Goal: Transaction & Acquisition: Purchase product/service

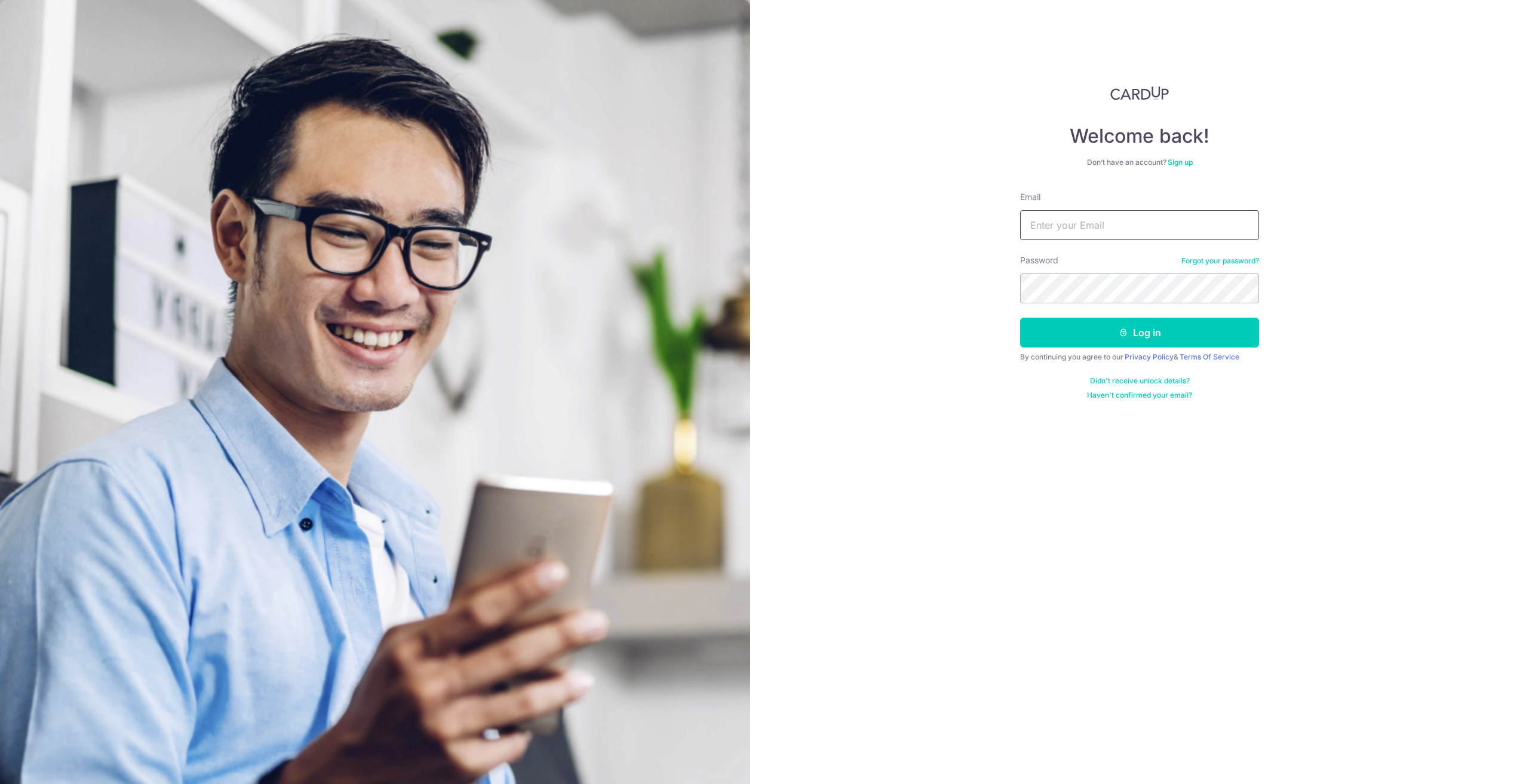
click at [1085, 222] on input "Email" at bounding box center [1139, 225] width 239 height 30
type input "[EMAIL_ADDRESS][DOMAIN_NAME]"
click at [1119, 331] on button "Log in" at bounding box center [1139, 333] width 239 height 30
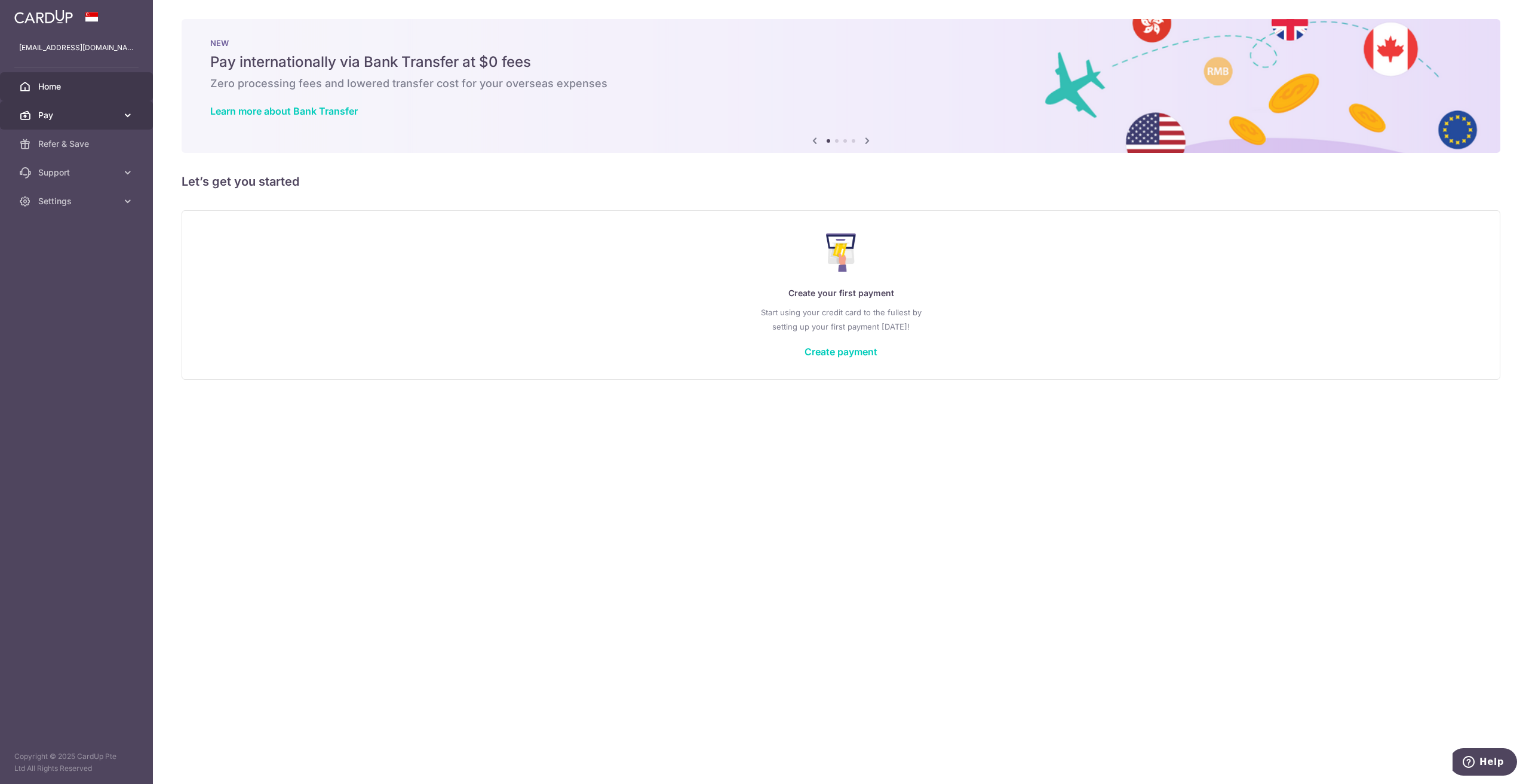
click at [112, 113] on span "Pay" at bounding box center [77, 115] width 79 height 12
click at [46, 147] on span "Payments" at bounding box center [77, 143] width 79 height 12
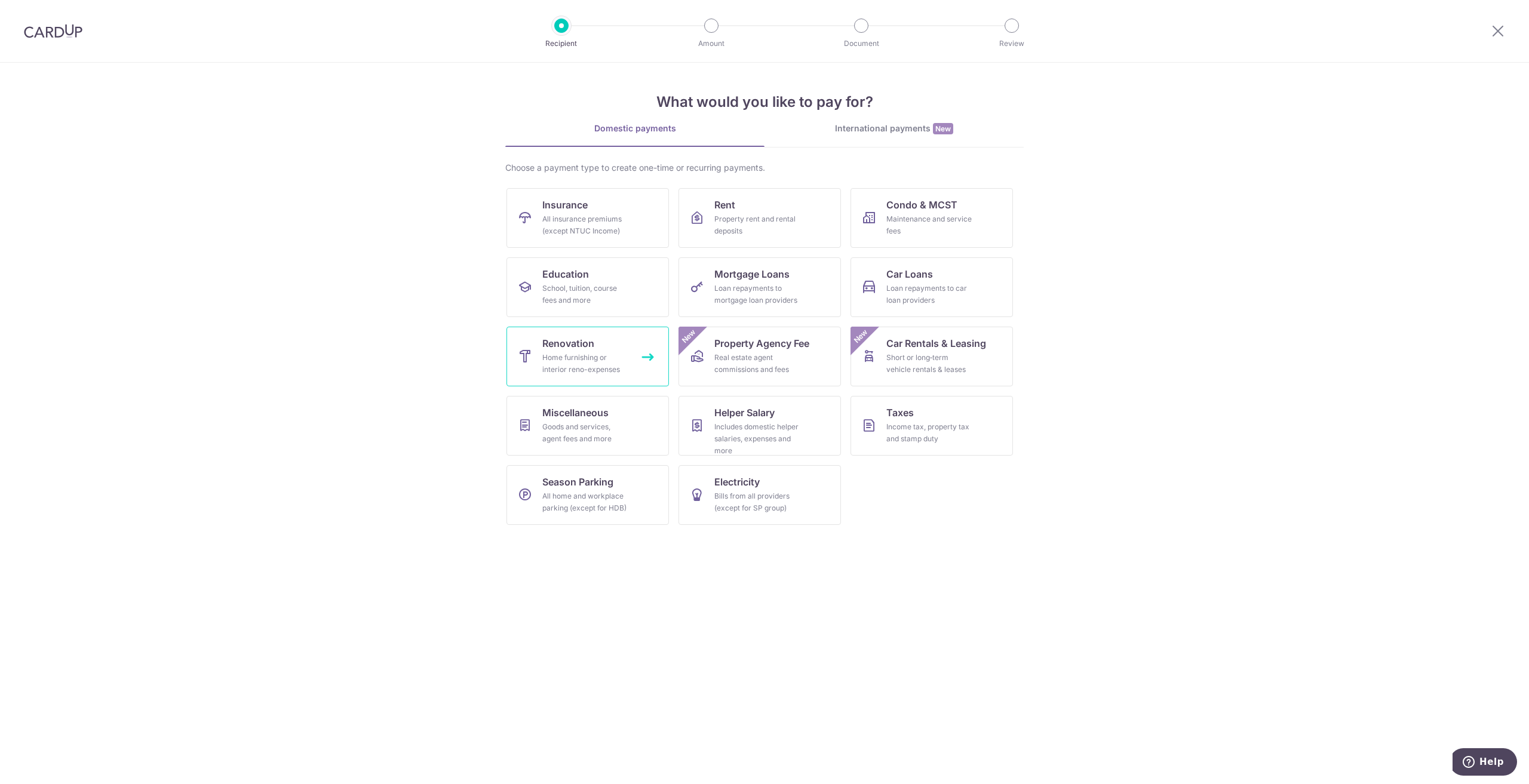
click at [581, 354] on div "Home furnishing or interior reno-expenses" at bounding box center [585, 363] width 86 height 24
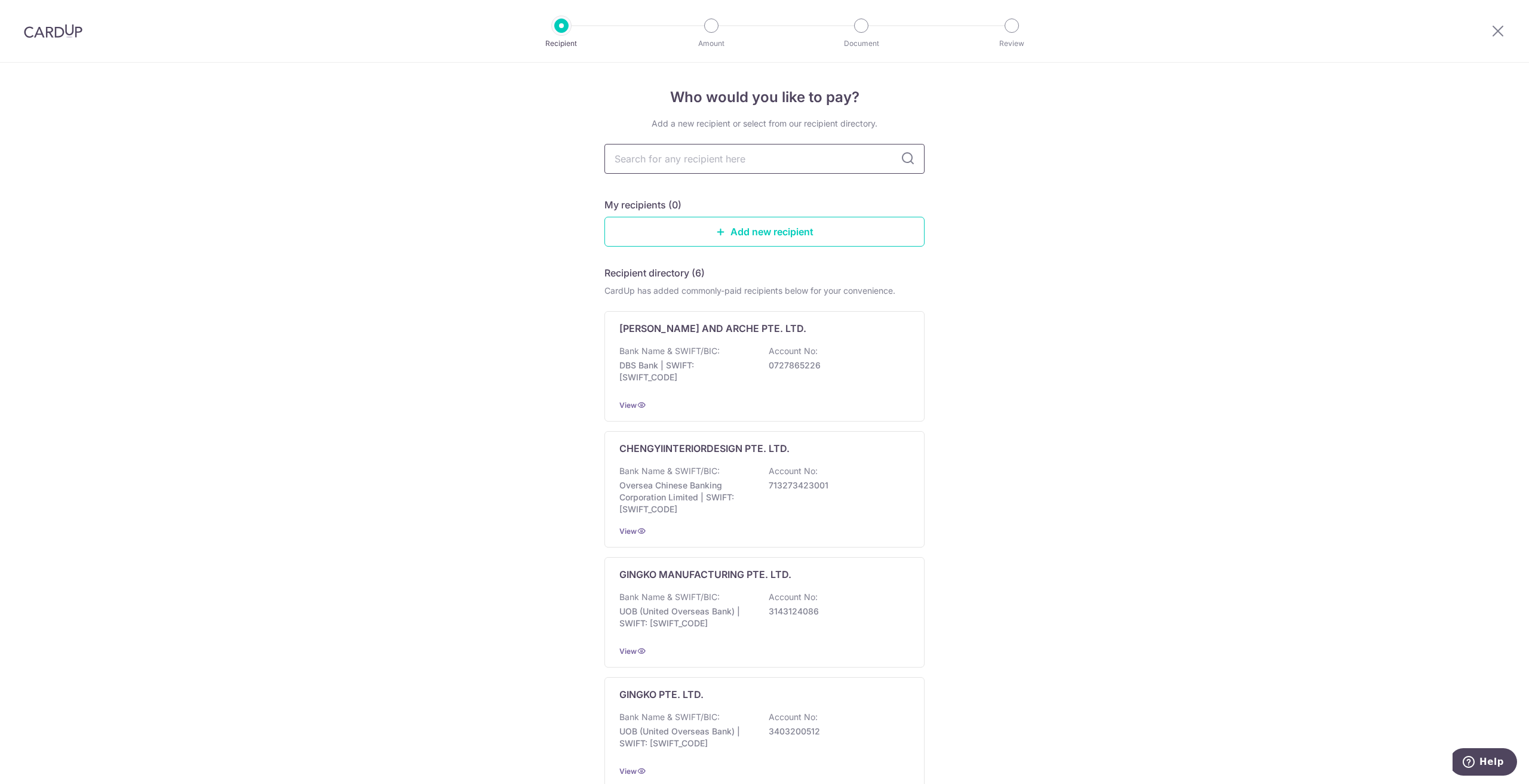
click at [657, 162] on input "text" at bounding box center [764, 159] width 320 height 30
type input "juz interior"
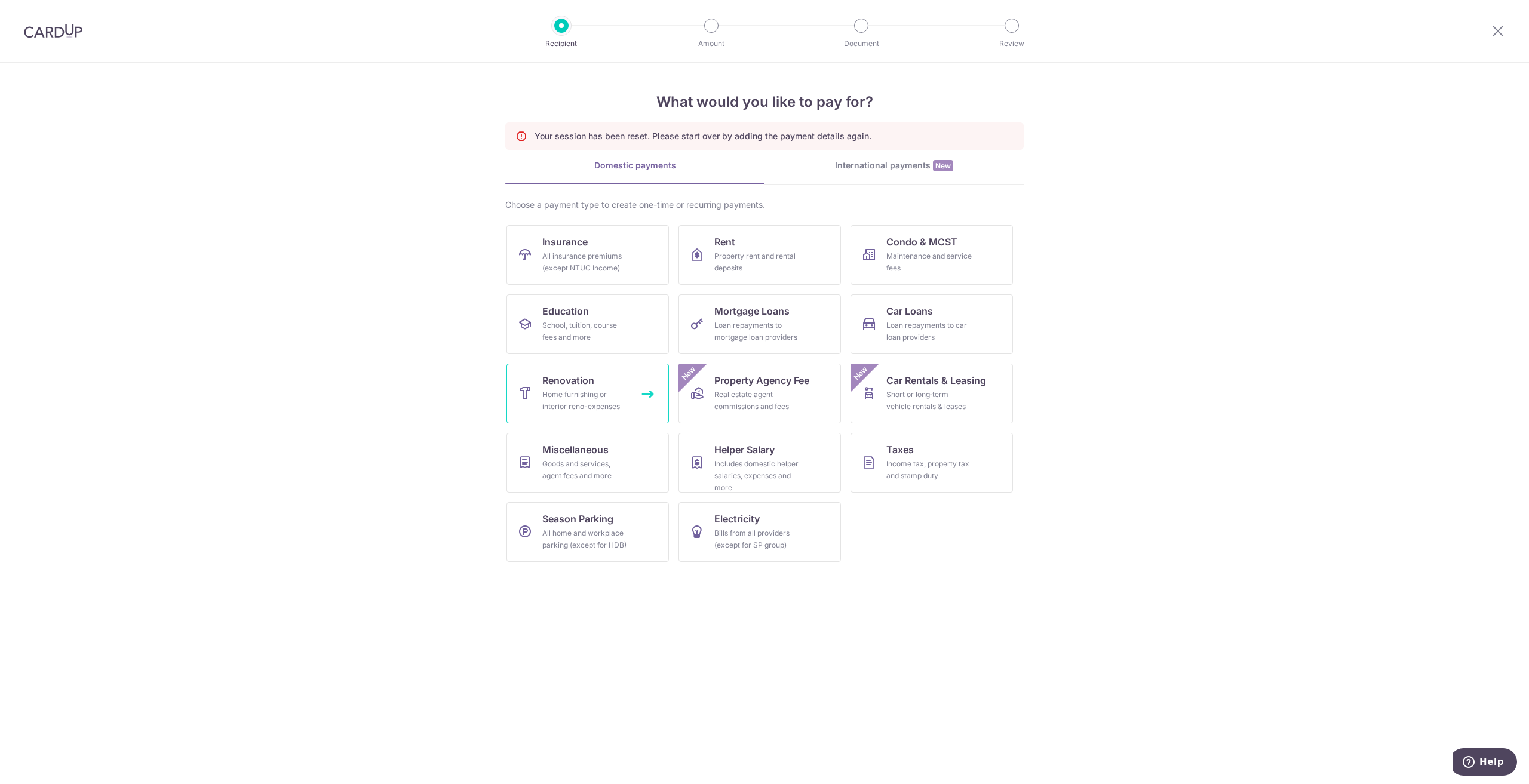
click at [589, 400] on div "Home furnishing or interior reno-expenses" at bounding box center [585, 400] width 86 height 24
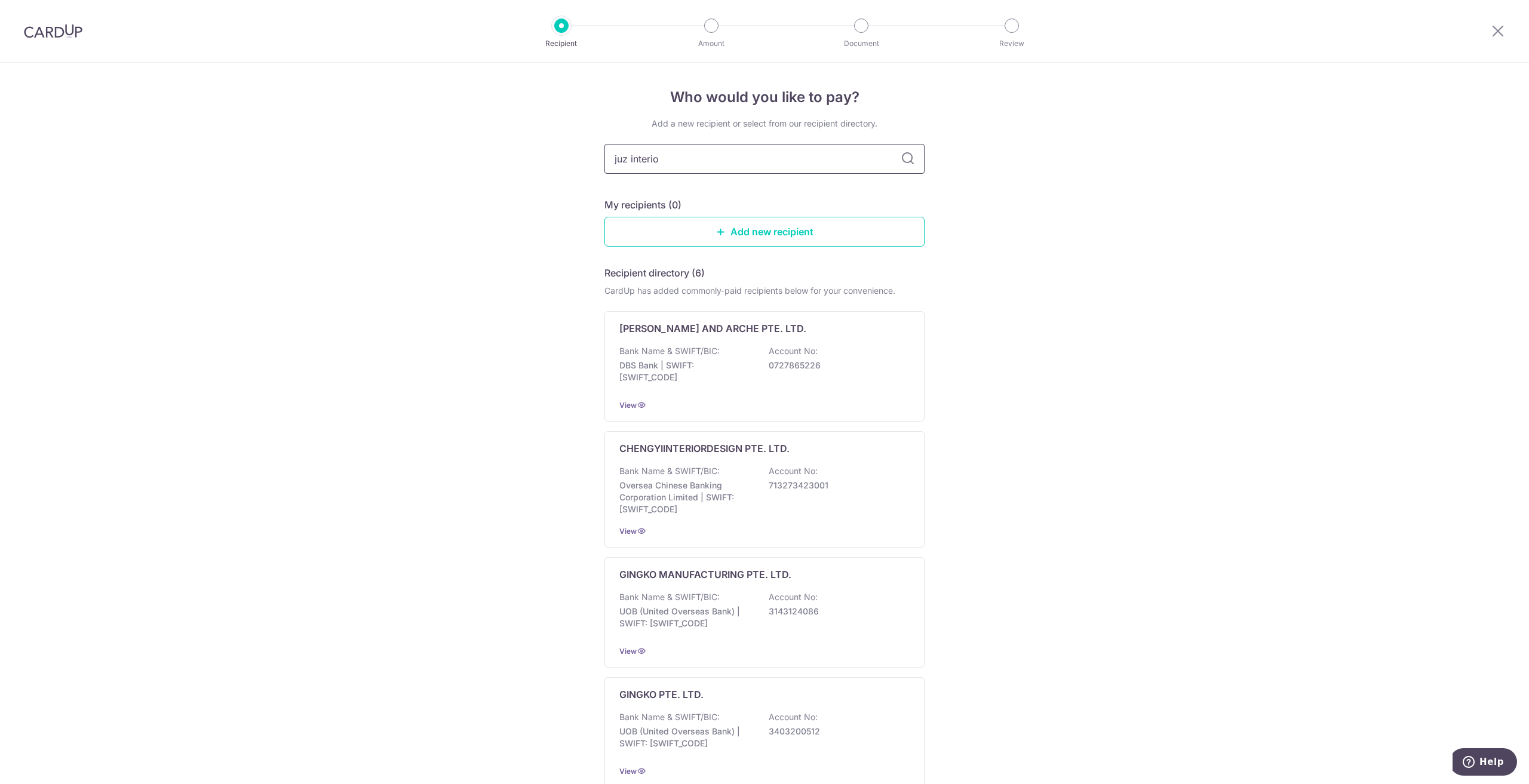
type input "juz interior"
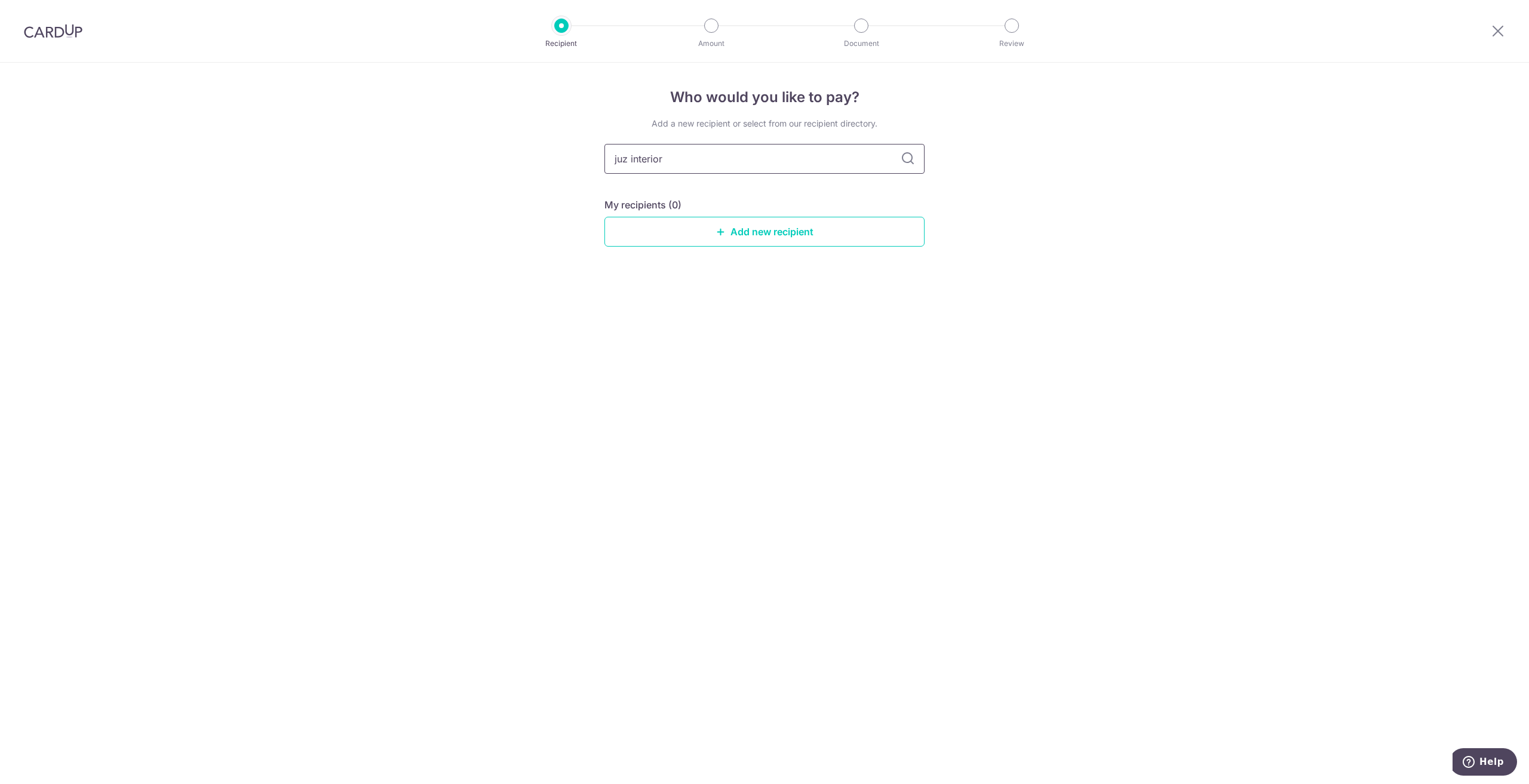
click at [619, 158] on input "juz interior" at bounding box center [764, 159] width 320 height 30
type input "Juz interior"
click at [729, 193] on div "Add a new recipient or select from our recipient directory. Juz interior My rec…" at bounding box center [764, 191] width 320 height 148
click at [689, 162] on input "Juz interior" at bounding box center [764, 159] width 320 height 30
click at [727, 233] on link "Add new recipient" at bounding box center [764, 232] width 320 height 30
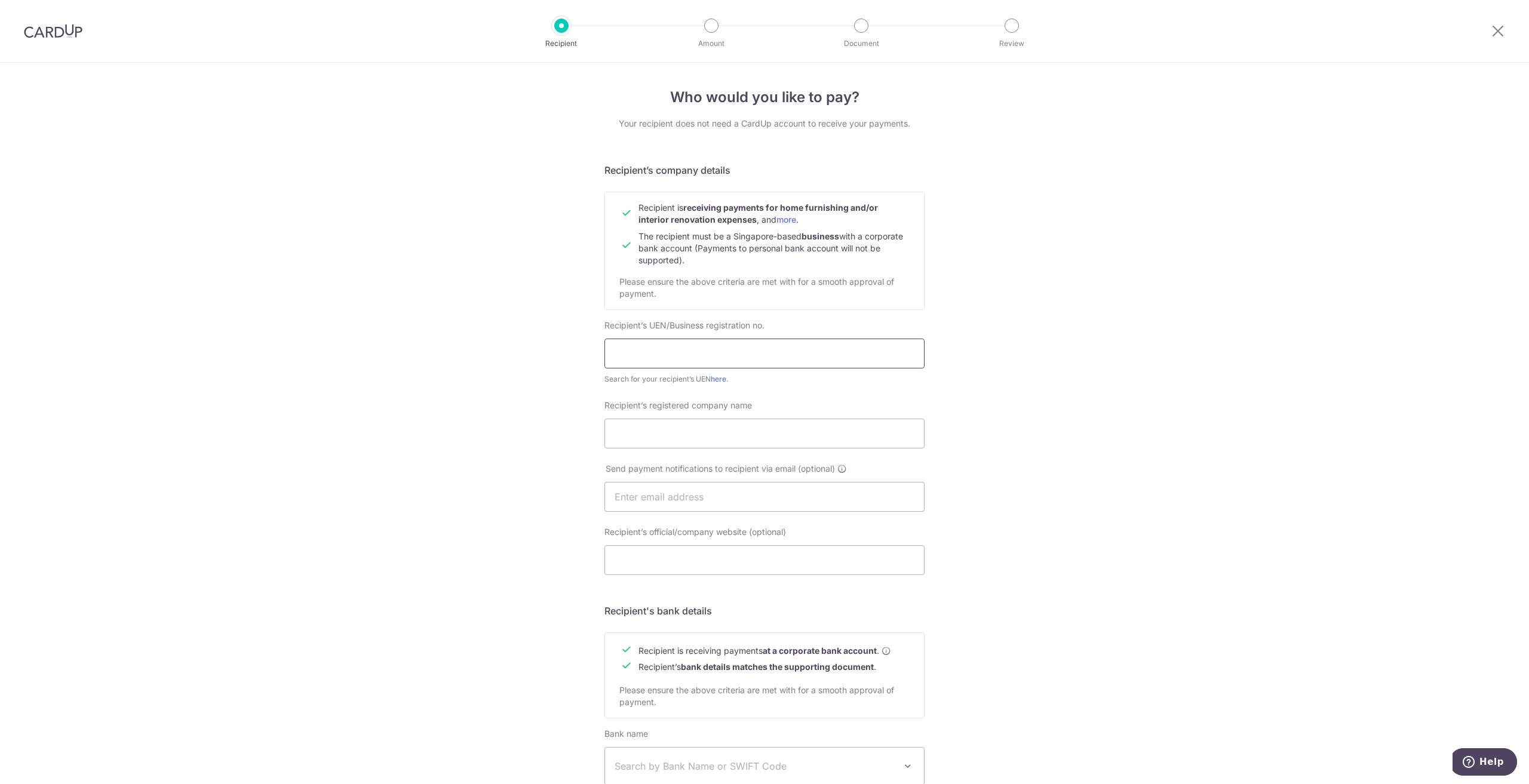
click at [757, 343] on input "text" at bounding box center [764, 353] width 320 height 30
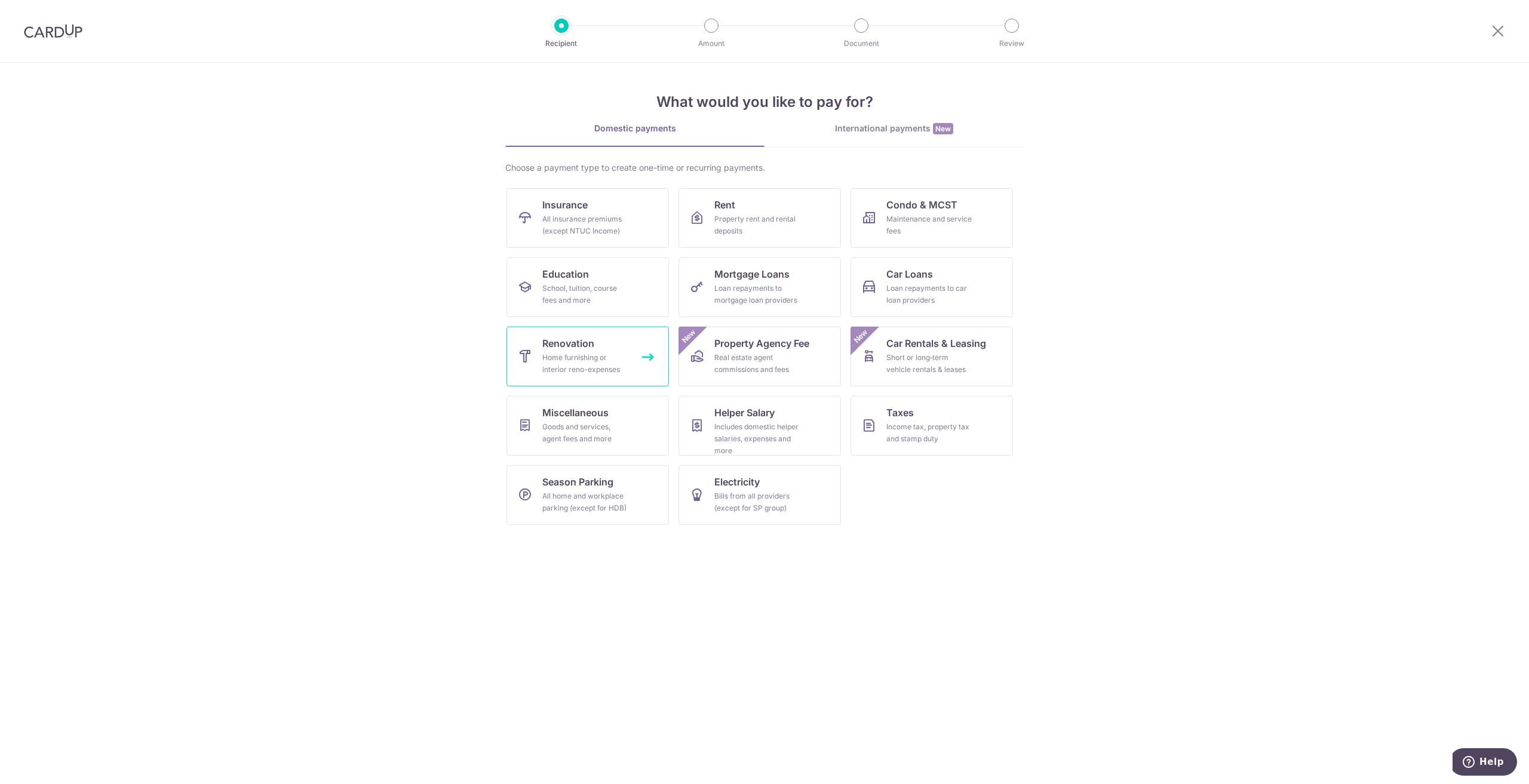
click at [585, 343] on span "Renovation" at bounding box center [568, 344] width 52 height 14
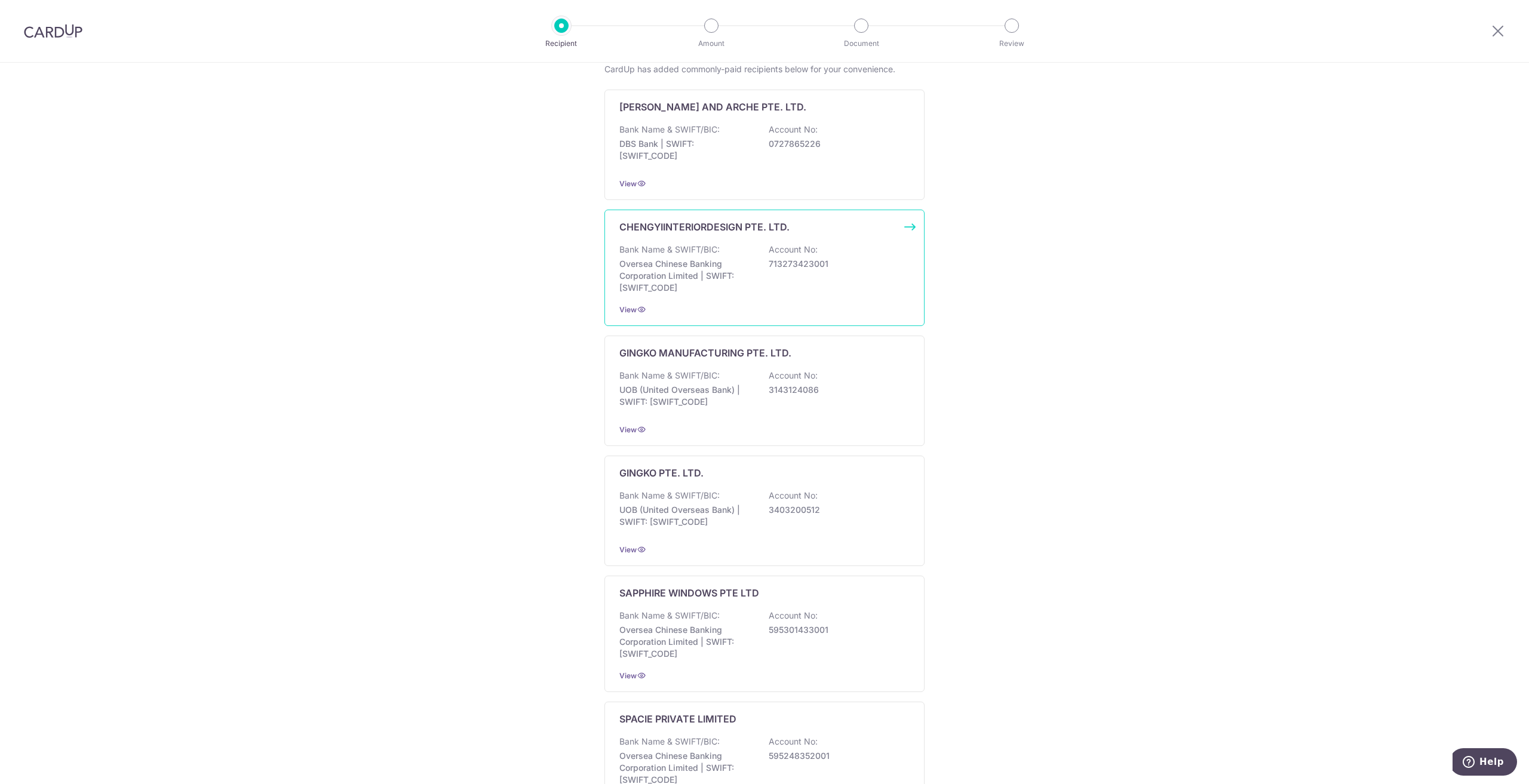
scroll to position [360, 0]
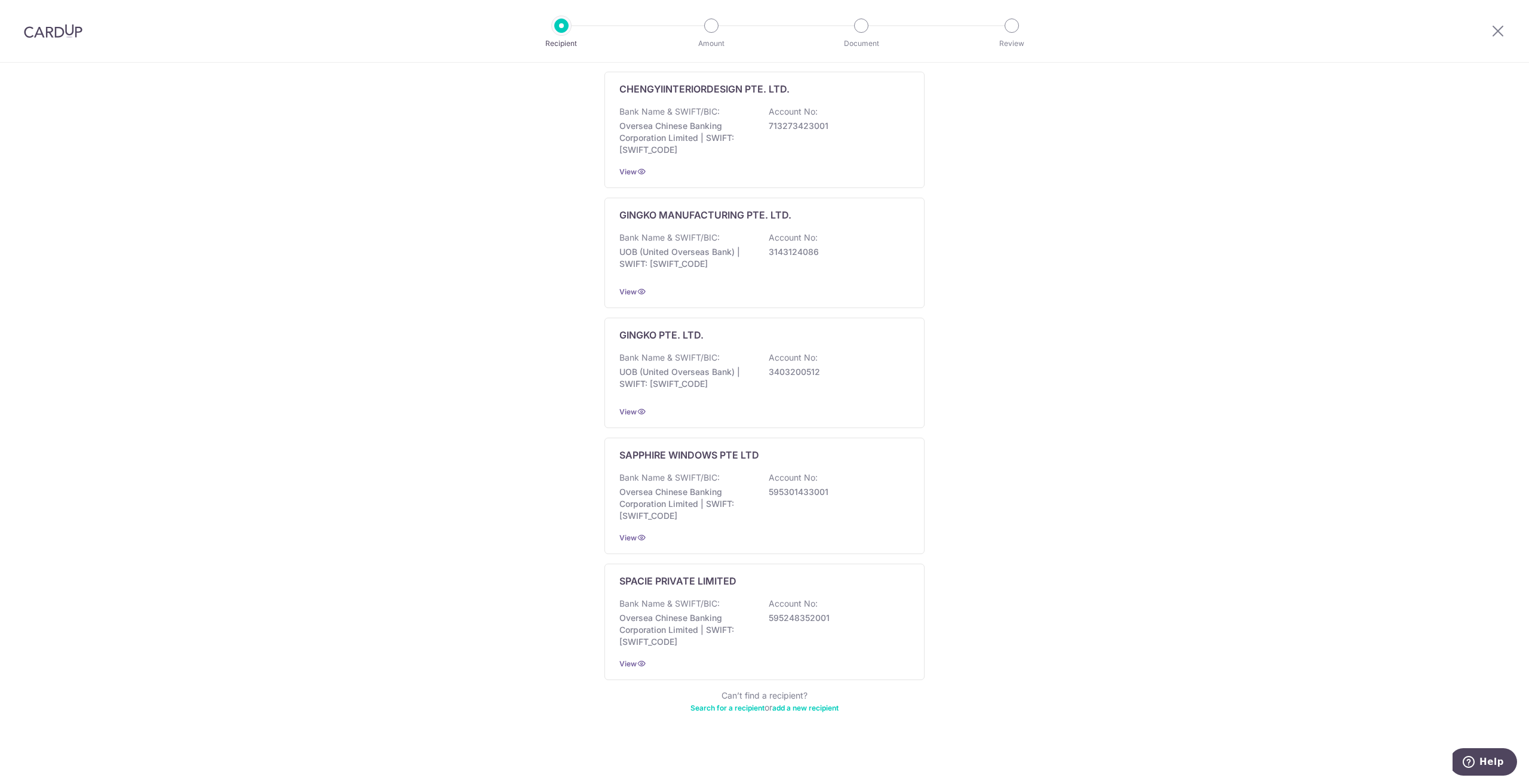
click at [717, 709] on link "Search for a recipient" at bounding box center [727, 707] width 74 height 9
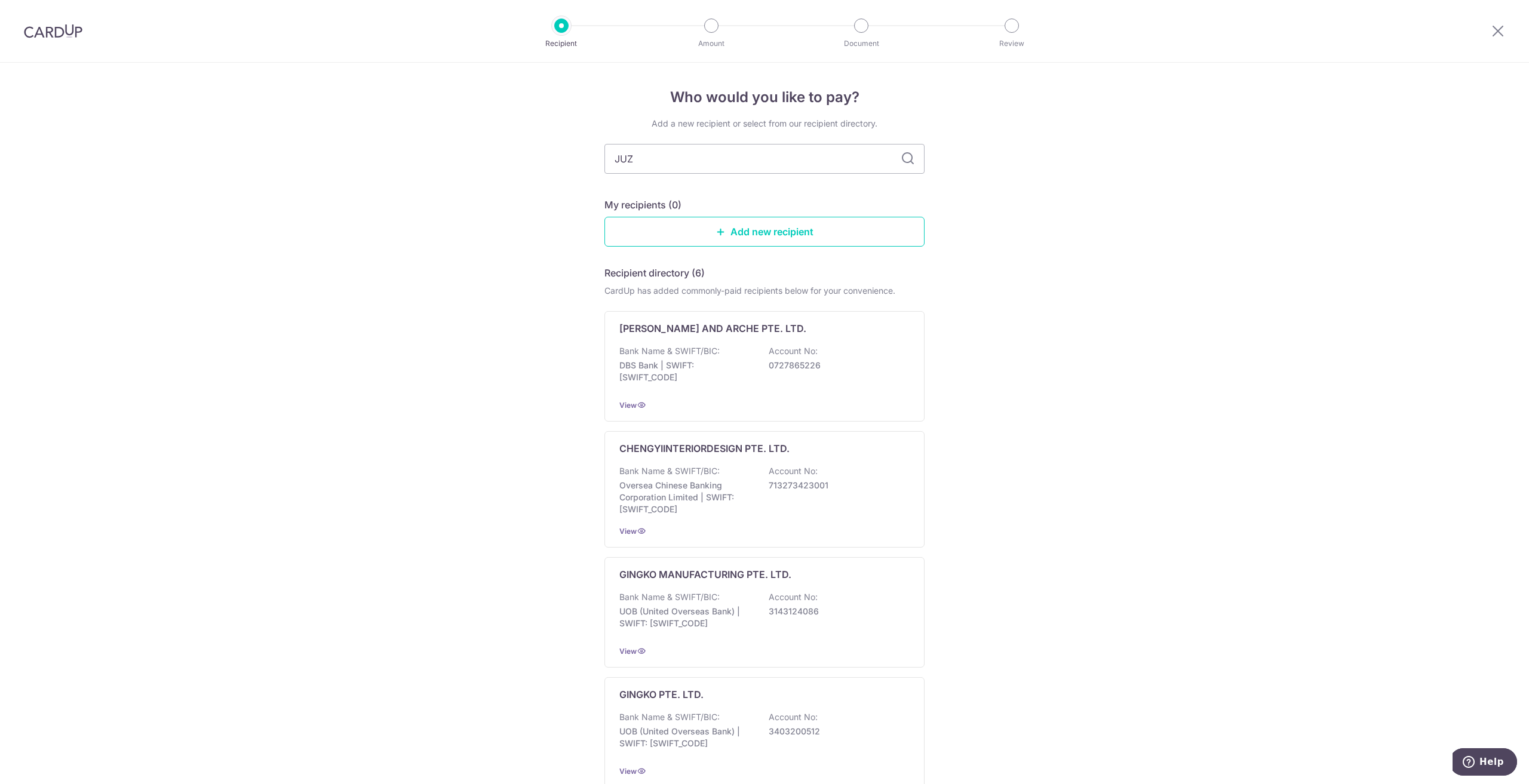
type input "JUZ"
click at [901, 158] on icon at bounding box center [908, 158] width 14 height 14
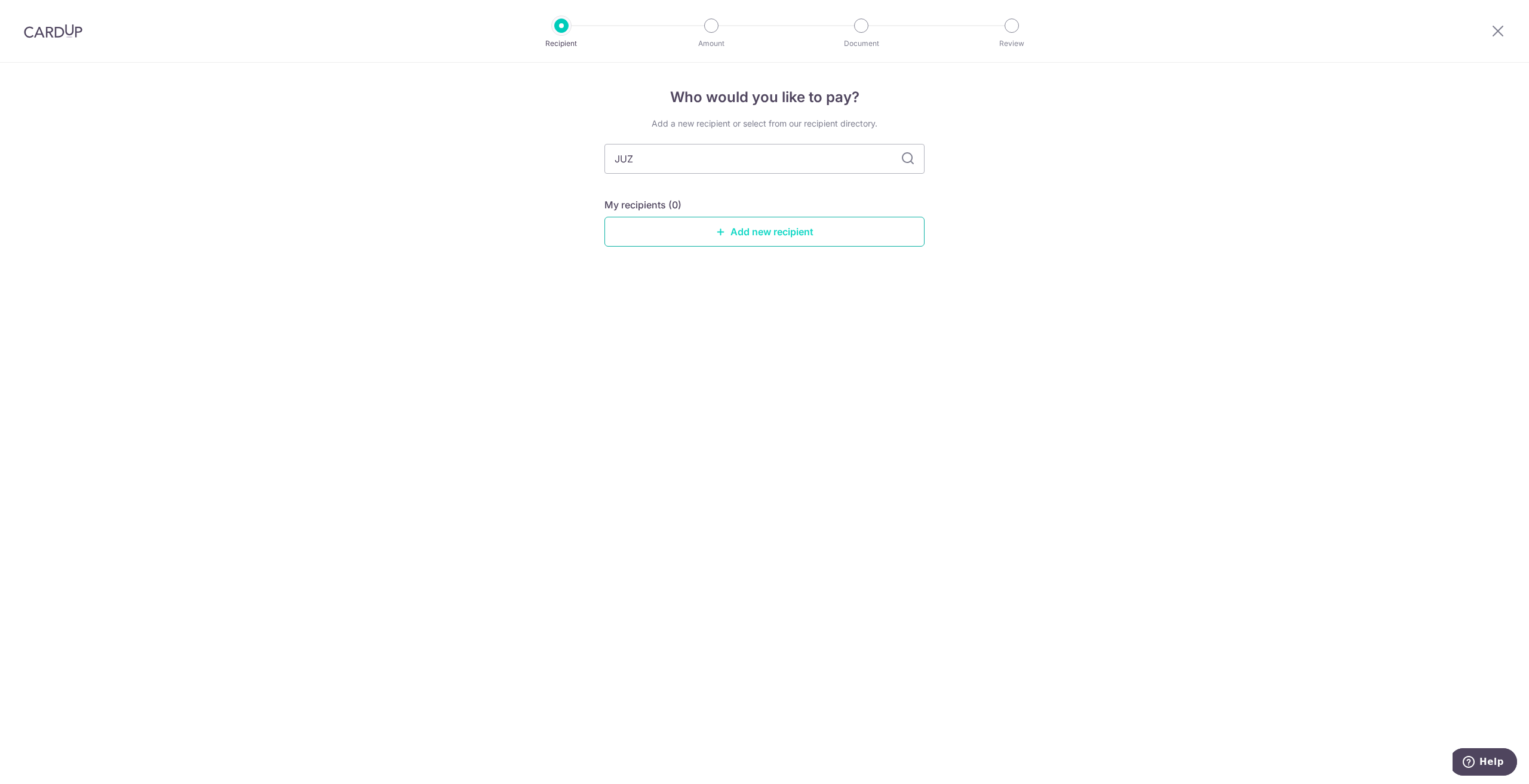
click at [772, 238] on link "Add new recipient" at bounding box center [764, 232] width 320 height 30
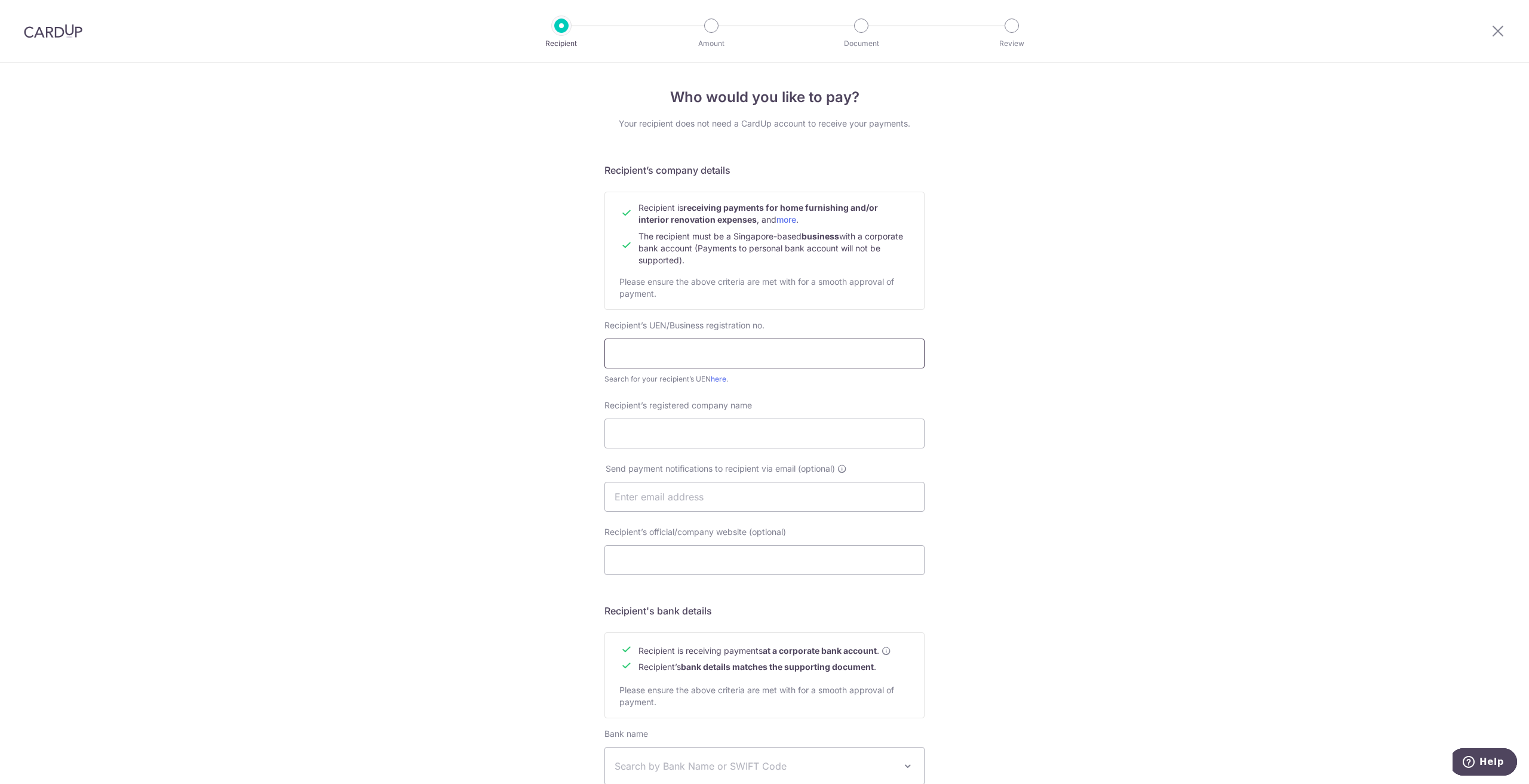
click at [700, 357] on input "text" at bounding box center [764, 353] width 320 height 30
paste input "201312013K"
type input "201312013K"
click at [680, 439] on input "Recipient’s registered company name" at bounding box center [764, 433] width 320 height 30
paste input "JUZ INTERIOR PTE. LTD."
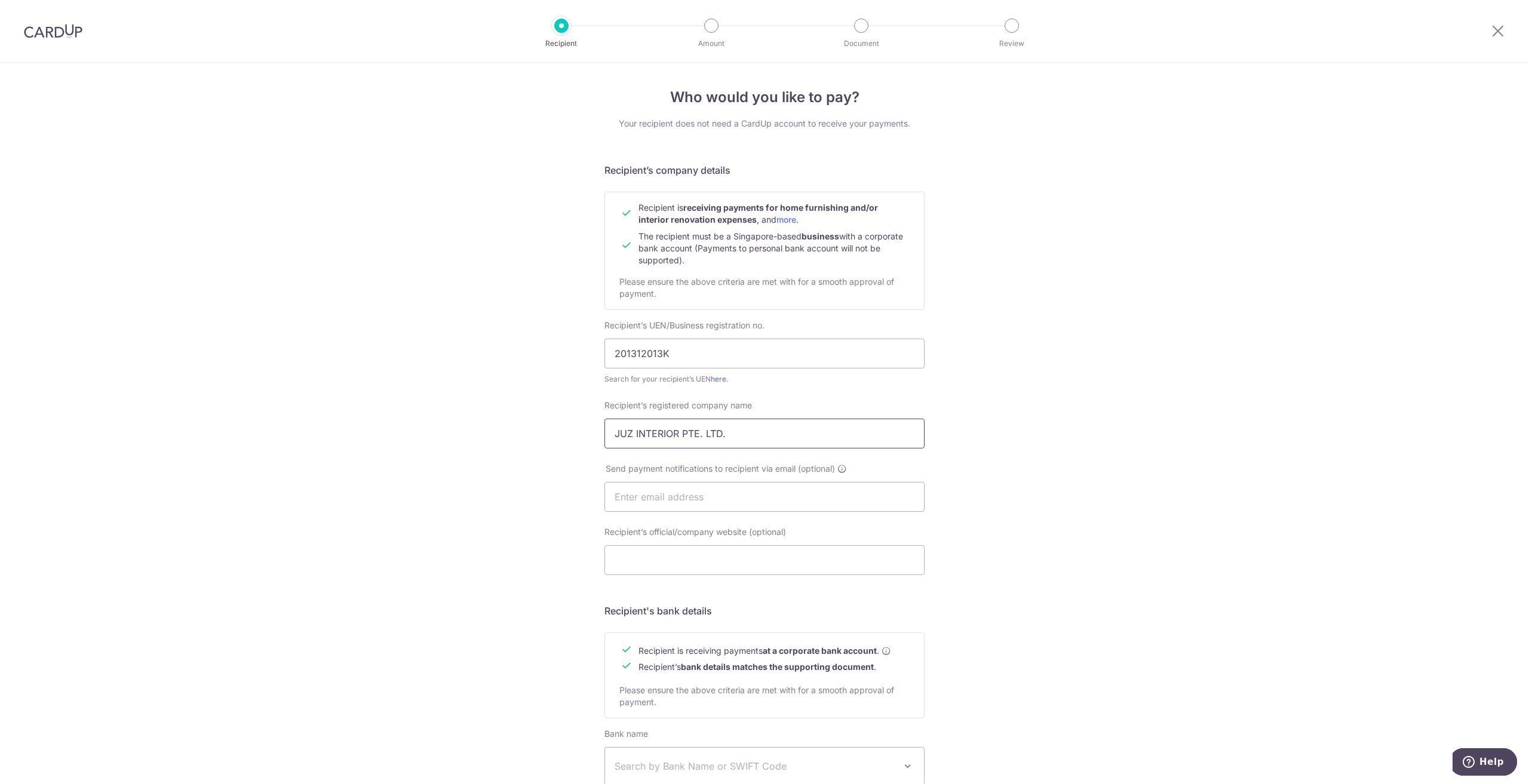
type input "JUZ INTERIOR PTE. LTD."
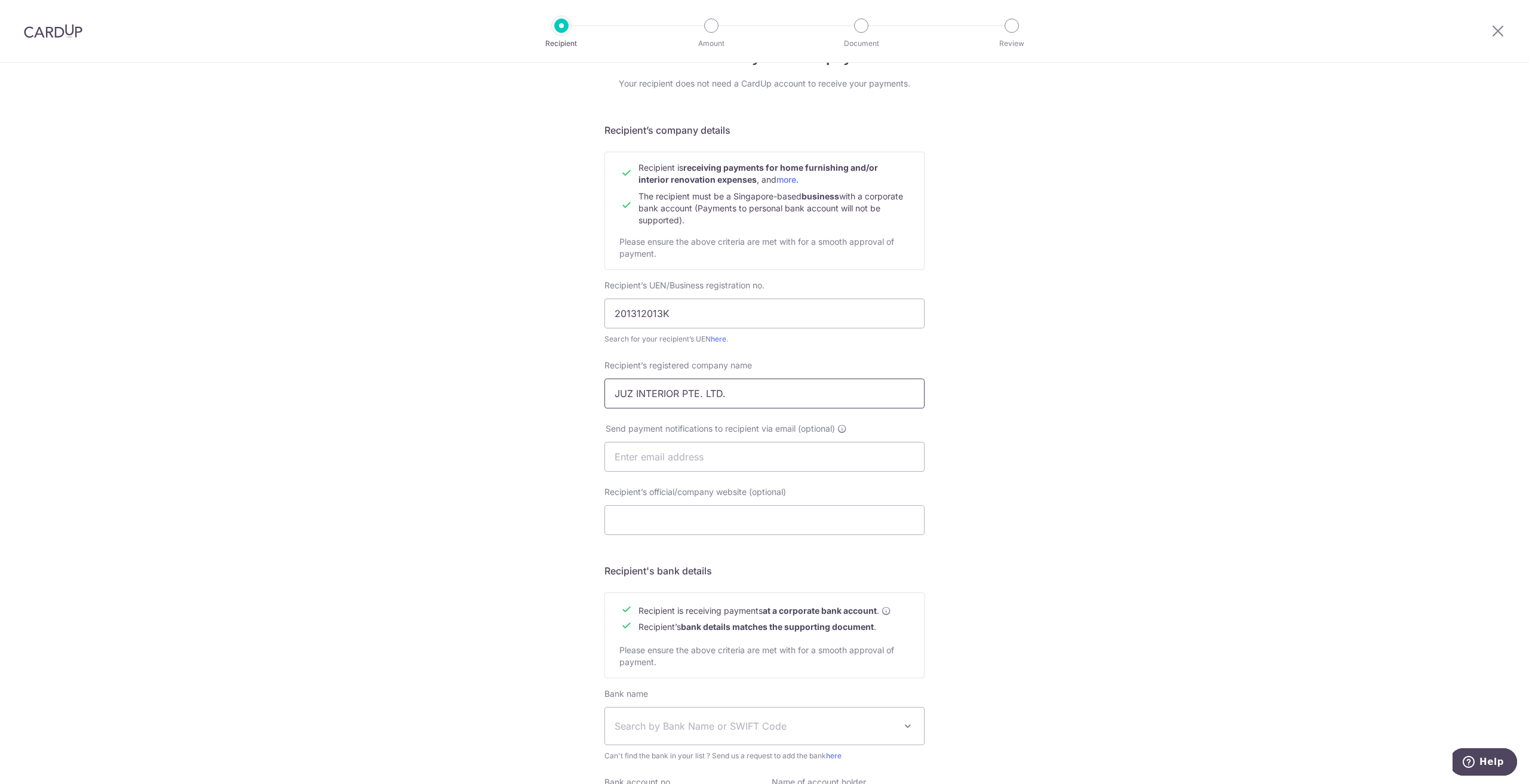
scroll to position [60, 0]
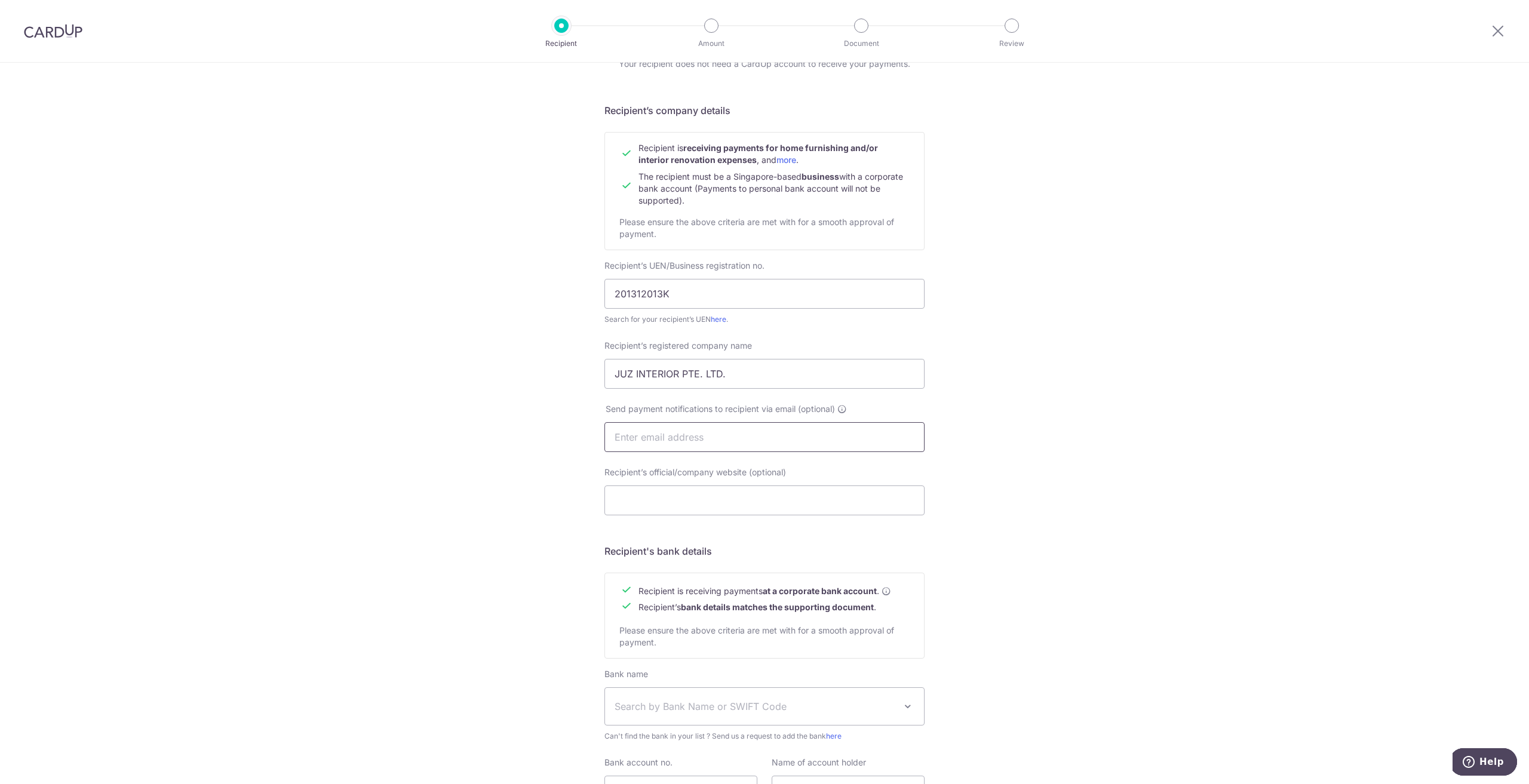
click at [728, 441] on input "text" at bounding box center [764, 437] width 320 height 30
paste input "steven.lok@juzinterior.com"
type input "steven.lok@juzinterior.com"
click at [718, 499] on input "Recipient’s official/company website (optional)" at bounding box center [764, 500] width 320 height 30
paste input "admin@juzinterior.com"
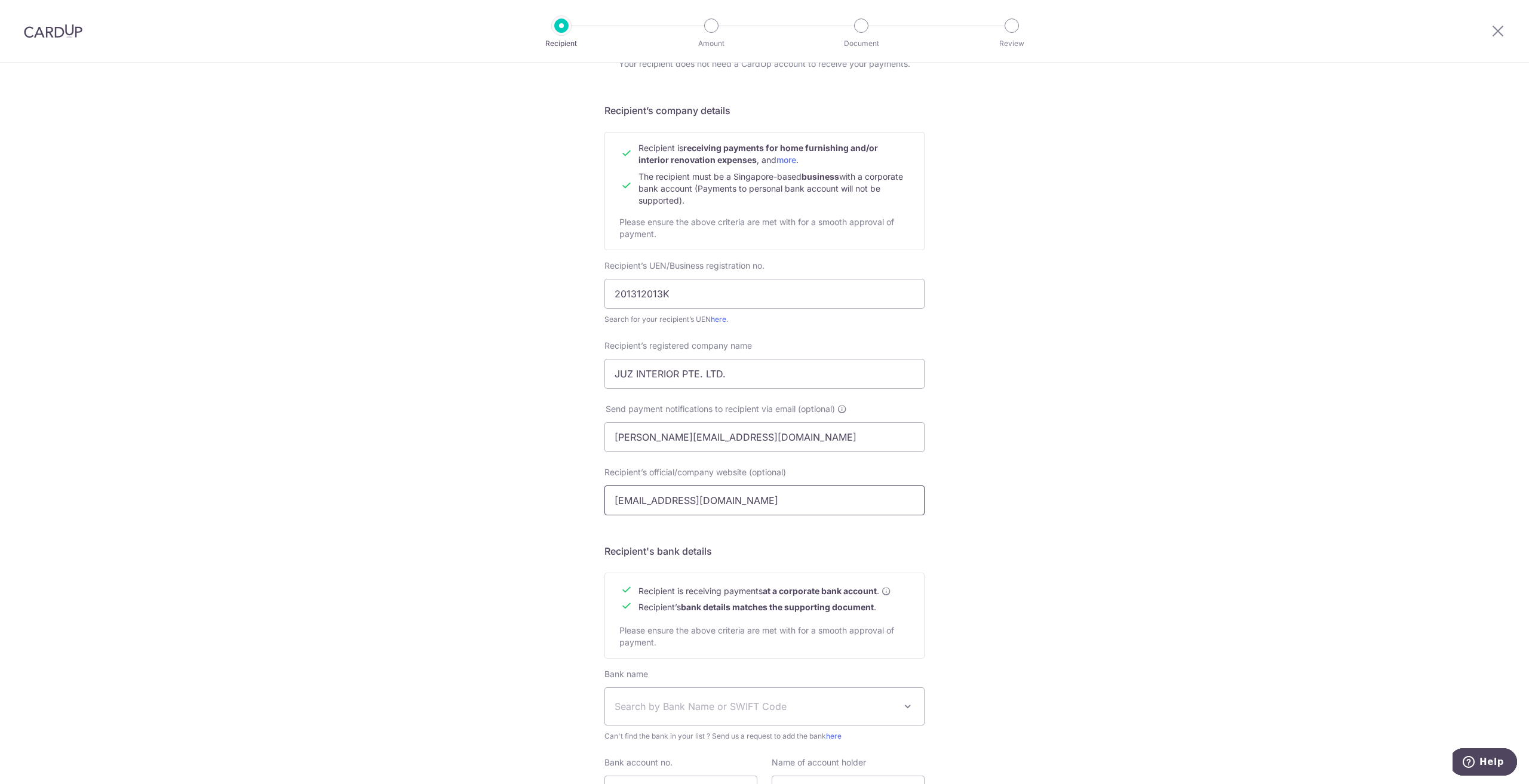
type input "admin@juzinterior.com"
click at [1027, 513] on div "Who would you like to pay? Your recipient does not need a CardUp account to rec…" at bounding box center [764, 451] width 1529 height 898
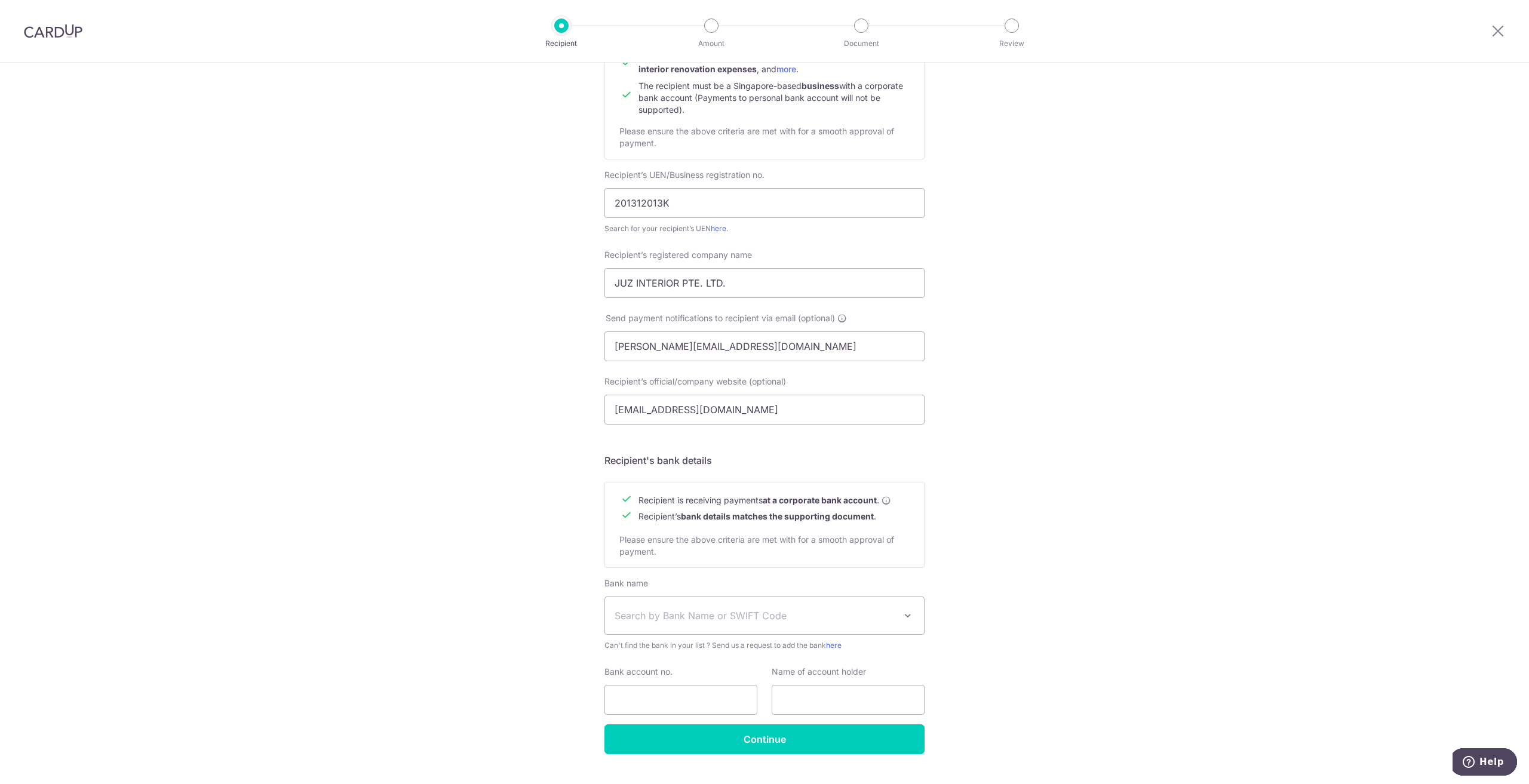
scroll to position [177, 0]
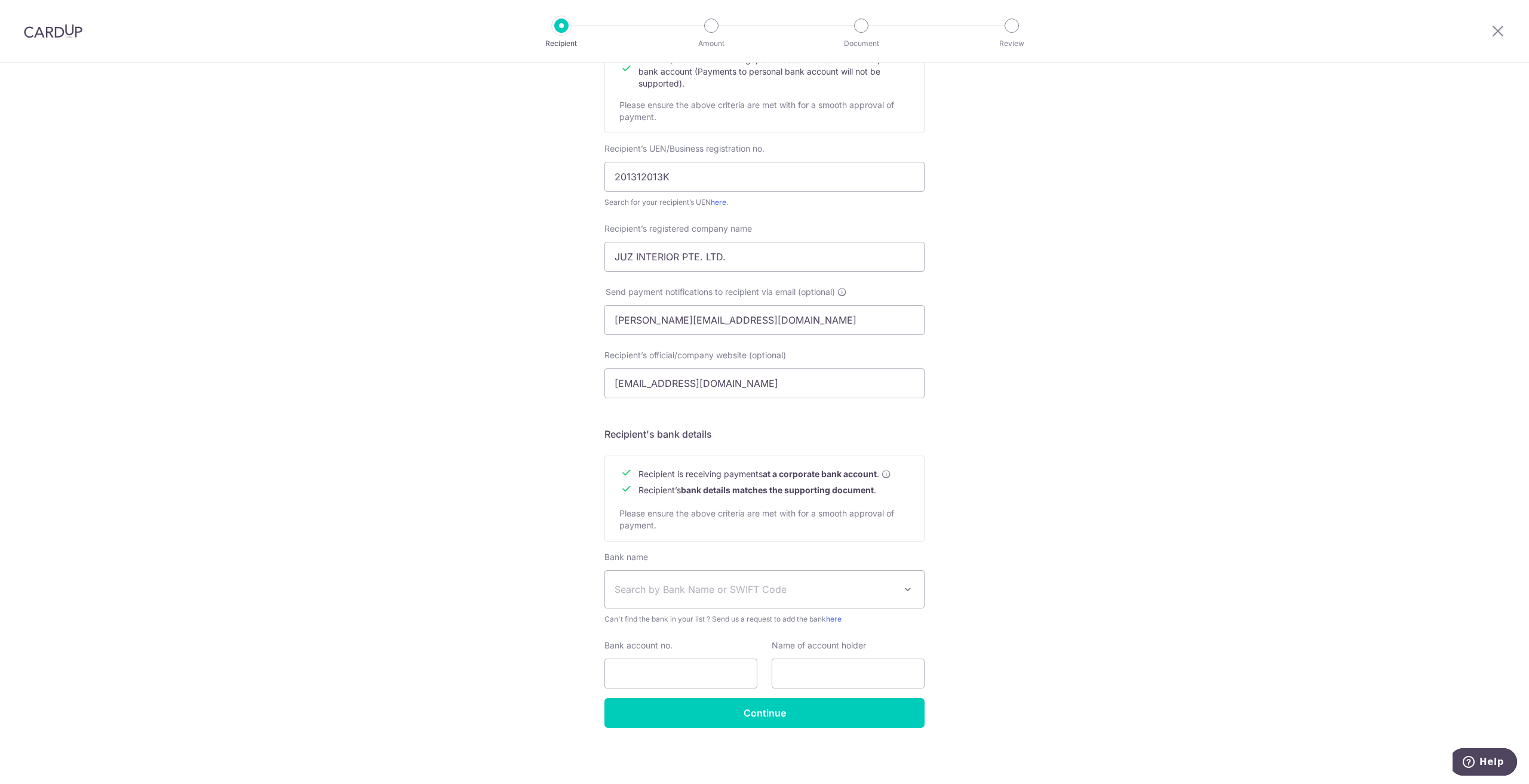
click at [786, 579] on span "Search by Bank Name or SWIFT Code" at bounding box center [764, 589] width 319 height 37
type input "UOB"
select select "18"
click at [708, 680] on input "Bank account no." at bounding box center [681, 674] width 153 height 30
click at [718, 572] on span "UOB (United Overseas Bank) SWIFT: UOVBSGSGXXX" at bounding box center [764, 589] width 319 height 37
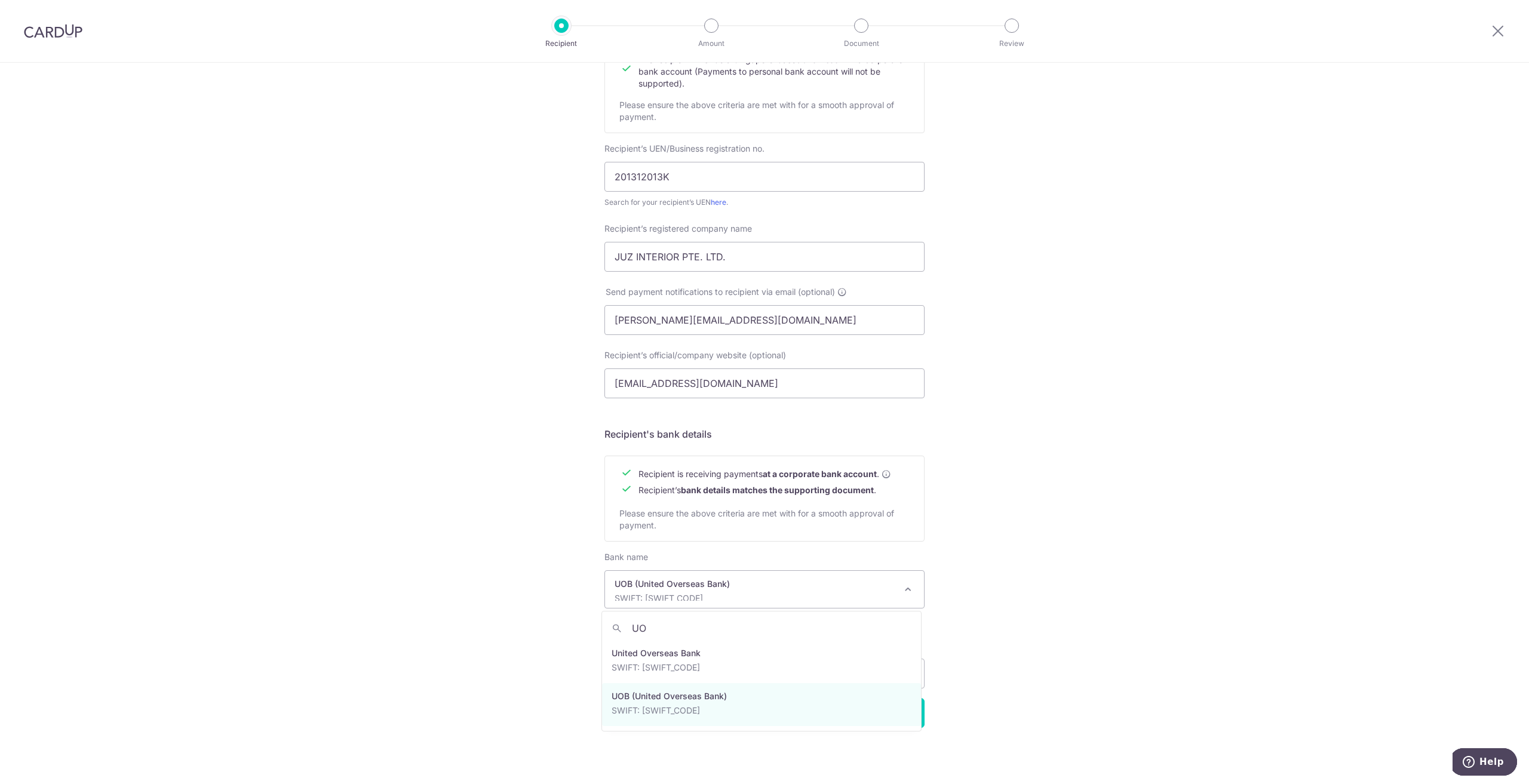
scroll to position [0, 0]
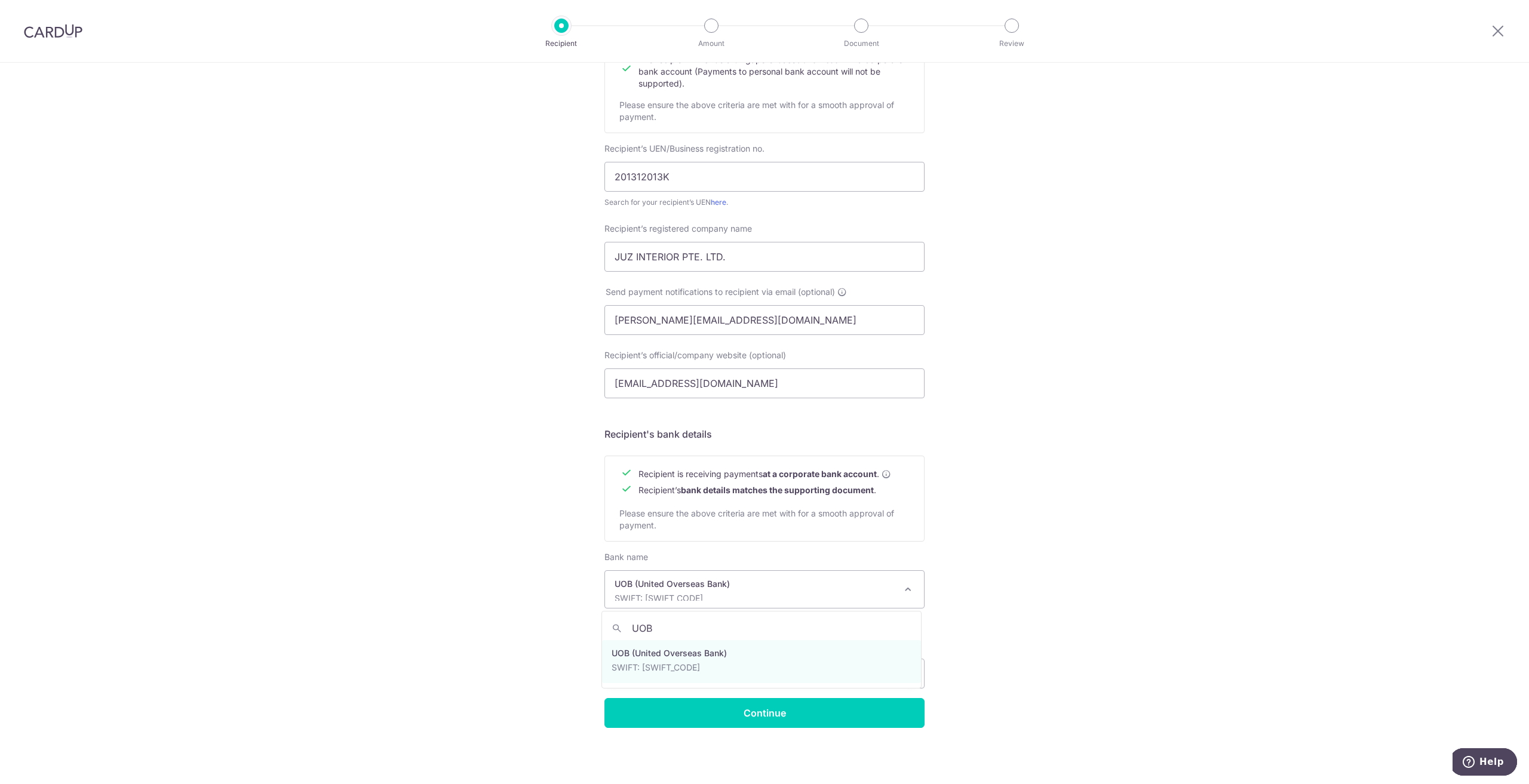
type input "UOB"
click at [651, 667] on input "Bank account no." at bounding box center [681, 674] width 153 height 30
type input "349-306-703-4"
click at [792, 662] on input "text" at bounding box center [848, 674] width 153 height 30
drag, startPoint x: 738, startPoint y: 255, endPoint x: 513, endPoint y: 256, distance: 225.0
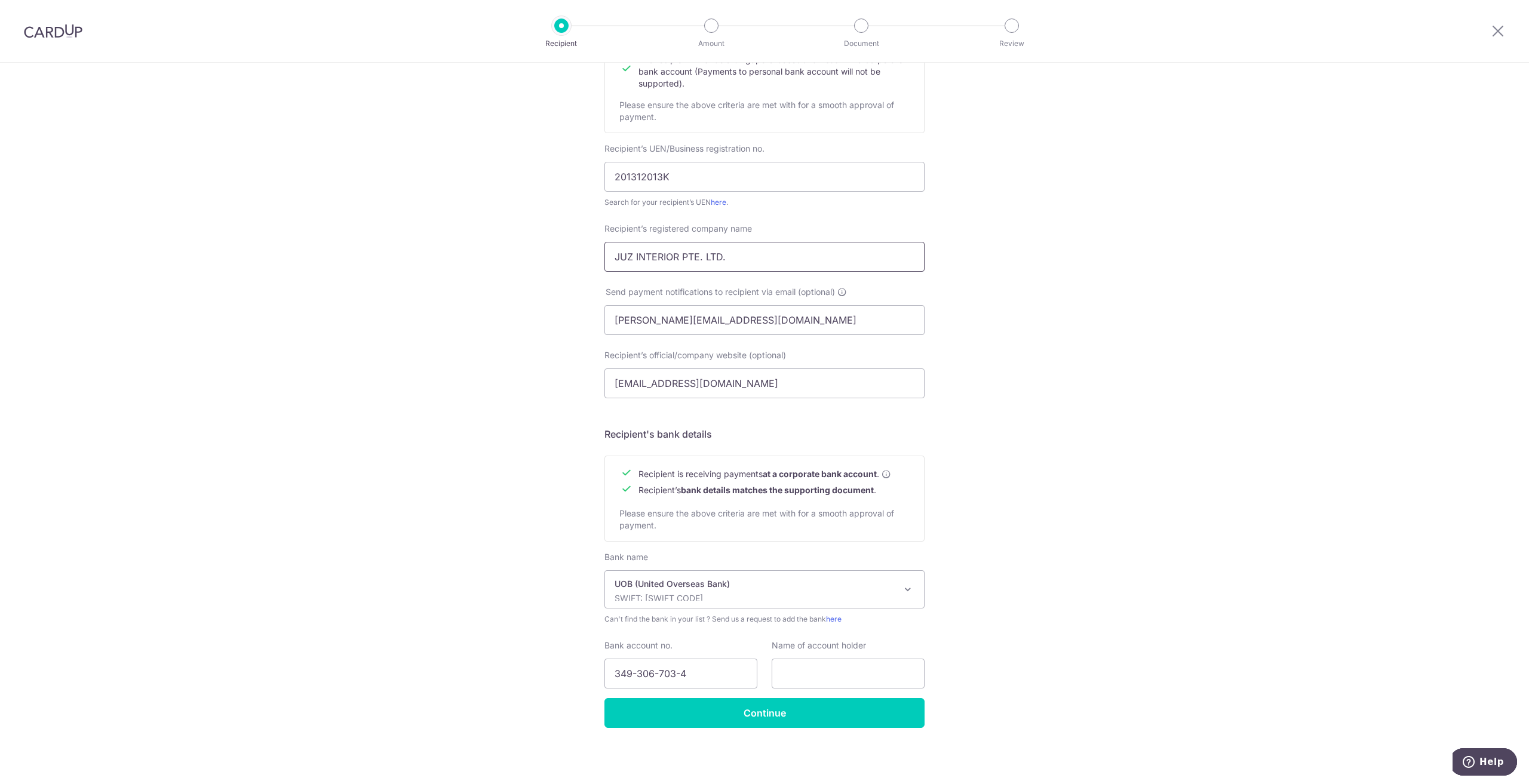
click at [513, 256] on div "Who would you like to pay? Your recipient does not need a CardUp account to rec…" at bounding box center [764, 335] width 1529 height 898
click at [810, 674] on input "text" at bounding box center [848, 674] width 153 height 30
paste input "JUZ INTERIOR PTE. LTD."
click at [1044, 656] on div "Who would you like to pay? Your recipient does not need a CardUp account to rec…" at bounding box center [764, 335] width 1529 height 898
click at [870, 674] on input "JUZ INTERIOR PTE. LTD." at bounding box center [848, 674] width 153 height 30
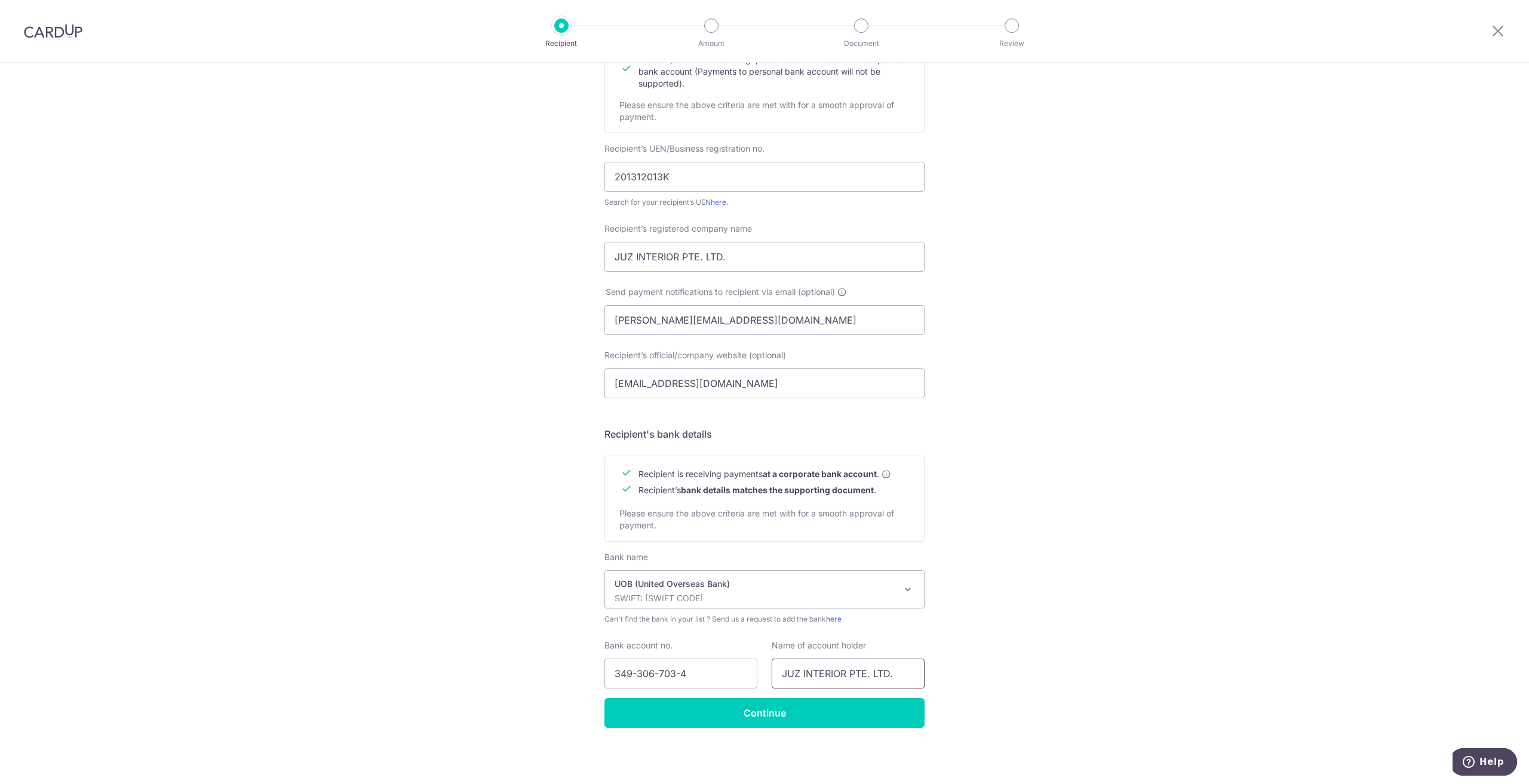
click at [868, 674] on input "JUZ INTERIOR PTE. LTD." at bounding box center [848, 674] width 153 height 30
click at [902, 674] on input "JUZ INTERIOR PTE LTD." at bounding box center [848, 674] width 153 height 30
type input "JUZ INTERIOR PTE LTD"
click at [724, 254] on input "JUZ INTERIOR PTE. LTD." at bounding box center [764, 257] width 320 height 30
click at [699, 256] on input "JUZ INTERIOR PTE. LTD" at bounding box center [764, 257] width 320 height 30
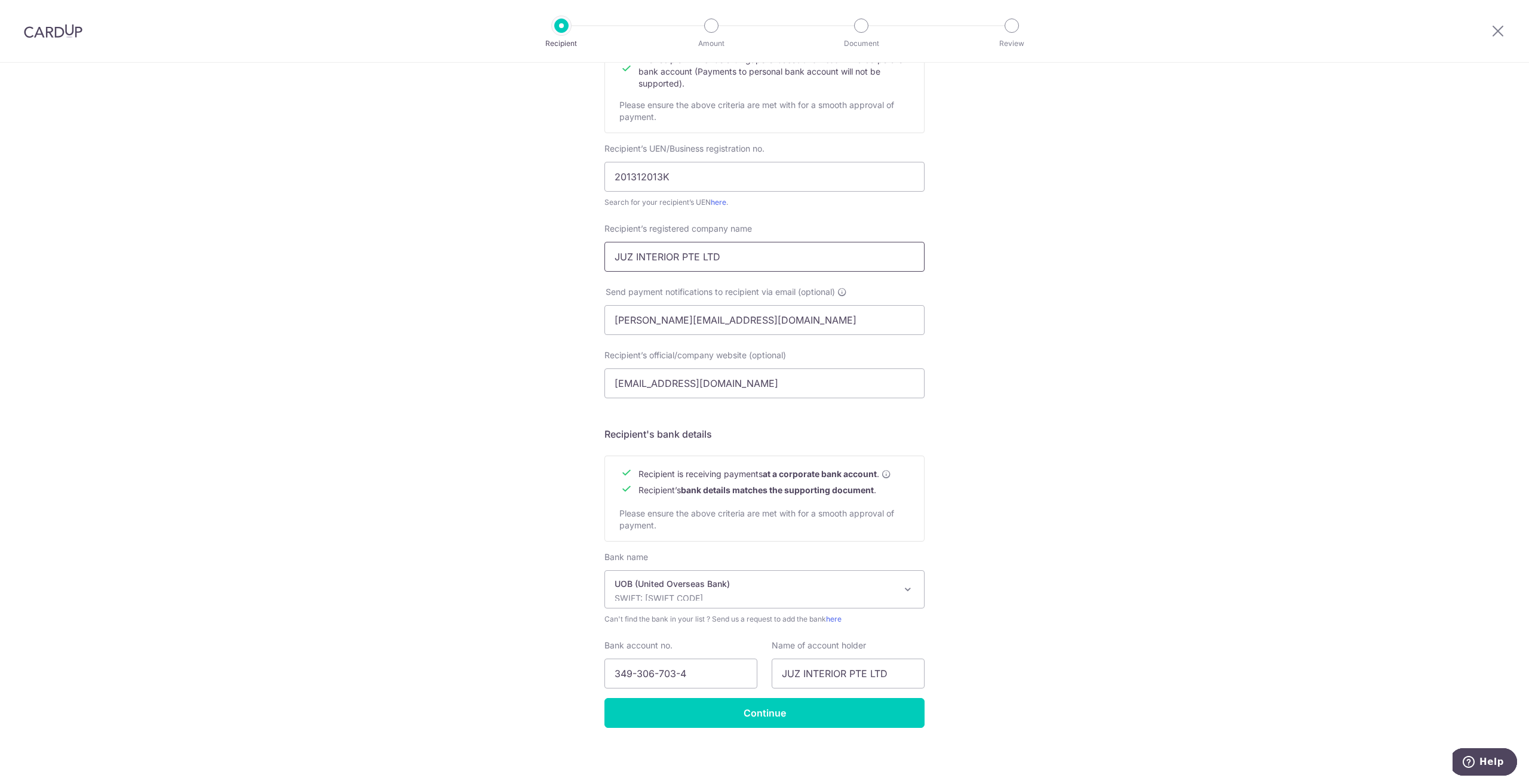
click at [762, 256] on input "JUZ INTERIOR PTE LTD" at bounding box center [764, 257] width 320 height 30
type input "JUZ INTERIOR PTE LTD"
click at [805, 717] on input "Continue" at bounding box center [764, 713] width 320 height 30
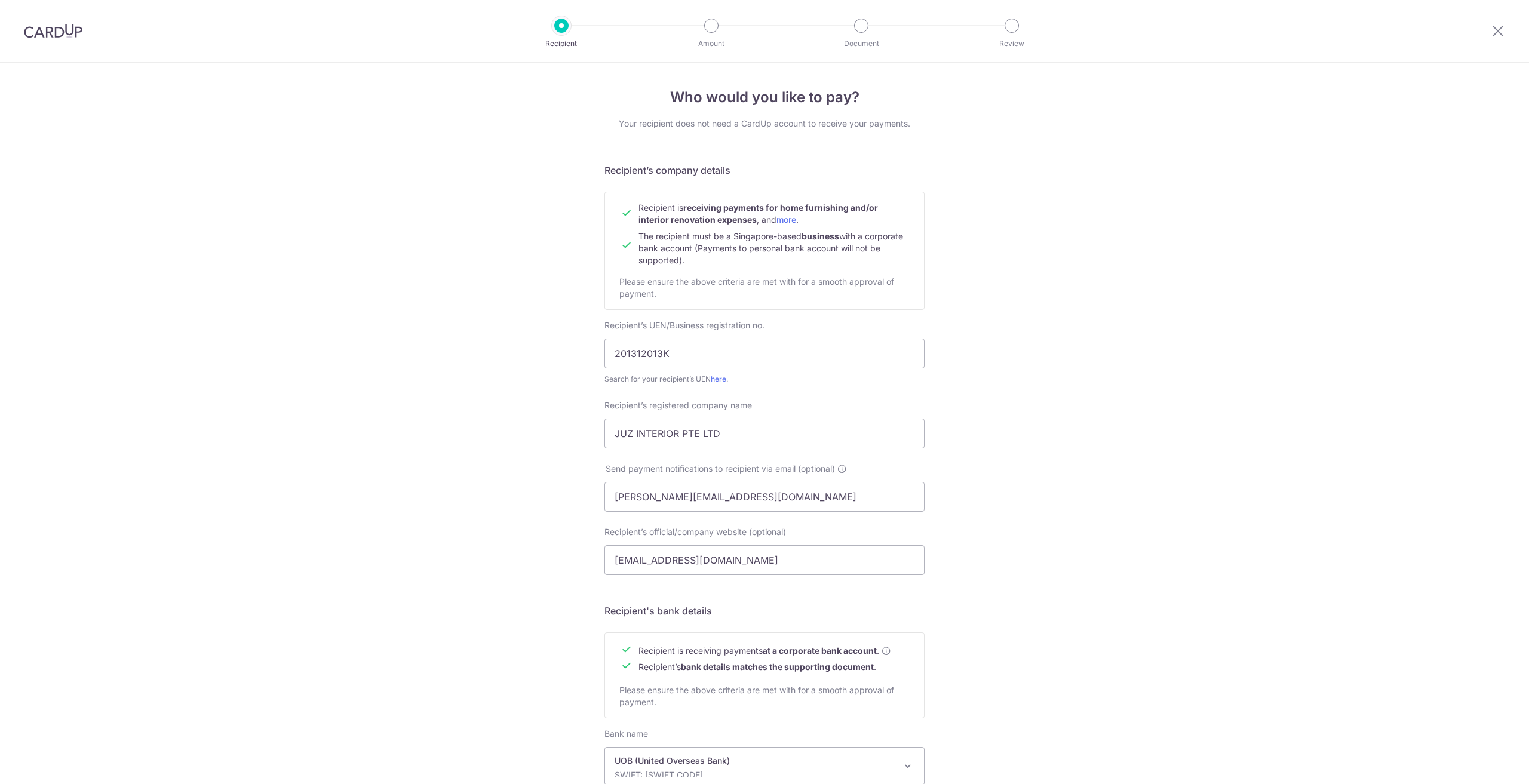
scroll to position [206, 0]
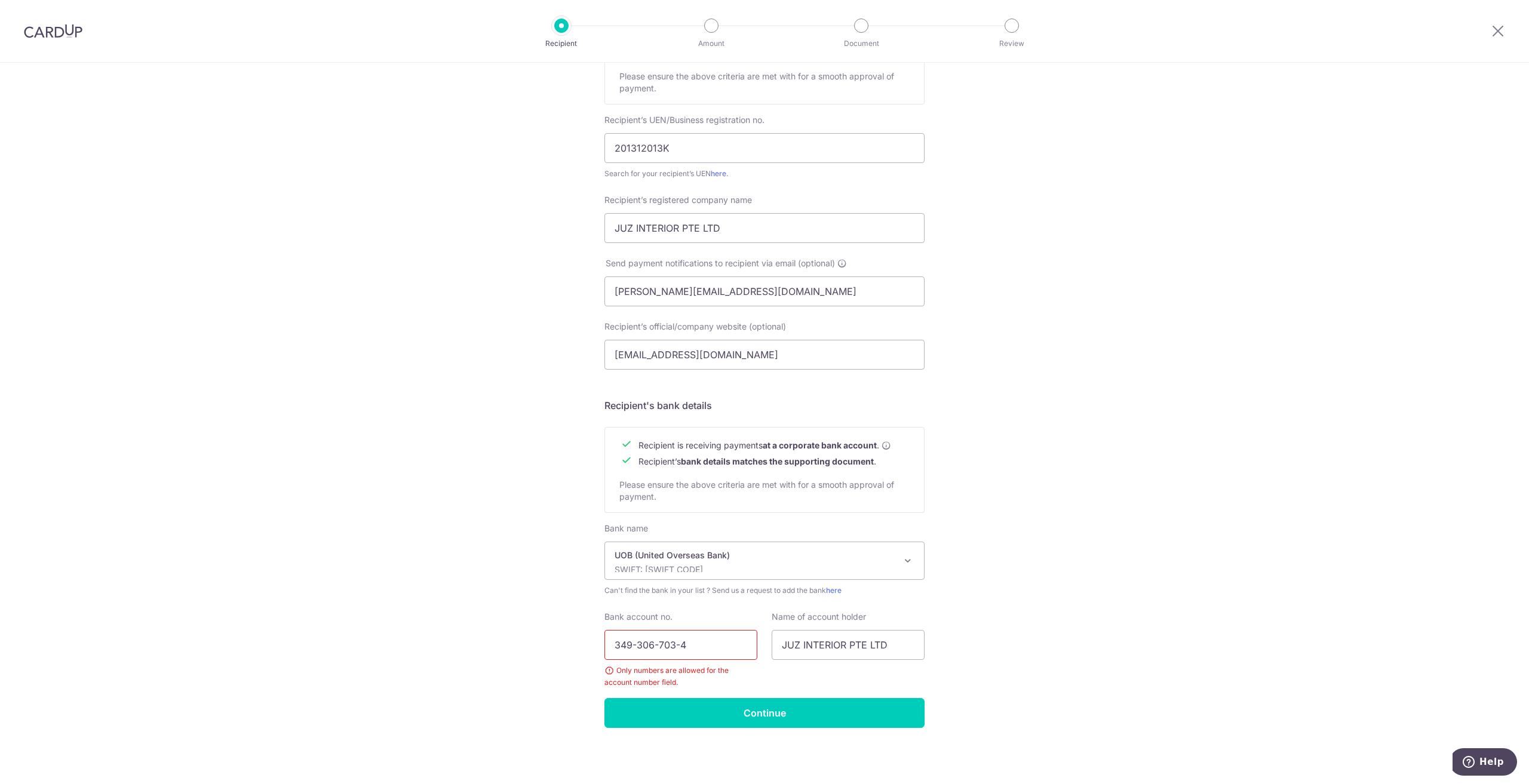
click at [635, 643] on input "349-306-703-4" at bounding box center [681, 645] width 153 height 30
click at [651, 643] on input "349306-703-4" at bounding box center [681, 645] width 153 height 30
click at [670, 645] on input "349306703-4" at bounding box center [681, 645] width 153 height 30
type input "3493067034"
click at [791, 707] on input "Continue" at bounding box center [764, 713] width 320 height 30
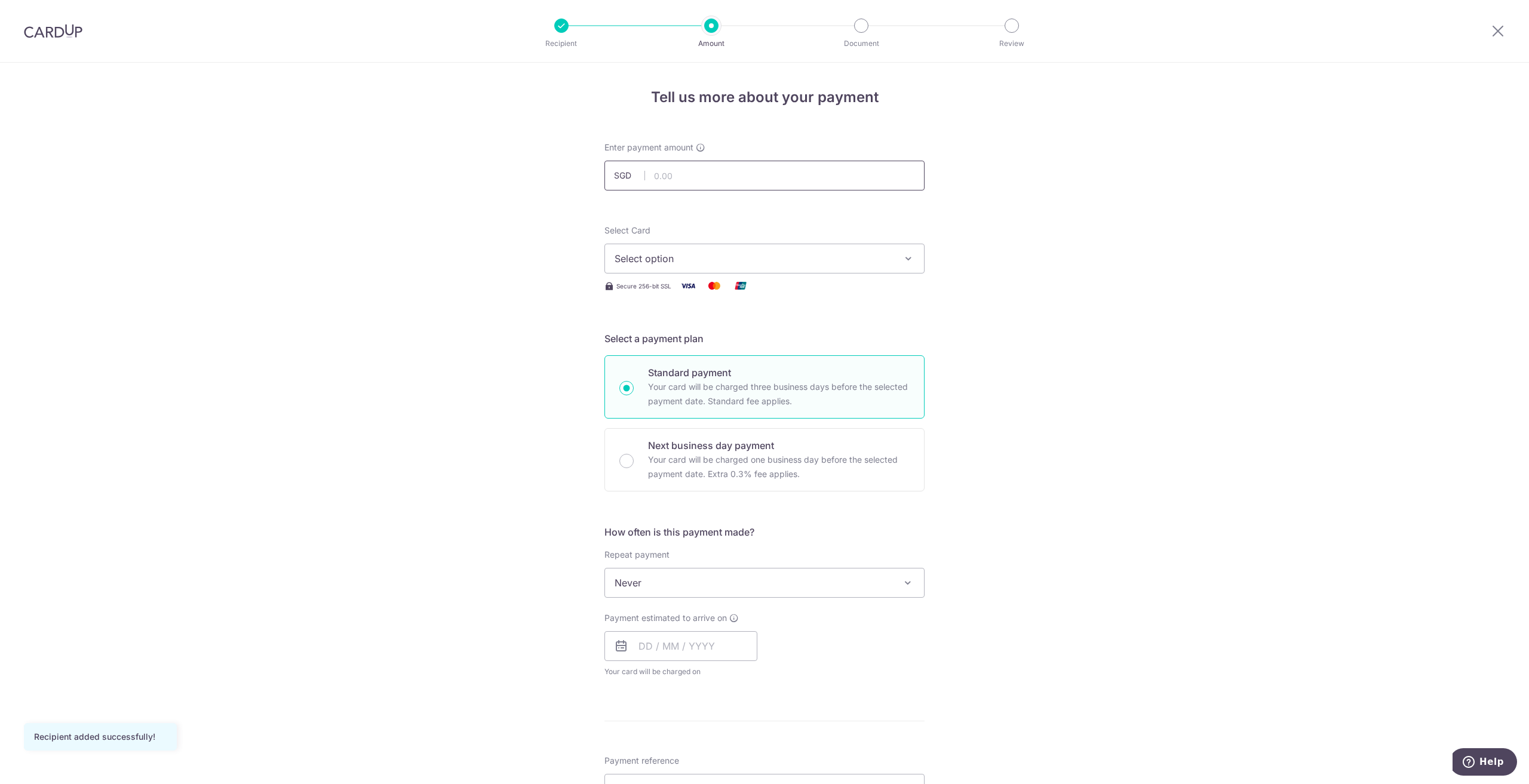
click at [664, 186] on input "text" at bounding box center [764, 175] width 320 height 30
type input "5,420.00"
click at [676, 256] on span "Select option" at bounding box center [753, 258] width 279 height 14
click at [667, 289] on span "Add credit card" at bounding box center [775, 291] width 279 height 12
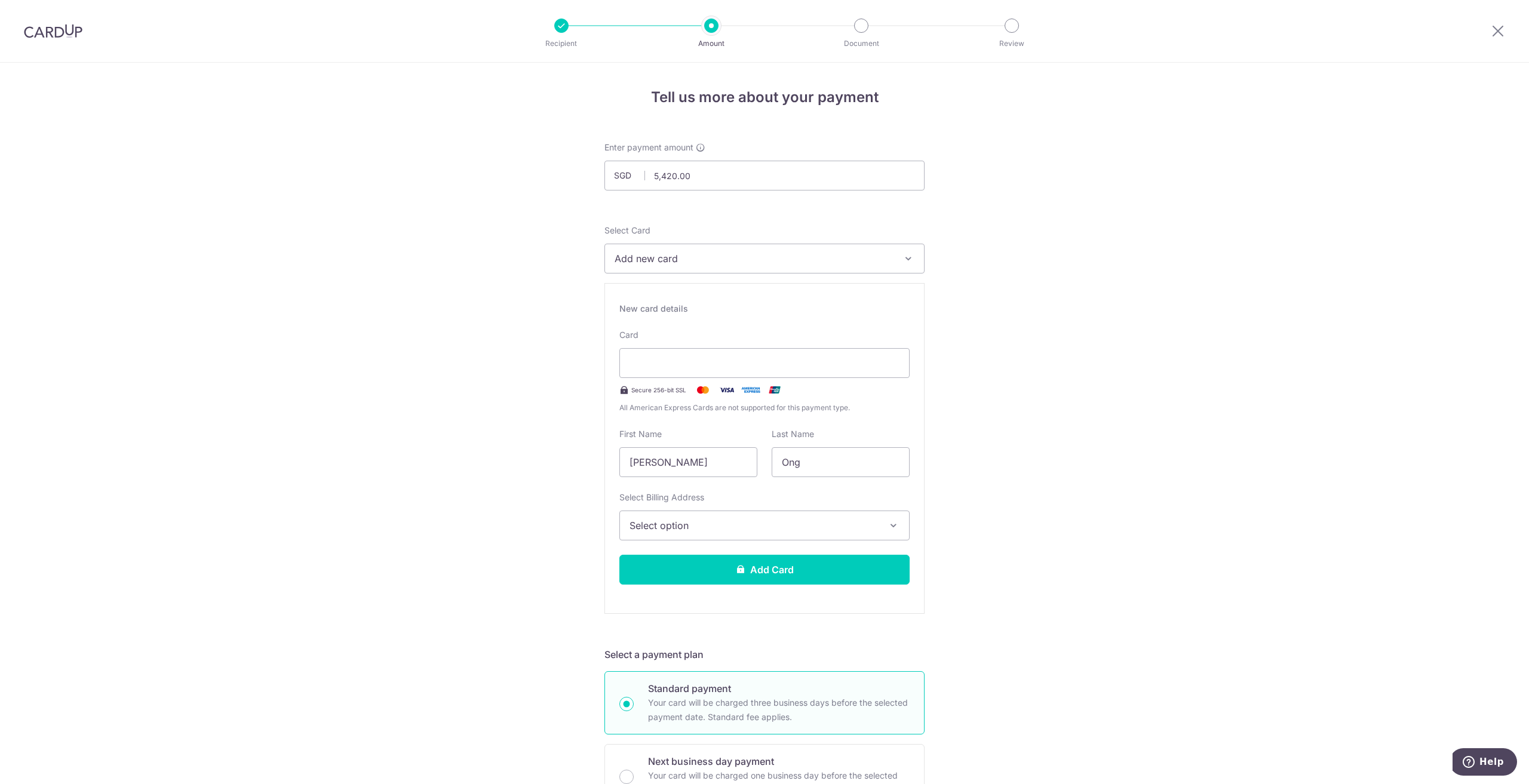
click at [742, 527] on span "Select option" at bounding box center [753, 525] width 248 height 14
click at [712, 562] on span "Add Billing Address" at bounding box center [774, 558] width 248 height 12
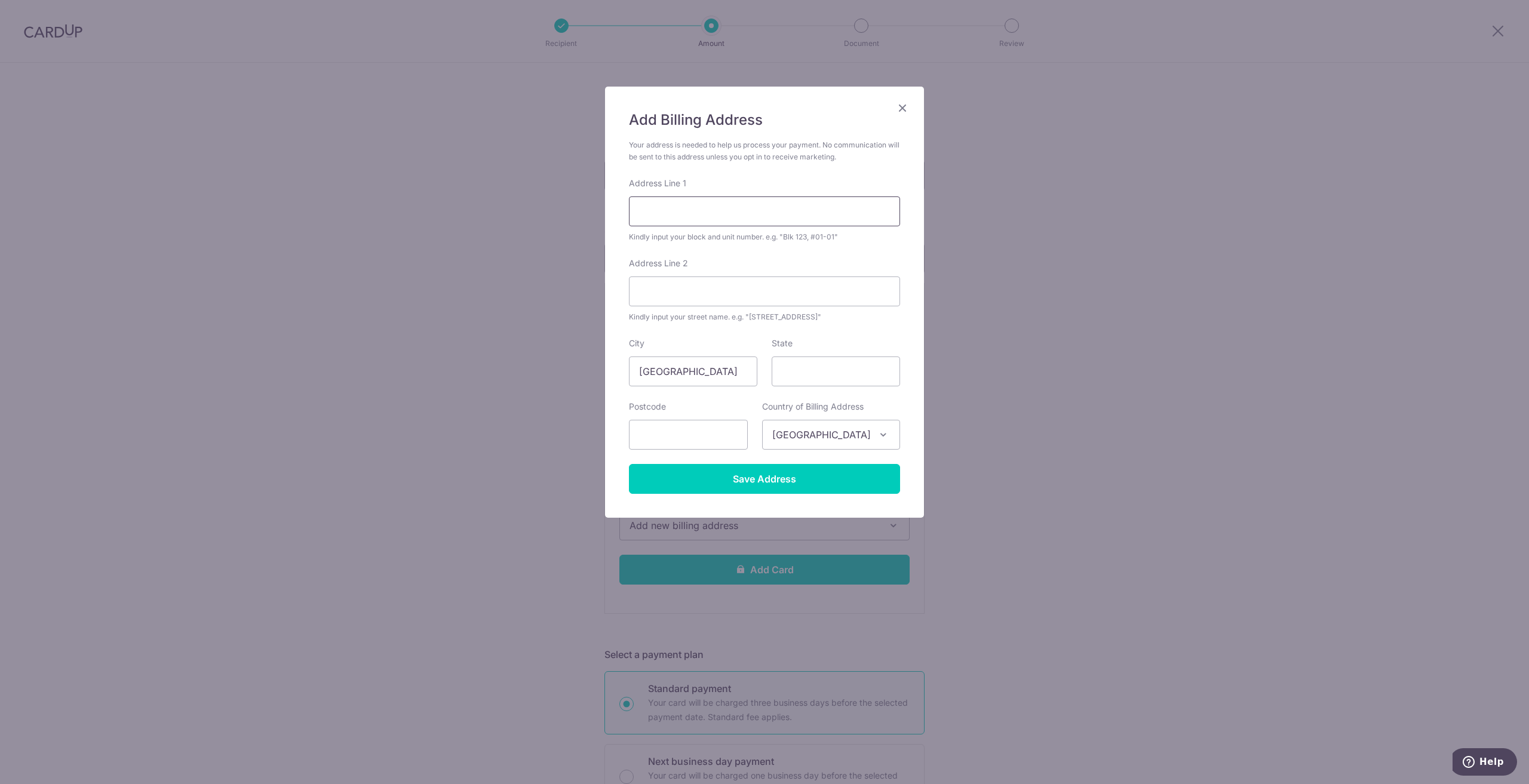
click at [666, 223] on input "Address Line 1" at bounding box center [764, 212] width 271 height 30
type input "Blk [STREET_ADDRESS]"
click at [716, 427] on input "text" at bounding box center [688, 435] width 119 height 30
type input "520430"
click at [787, 214] on input "Blk 430 Tampines Street 41" at bounding box center [764, 212] width 271 height 30
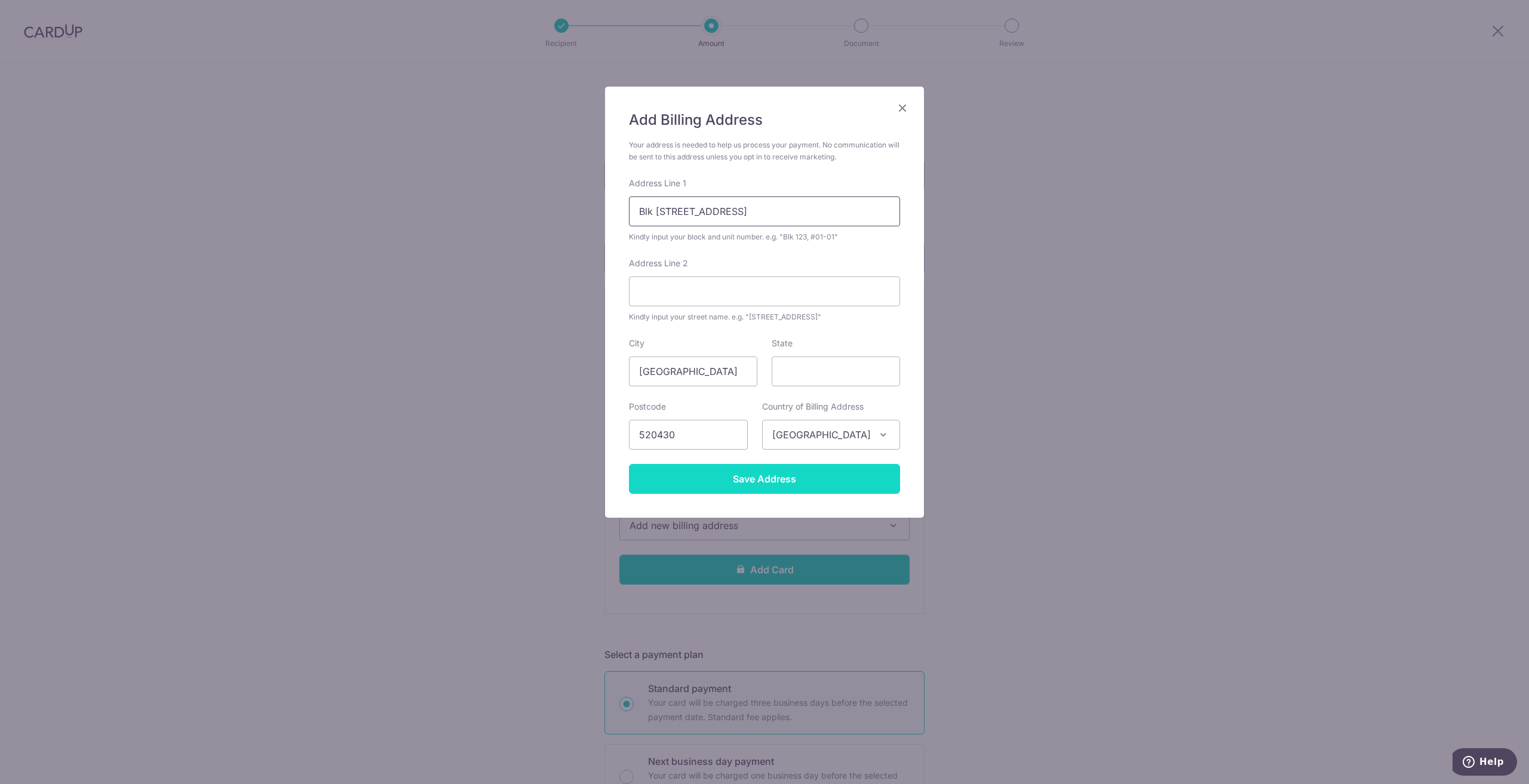
type input "Blk 430 Tampines Street 41 #07-509"
click at [823, 485] on input "Save Address" at bounding box center [764, 479] width 271 height 30
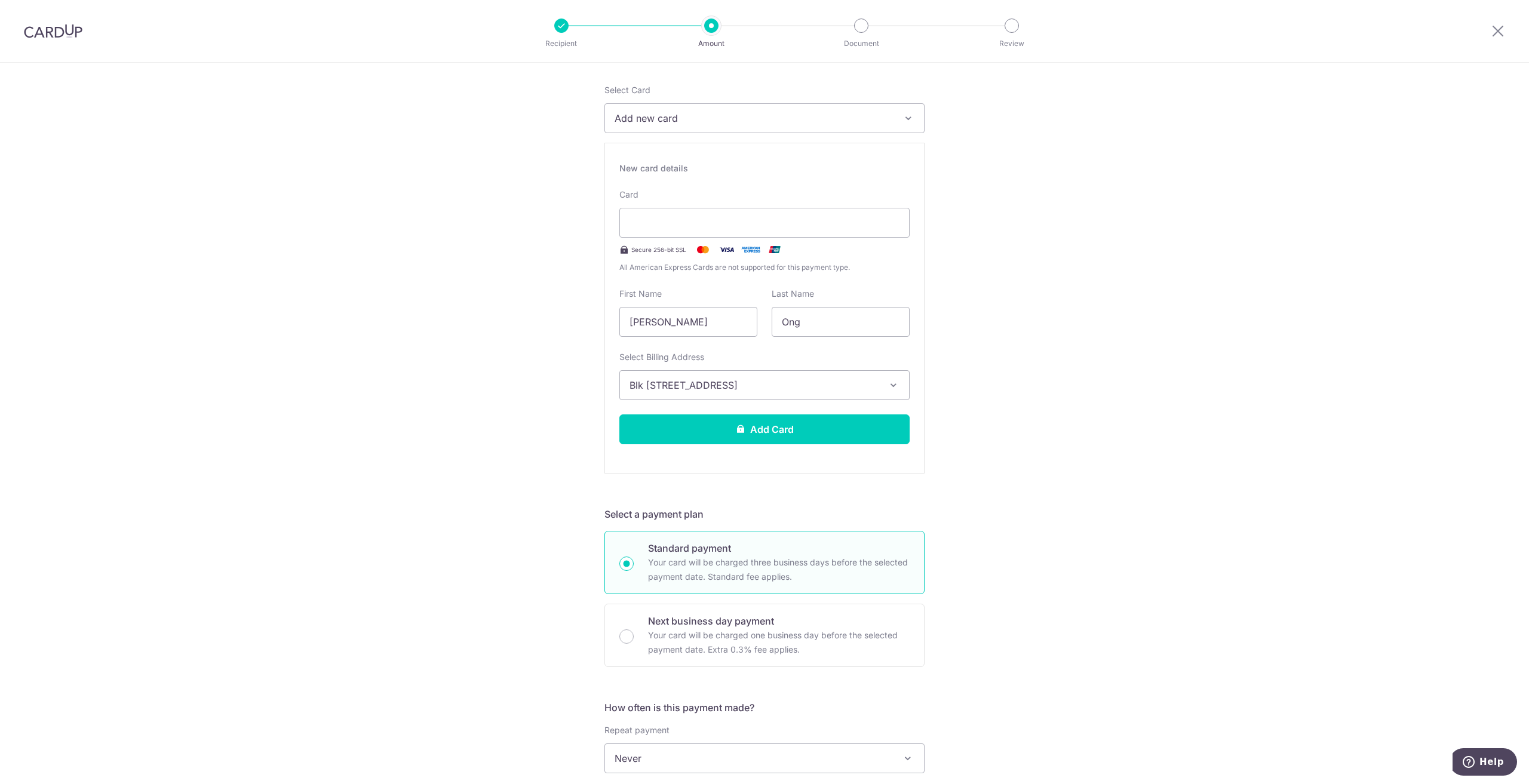
scroll to position [119, 0]
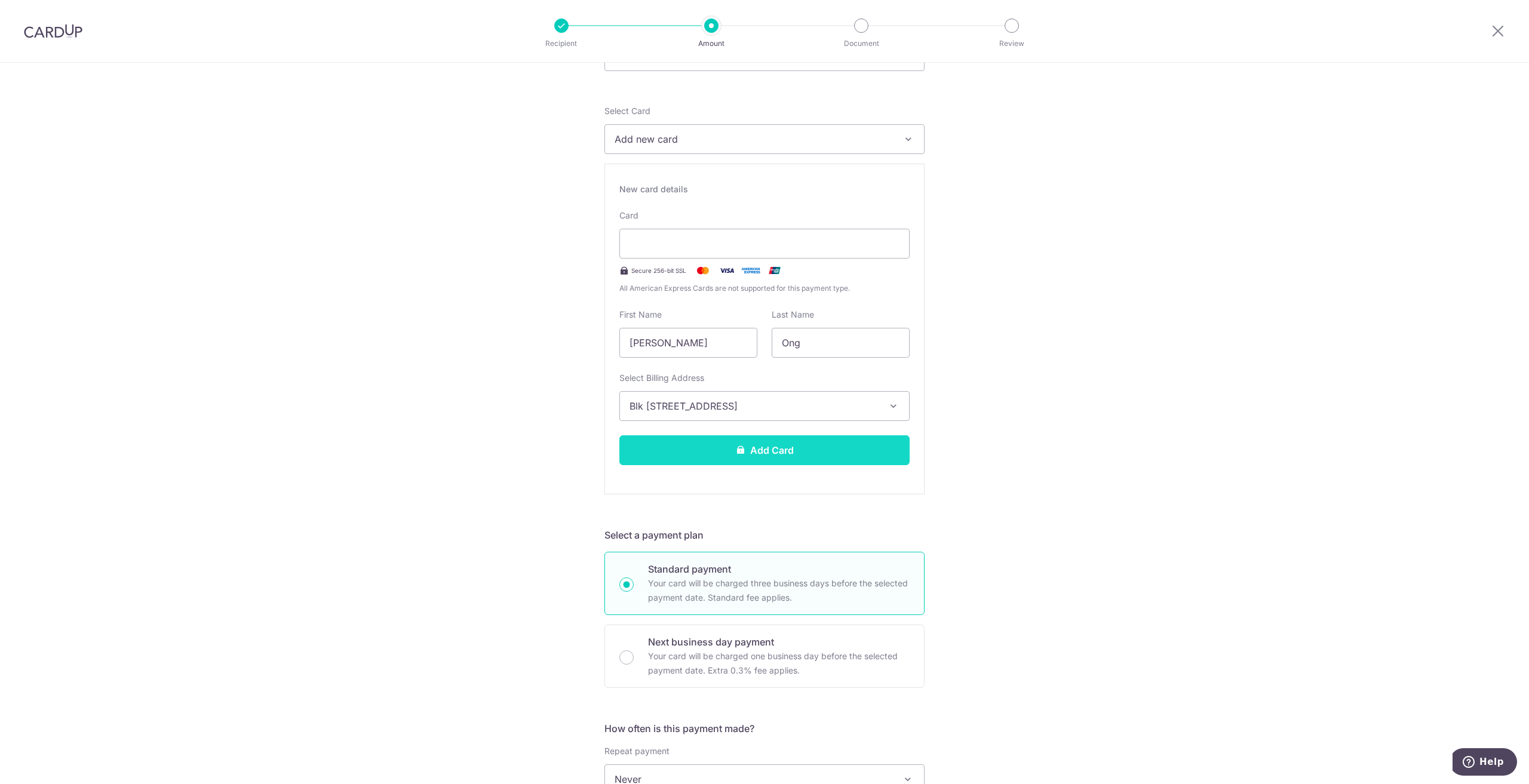
click at [775, 451] on button "Add Card" at bounding box center [764, 450] width 290 height 30
click at [1048, 357] on div "Tell us more about your payment Enter payment amount SGD 5,420.00 5420.00 Recip…" at bounding box center [764, 681] width 1529 height 1476
click at [797, 449] on button "Add Card" at bounding box center [764, 450] width 290 height 30
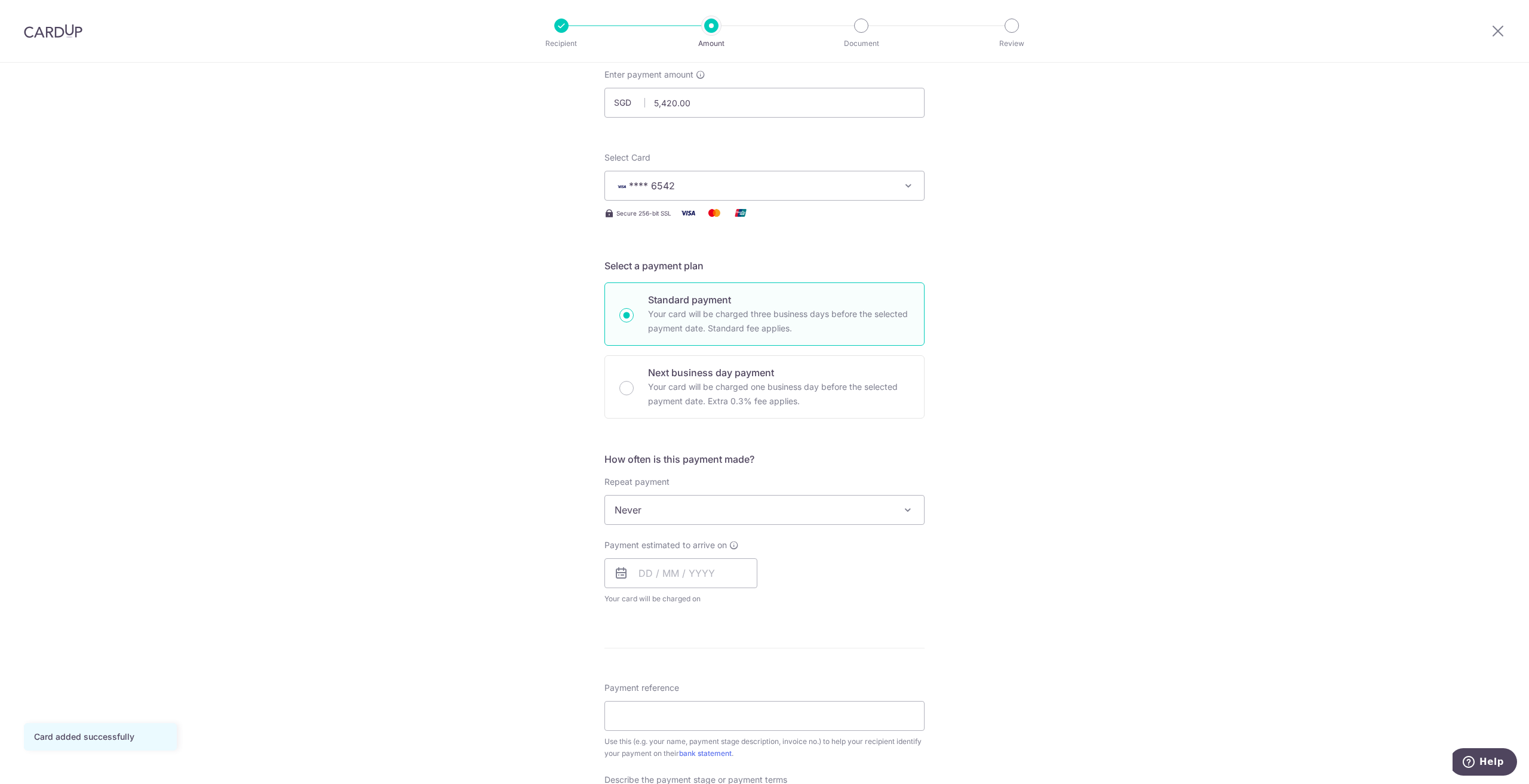
scroll to position [119, 0]
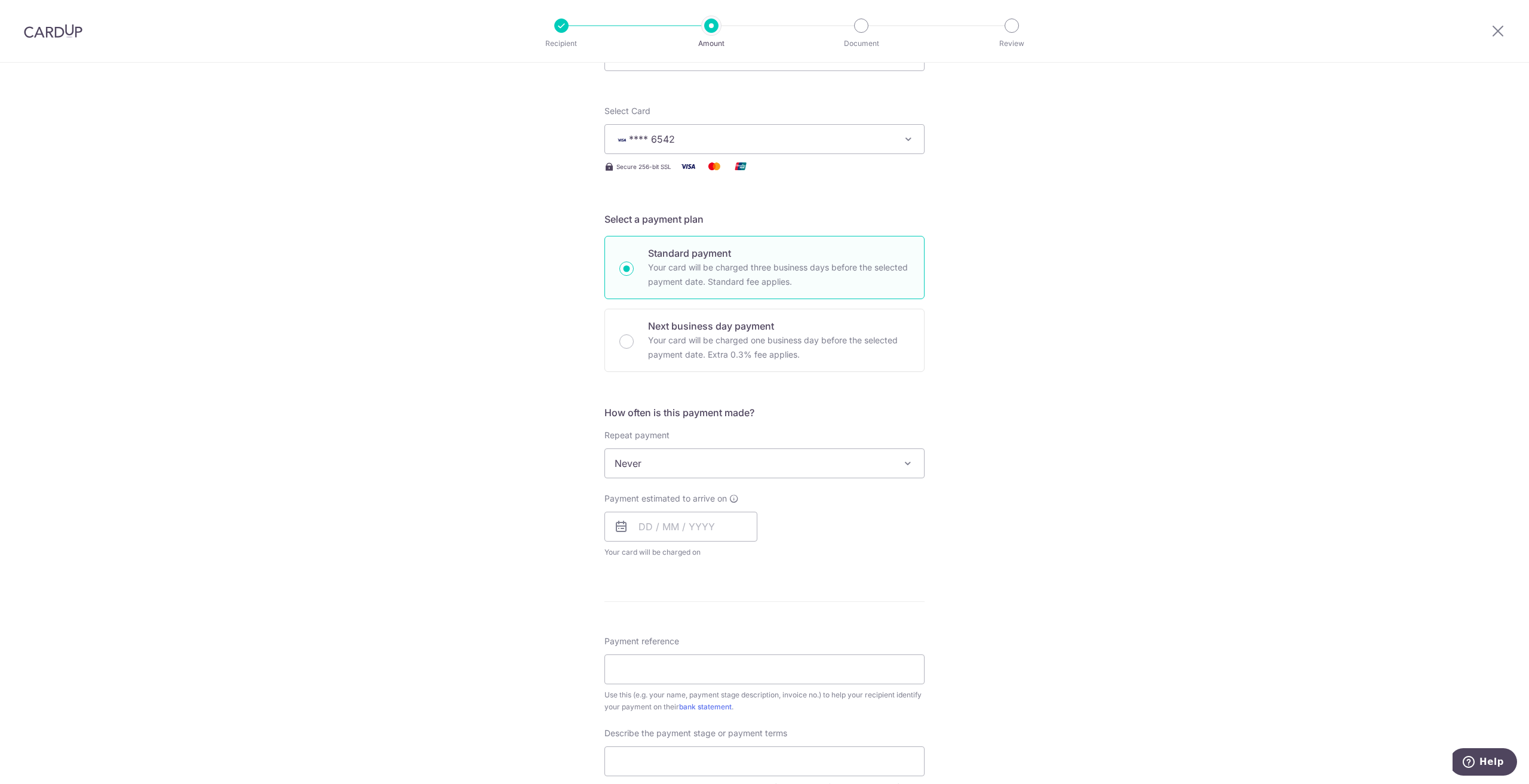
click at [795, 464] on span "Never" at bounding box center [764, 464] width 319 height 28
click at [805, 475] on span "Never" at bounding box center [764, 464] width 319 height 28
click at [711, 529] on input "text" at bounding box center [681, 527] width 153 height 30
click at [771, 517] on div "Payment estimated to arrive on Prev Next Aug Sep Oct Nov Dec 2025 2026 2027 202…" at bounding box center [764, 526] width 335 height 66
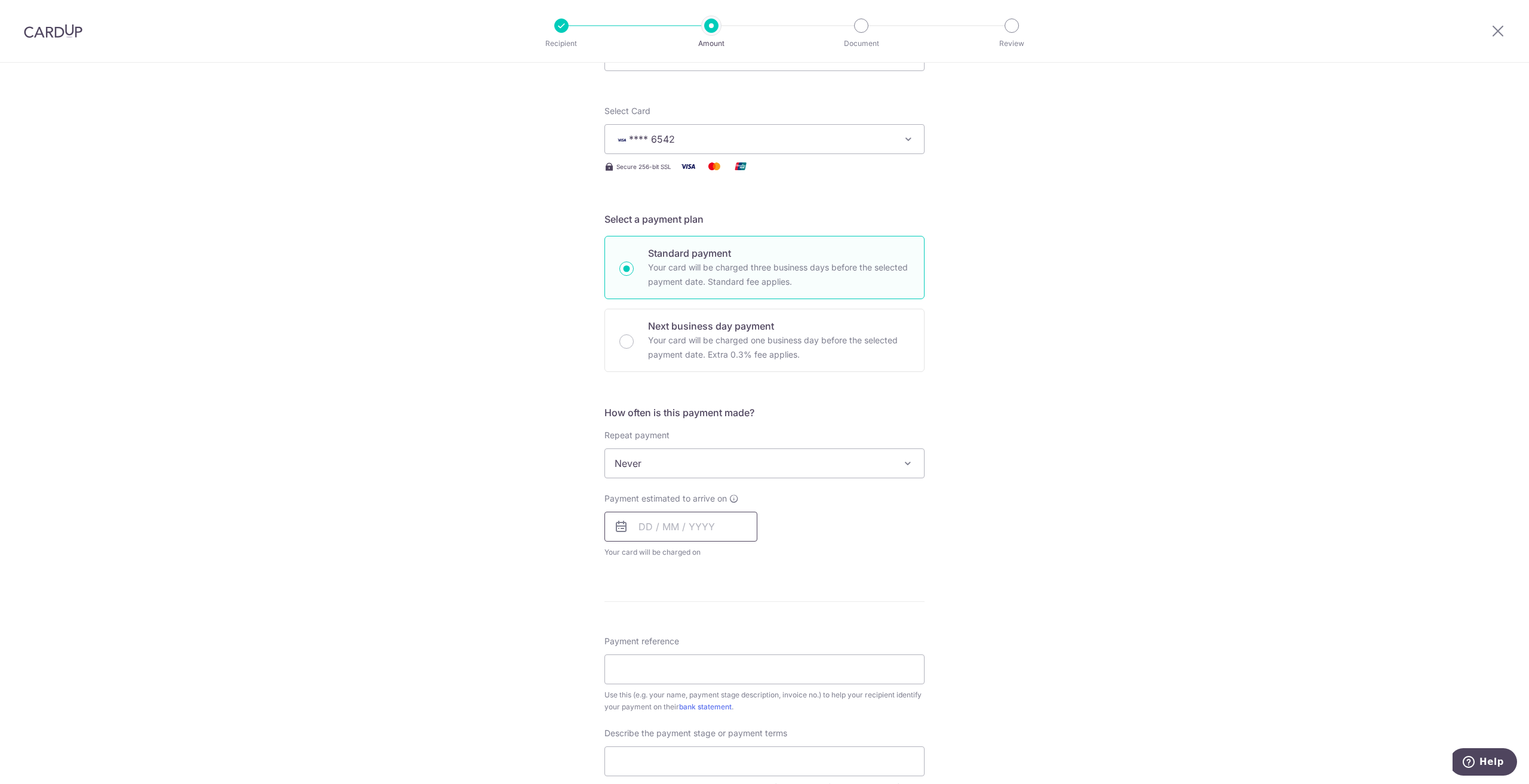
click at [696, 526] on input "text" at bounding box center [681, 527] width 153 height 30
click at [780, 519] on div "Payment estimated to arrive on Prev Next Aug Sep Oct Nov Dec 2025 2026 2027 202…" at bounding box center [764, 526] width 335 height 66
click at [716, 525] on input "text" at bounding box center [681, 527] width 153 height 30
click at [643, 661] on table "Sun Mon Tue Wed Thu Fri Sat 1 2 3 4 5 6 7 8 9 10 11 12 13 14 15 16 17 18 19 20 …" at bounding box center [700, 659] width 167 height 167
click at [651, 661] on table "Sun Mon Tue Wed Thu Fri Sat 1 2 3 4 5 6 7 8 9 10 11 12 13 14 15 16 17 18 19 20 …" at bounding box center [700, 659] width 167 height 167
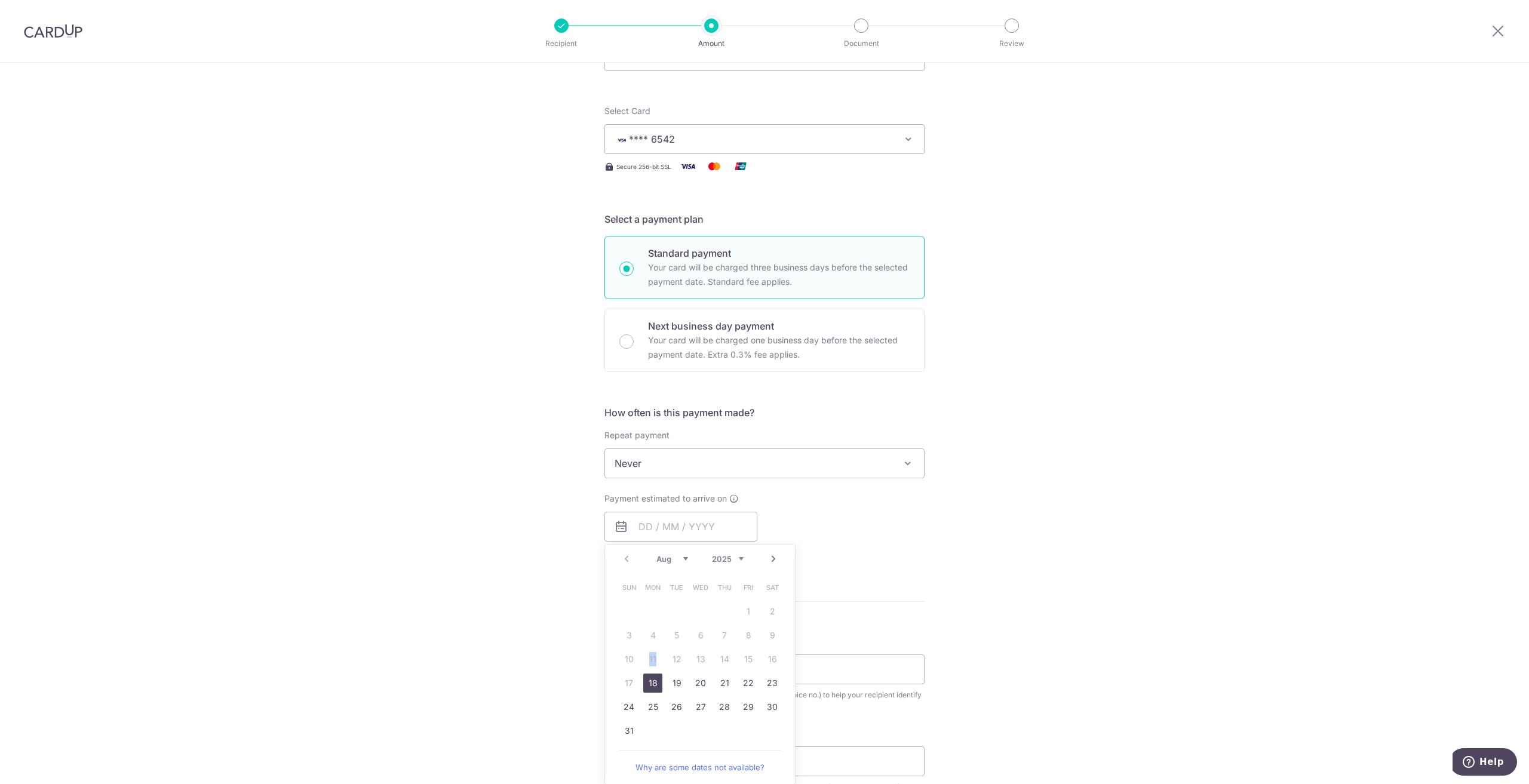
click at [651, 661] on table "Sun Mon Tue Wed Thu Fri Sat 1 2 3 4 5 6 7 8 9 10 11 12 13 14 15 16 17 18 19 20 …" at bounding box center [700, 659] width 167 height 167
click at [647, 683] on link "18" at bounding box center [652, 683] width 19 height 19
type input "[DATE]"
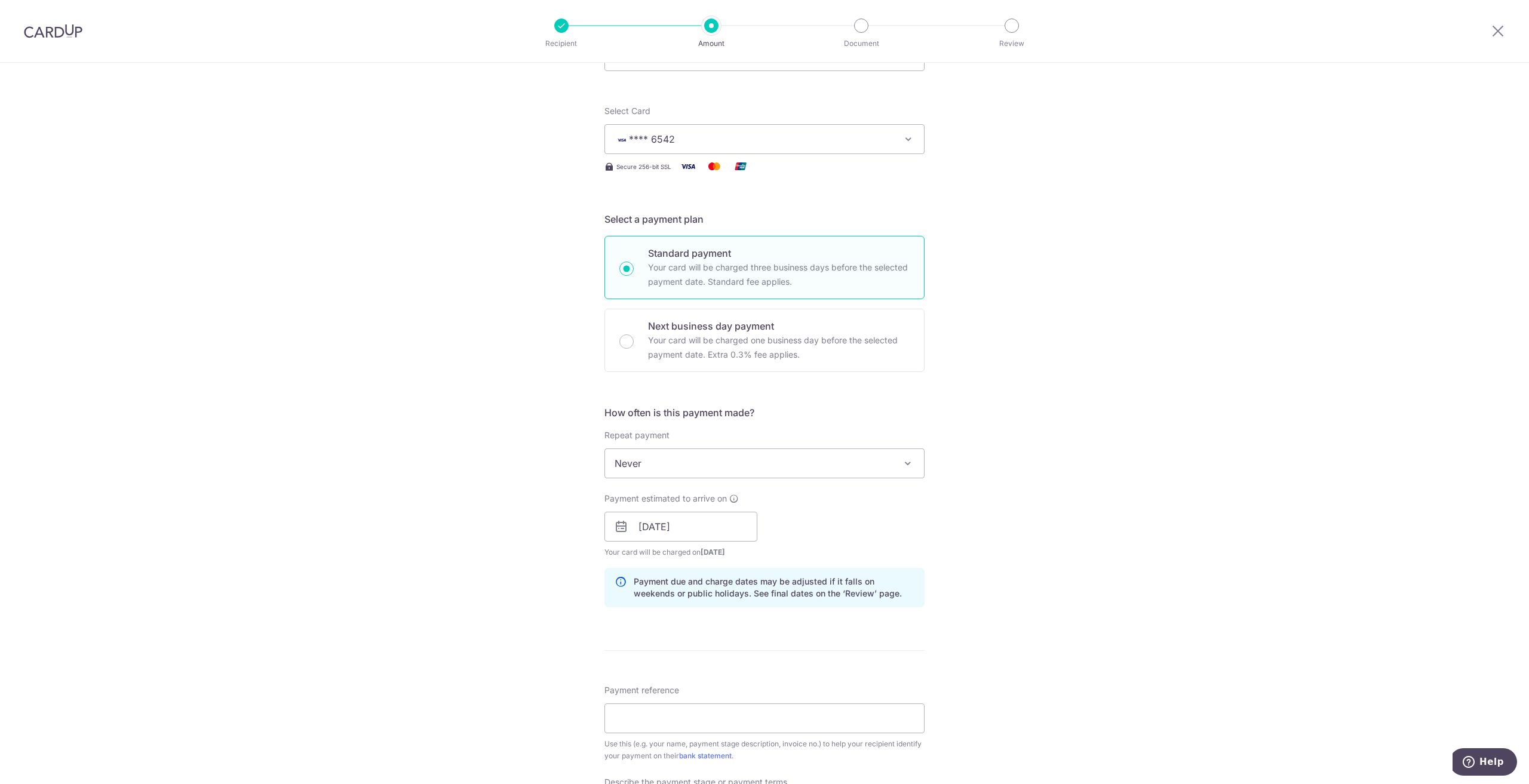
click at [801, 505] on div "Payment estimated to arrive on 18/08/2025 Prev Next Aug Sep Oct Nov Dec 2025 20…" at bounding box center [764, 526] width 335 height 66
click at [708, 529] on input "[DATE]" at bounding box center [681, 527] width 153 height 30
drag, startPoint x: 738, startPoint y: 658, endPoint x: 720, endPoint y: 659, distance: 18.0
click at [736, 659] on table "Sun Mon Tue Wed Thu Fri Sat 1 2 3 4 5 6 7 8 9 10 11 12 13 14 15 16 17 18 19 20 …" at bounding box center [700, 659] width 167 height 167
click at [719, 659] on table "Sun Mon Tue Wed Thu Fri Sat 1 2 3 4 5 6 7 8 9 10 11 12 13 14 15 16 17 18 19 20 …" at bounding box center [700, 659] width 167 height 167
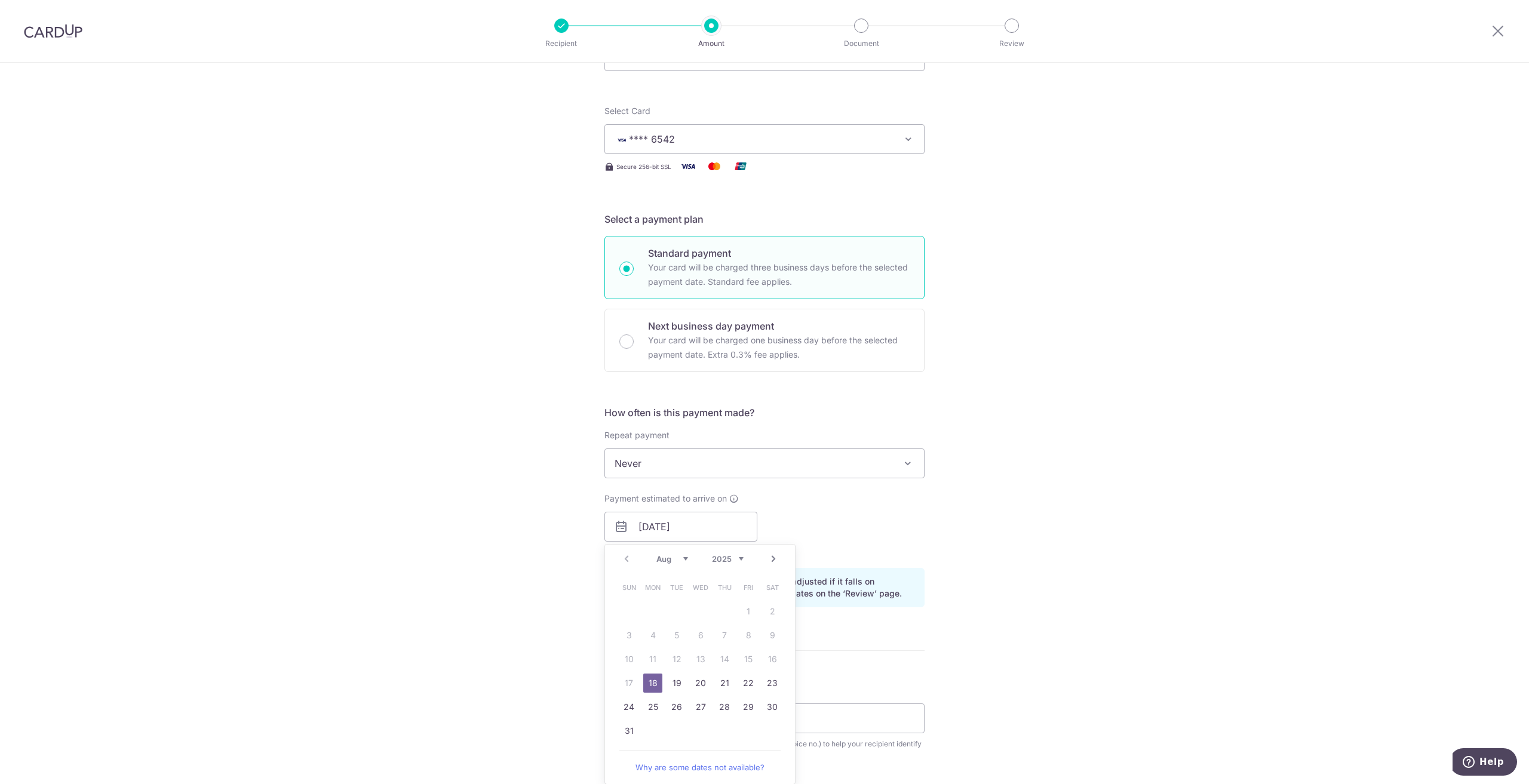
drag, startPoint x: 714, startPoint y: 659, endPoint x: 657, endPoint y: 672, distance: 58.5
click at [704, 660] on table "Sun Mon Tue Wed Thu Fri Sat 1 2 3 4 5 6 7 8 9 10 11 12 13 14 15 16 17 18 19 20 …" at bounding box center [700, 659] width 167 height 167
click at [643, 683] on link "18" at bounding box center [652, 683] width 19 height 19
click at [860, 518] on div "Payment estimated to arrive on 18/08/2025 Prev Next Aug Sep Oct Nov Dec 2025 20…" at bounding box center [764, 526] width 335 height 66
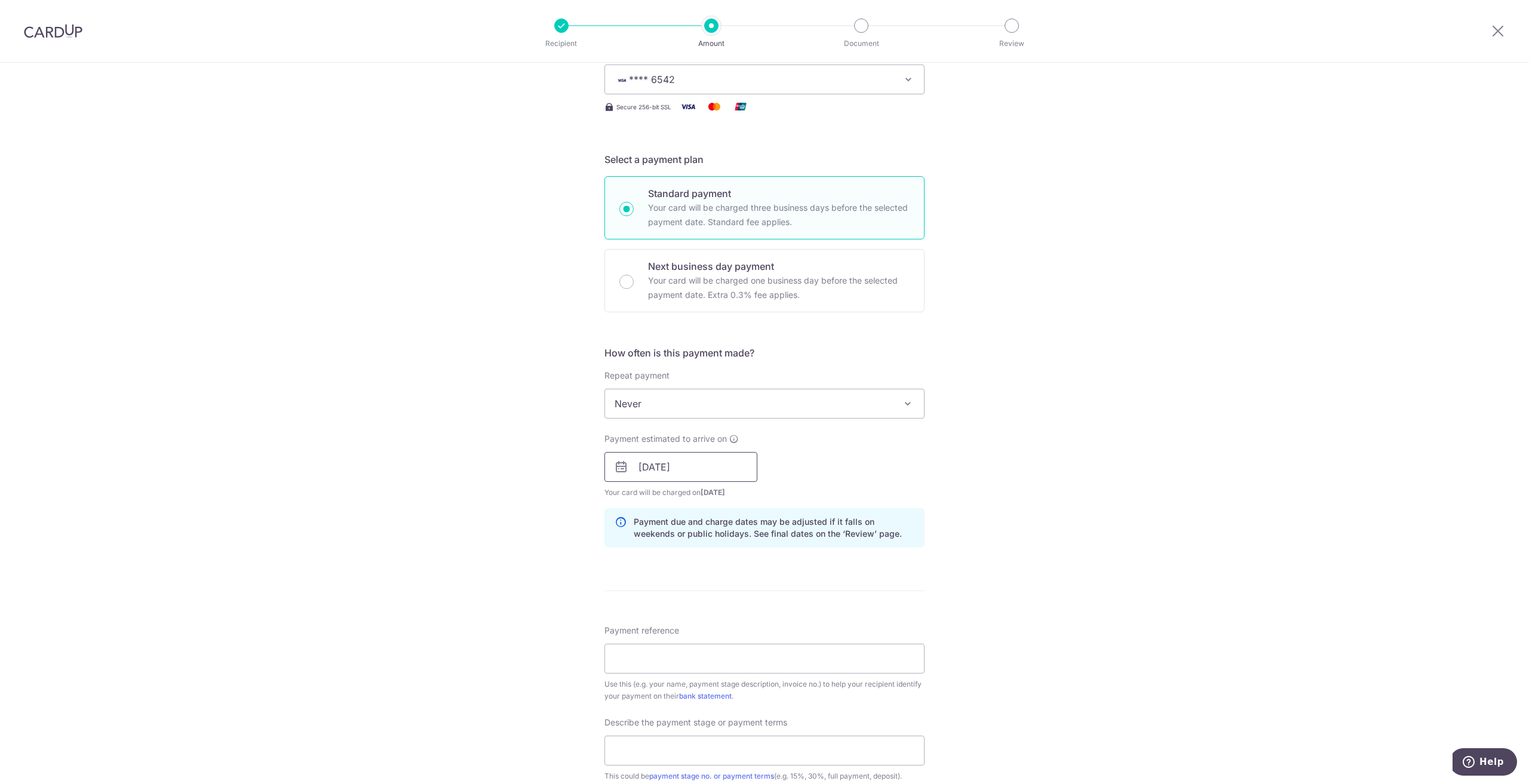
click at [717, 473] on input "[DATE]" at bounding box center [681, 467] width 153 height 30
click at [830, 457] on div "Payment estimated to arrive on 18/08/2025 Prev Next Aug Sep Oct Nov Dec 2025 20…" at bounding box center [764, 465] width 335 height 66
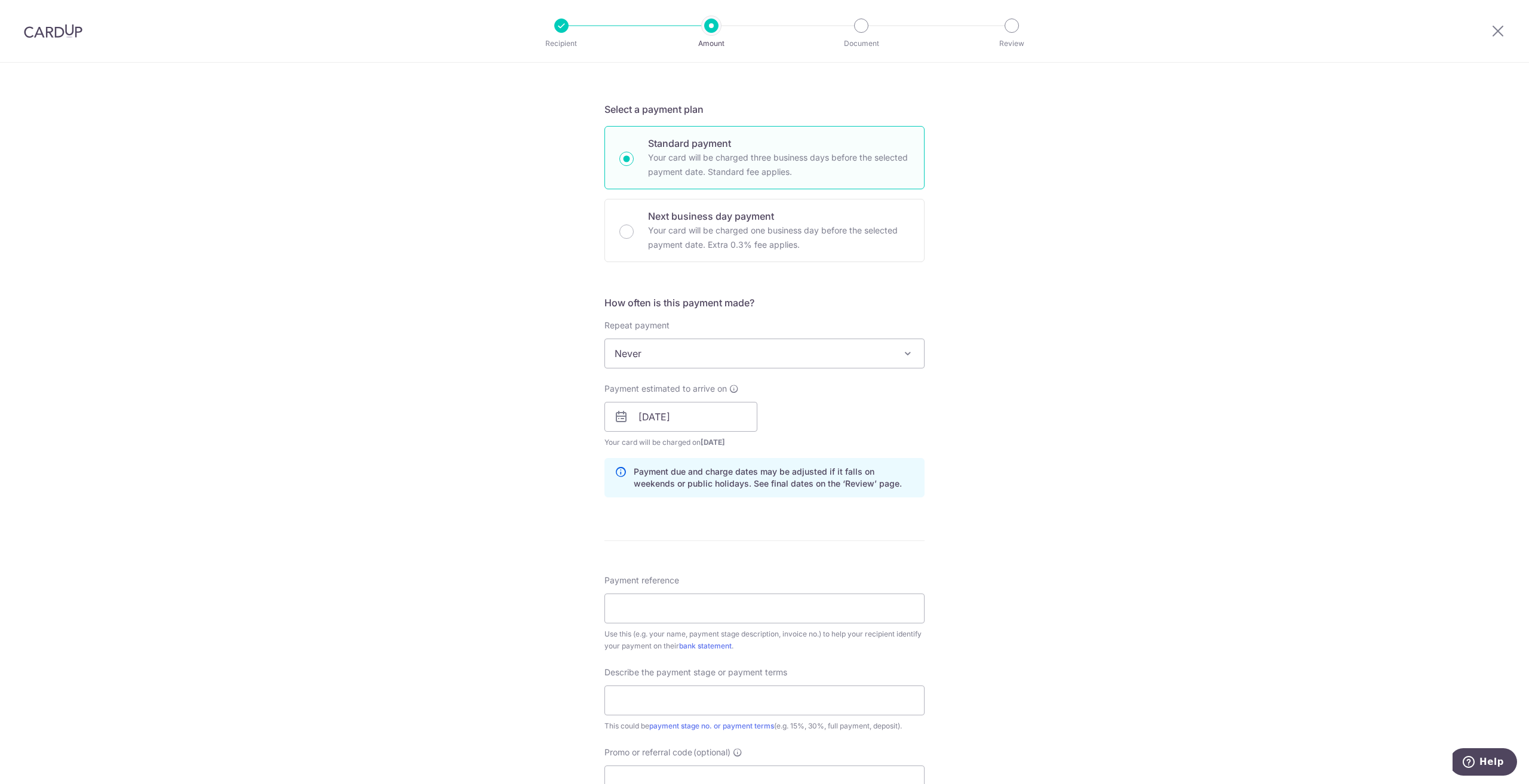
scroll to position [298, 0]
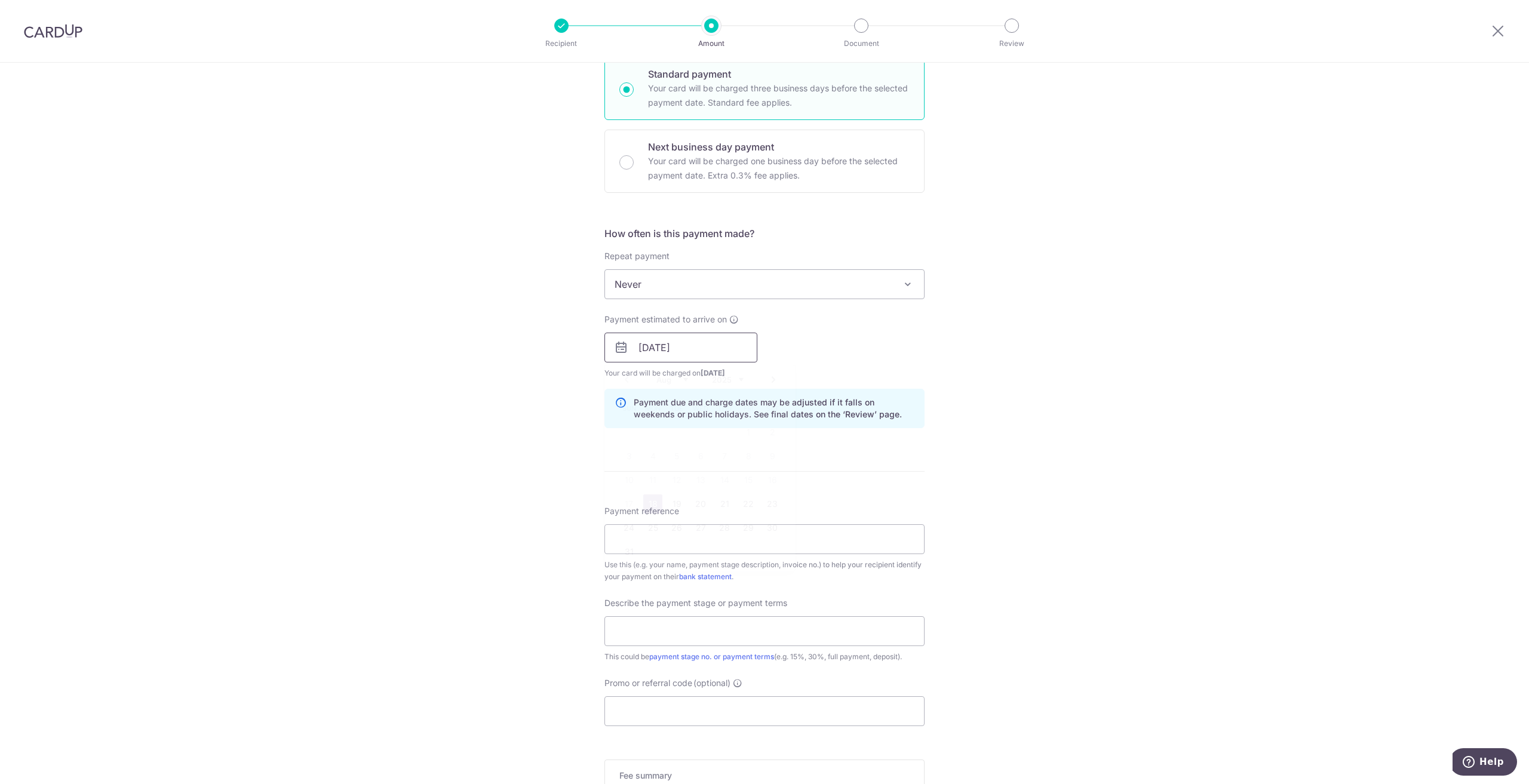
click at [667, 338] on input "[DATE]" at bounding box center [681, 348] width 153 height 30
click at [650, 504] on link "18" at bounding box center [652, 504] width 19 height 19
click at [820, 352] on div "Payment estimated to arrive on 18/08/2025 Prev Next Aug Sep Oct Nov Dec 2025 20…" at bounding box center [764, 346] width 335 height 66
click at [690, 349] on input "[DATE]" at bounding box center [681, 348] width 153 height 30
click at [646, 505] on link "18" at bounding box center [652, 504] width 19 height 19
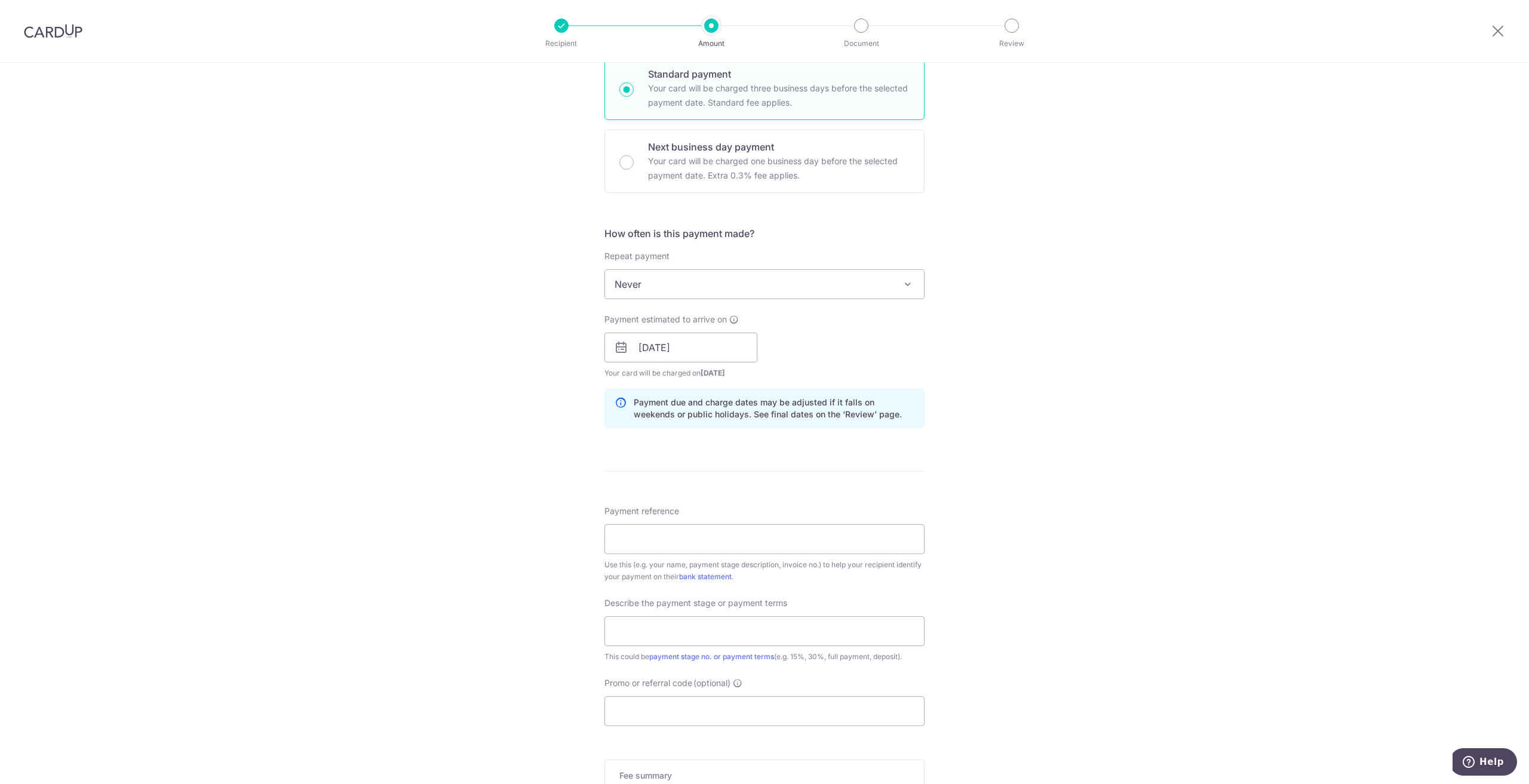
click at [859, 356] on div "Payment estimated to arrive on 18/08/2025 Prev Next Aug Sep Oct Nov Dec 2025 20…" at bounding box center [764, 346] width 335 height 66
click at [683, 360] on input "[DATE]" at bounding box center [681, 348] width 153 height 30
click at [649, 505] on link "18" at bounding box center [652, 504] width 19 height 19
click at [830, 368] on div "Payment estimated to arrive on 18/08/2025 Prev Next Aug Sep Oct Nov Dec 2025 20…" at bounding box center [764, 346] width 335 height 66
click at [712, 351] on input "[DATE]" at bounding box center [681, 348] width 153 height 30
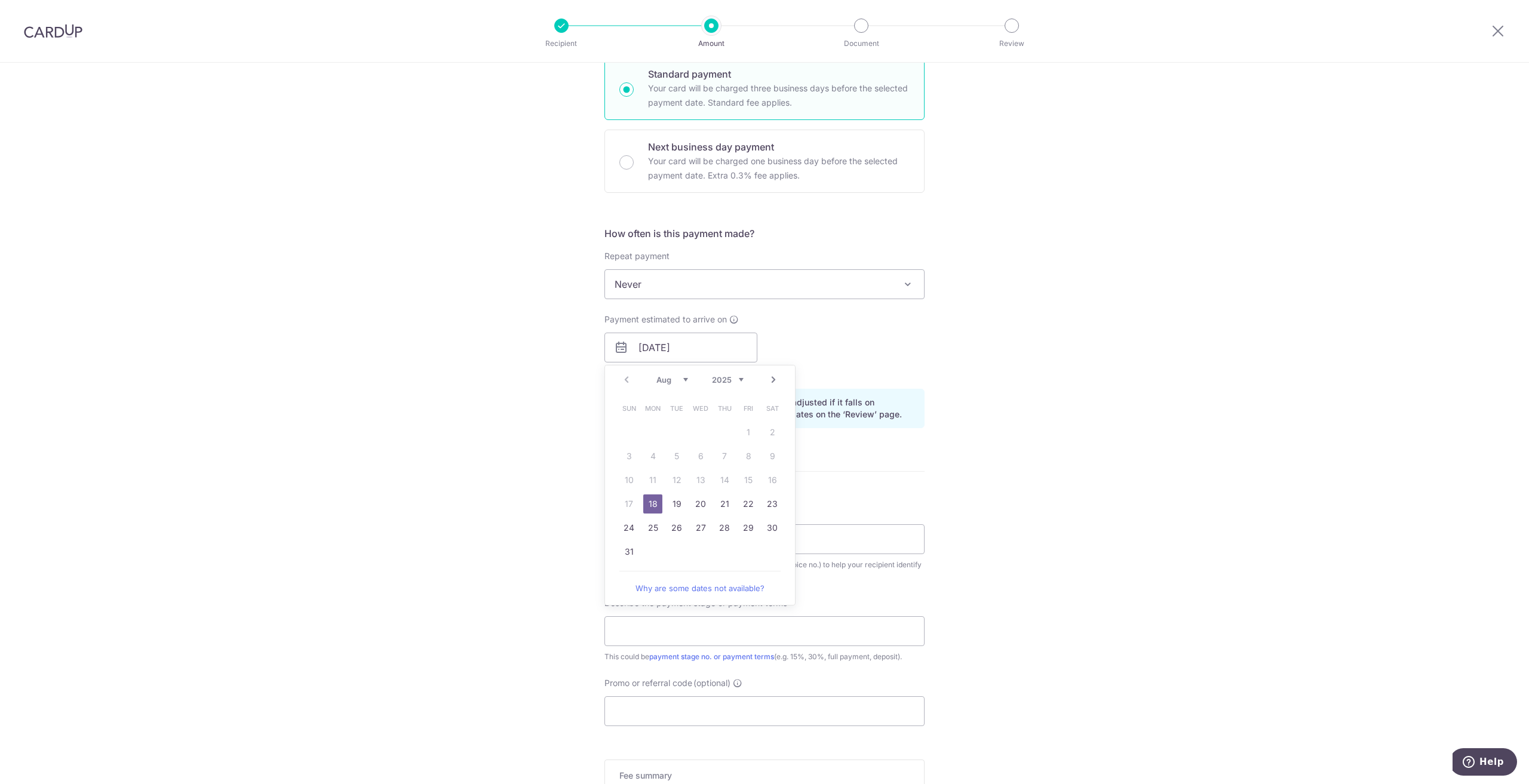
click at [643, 507] on link "18" at bounding box center [652, 504] width 19 height 19
click at [895, 351] on div "Payment estimated to arrive on 18/08/2025 Prev Next Aug Sep Oct Nov Dec 2025 20…" at bounding box center [764, 346] width 335 height 66
click at [724, 354] on input "[DATE]" at bounding box center [681, 348] width 153 height 30
click at [854, 344] on div "Payment estimated to arrive on 18/08/2025 Prev Next Aug Sep Oct Nov Dec 2025 20…" at bounding box center [764, 346] width 335 height 66
click at [720, 352] on input "[DATE]" at bounding box center [681, 348] width 153 height 30
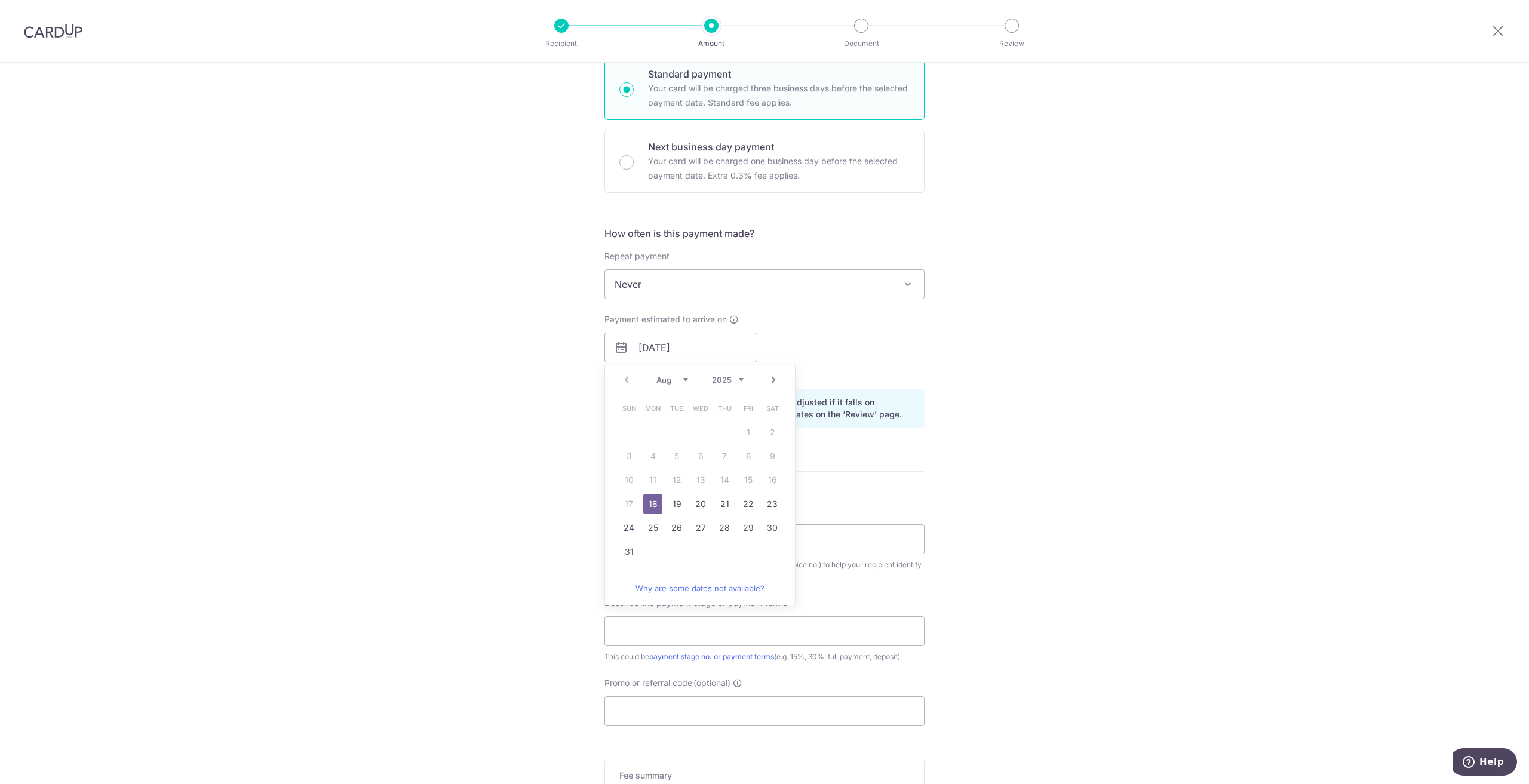
click at [649, 502] on link "18" at bounding box center [652, 504] width 19 height 19
click at [788, 335] on div "Payment estimated to arrive on 18/08/2025 Prev Next Aug Sep Oct Nov Dec 2025 20…" at bounding box center [764, 346] width 335 height 66
click at [753, 340] on input "[DATE]" at bounding box center [681, 348] width 153 height 30
click at [648, 507] on link "18" at bounding box center [652, 504] width 19 height 19
click at [729, 340] on input "[DATE]" at bounding box center [681, 348] width 153 height 30
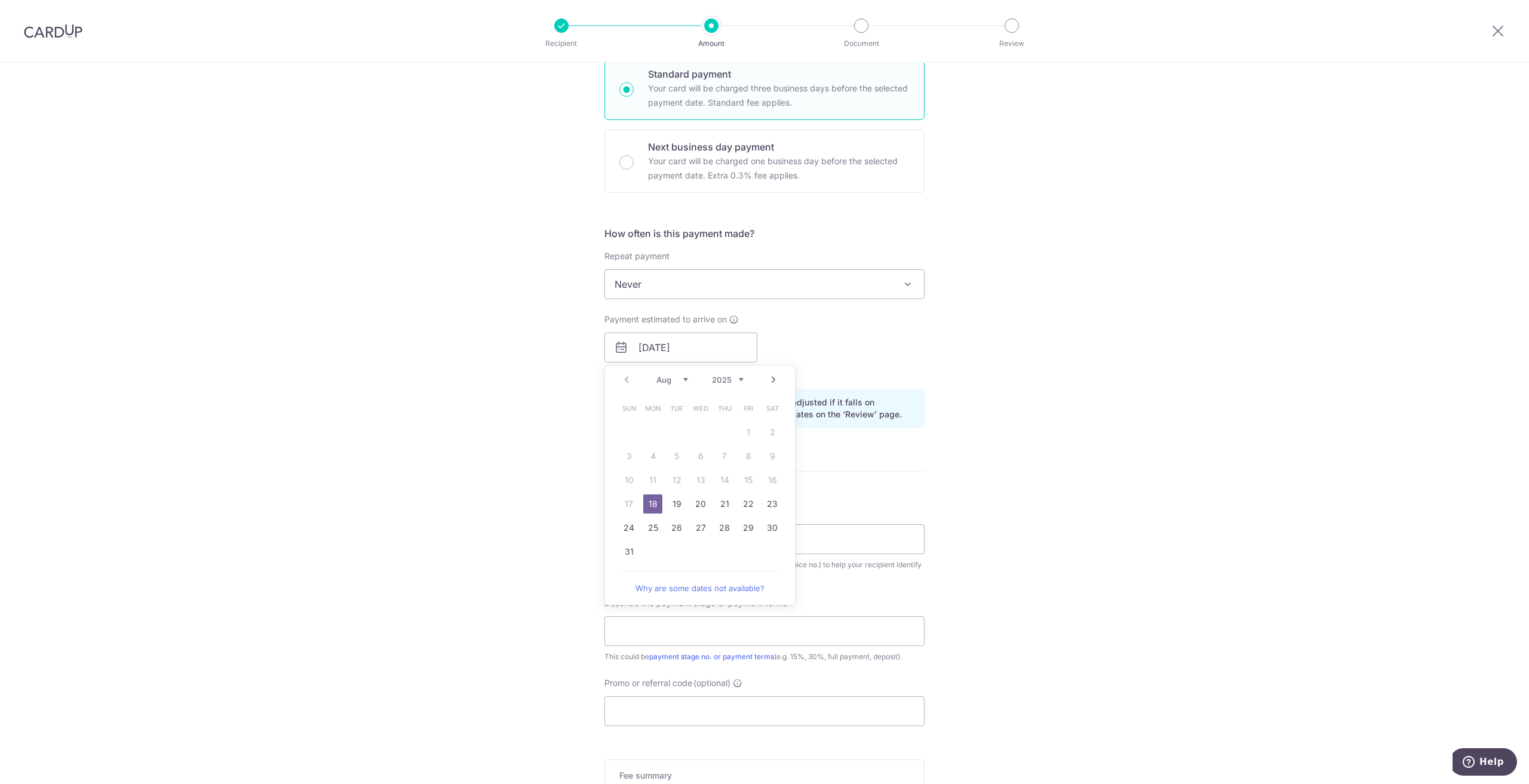
click at [651, 501] on link "18" at bounding box center [652, 504] width 19 height 19
click at [701, 353] on input "[DATE]" at bounding box center [681, 348] width 153 height 30
click at [650, 501] on link "18" at bounding box center [652, 504] width 19 height 19
click at [867, 359] on div "Payment estimated to arrive on 18/08/2025 Prev Next Aug Sep Oct Nov Dec 2025 20…" at bounding box center [764, 346] width 335 height 66
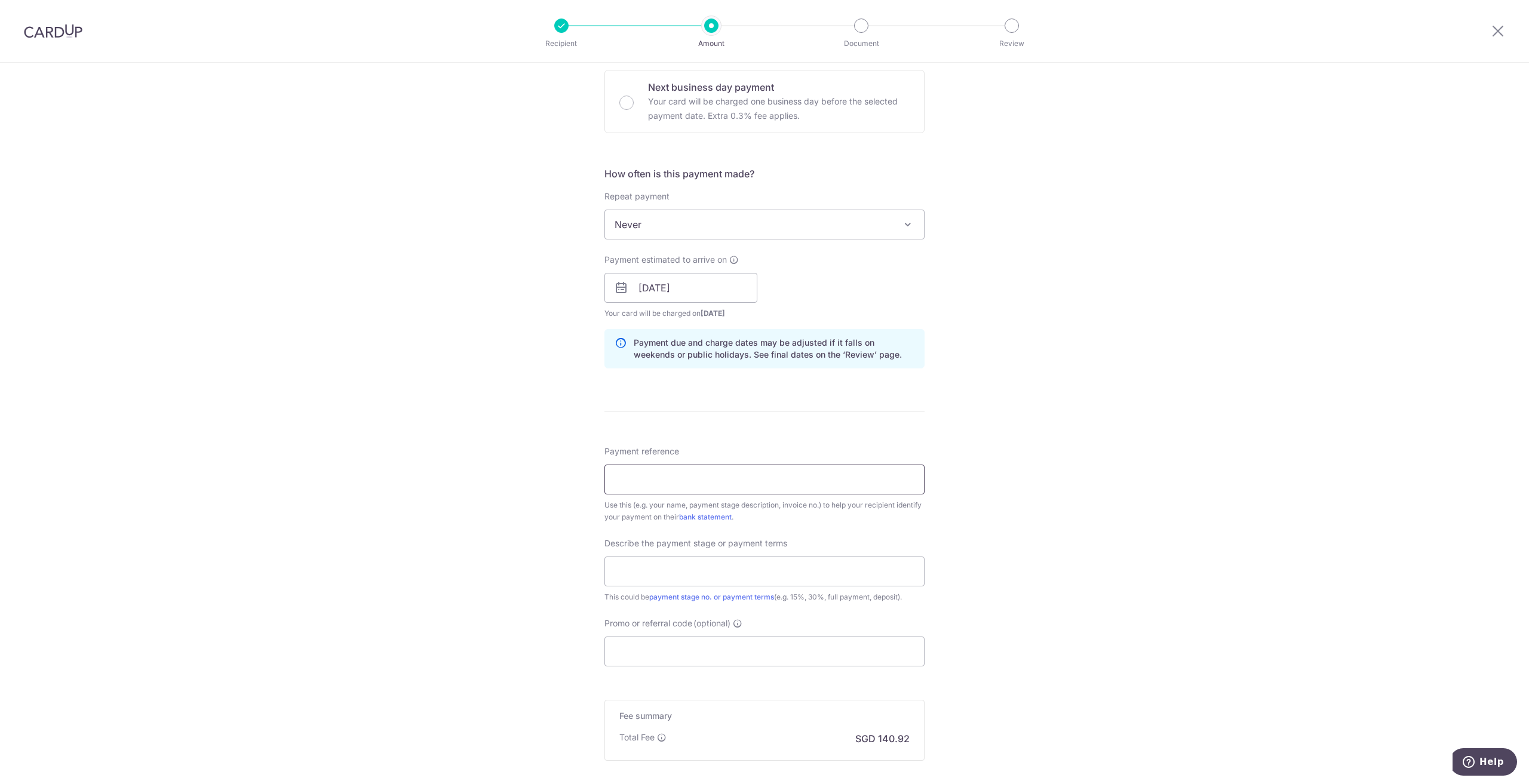
click at [768, 473] on input "Payment reference" at bounding box center [764, 480] width 320 height 30
drag, startPoint x: 1008, startPoint y: 458, endPoint x: 904, endPoint y: 489, distance: 108.5
click at [1008, 458] on div "Tell us more about your payment Enter payment amount SGD 5,420.00 5420.00 Card …" at bounding box center [764, 309] width 1529 height 1209
click at [737, 473] on input "Russell and Carmen" at bounding box center [764, 480] width 320 height 30
paste input "25-P0506-CON/TH-"
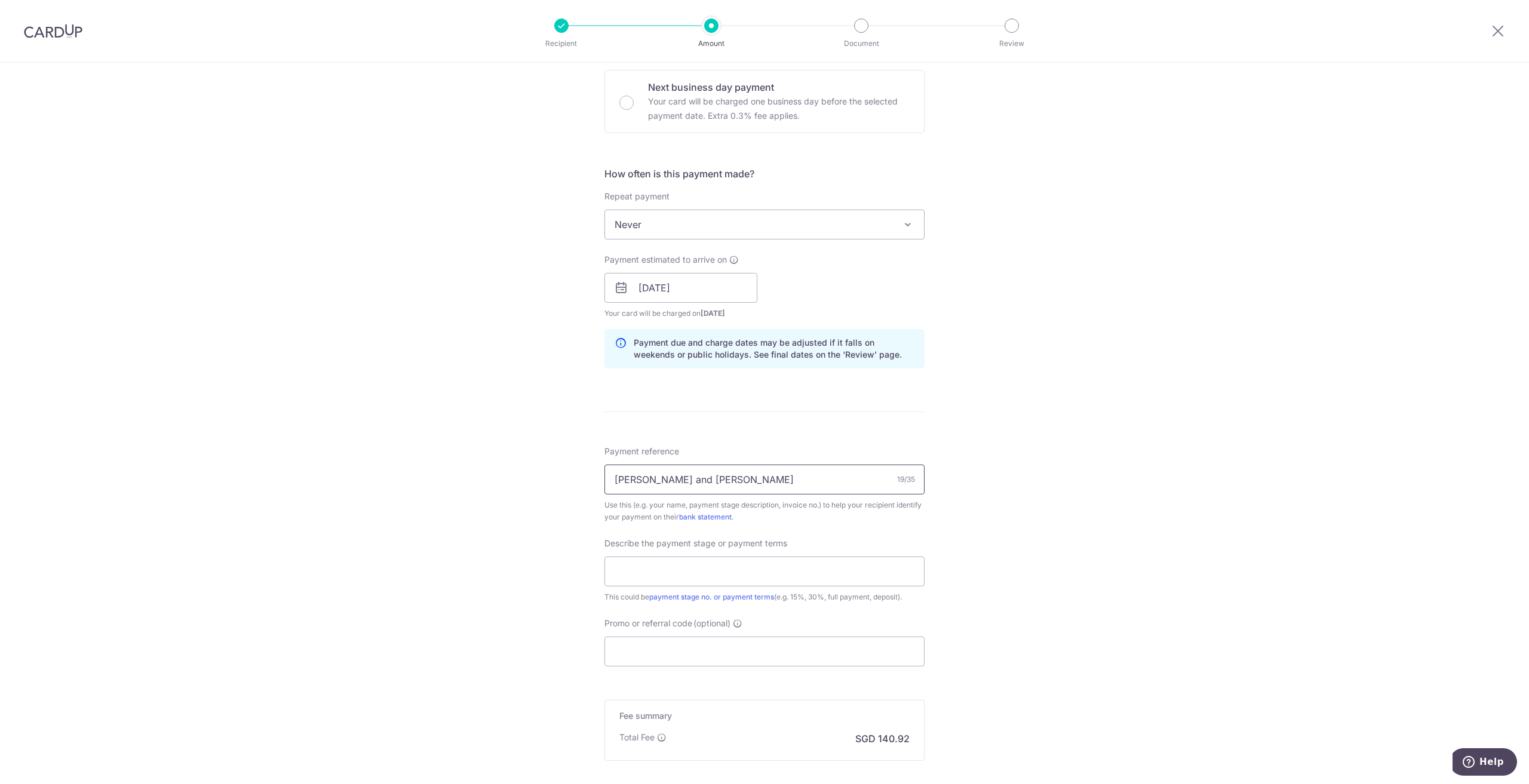
paste input "25-P0506-CON"
type input "[PERSON_NAME] and [PERSON_NAME] 25-P0506-CON"
click at [747, 574] on input "text" at bounding box center [764, 571] width 320 height 30
click at [724, 567] on input "text" at bounding box center [764, 571] width 320 height 30
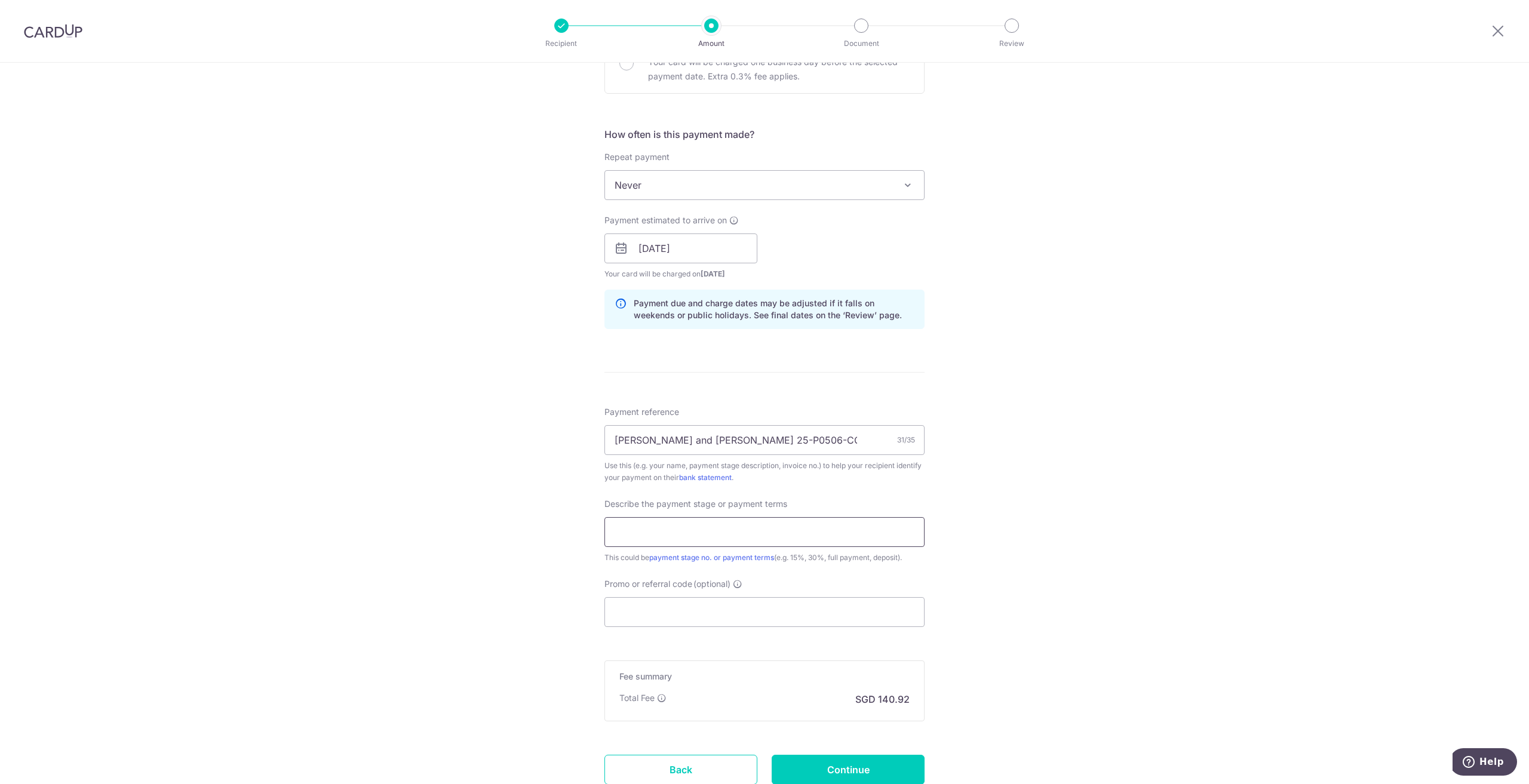
scroll to position [418, 0]
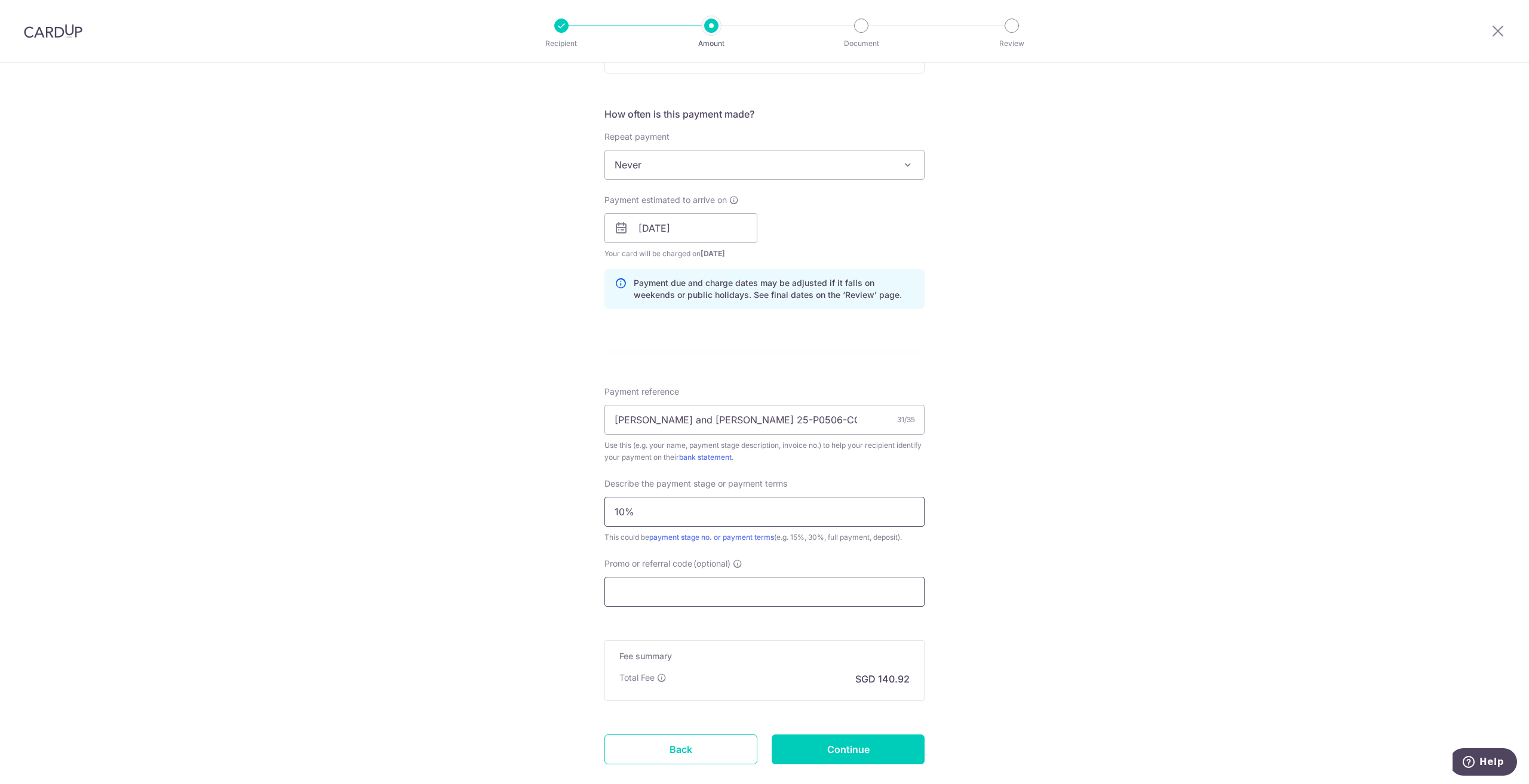
type input "10%"
click at [705, 591] on input "Promo or referral code (optional)" at bounding box center [764, 592] width 320 height 30
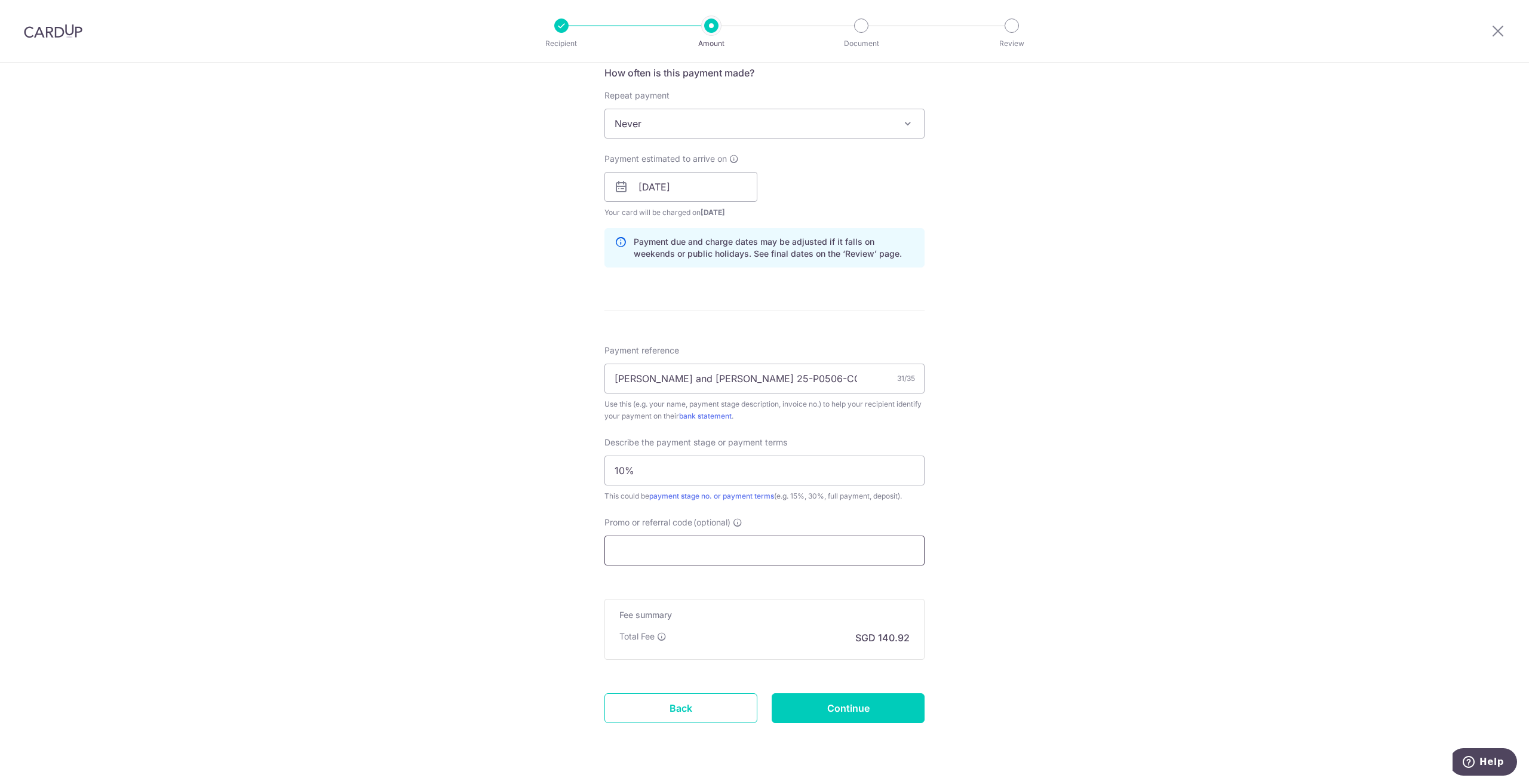
scroll to position [478, 0]
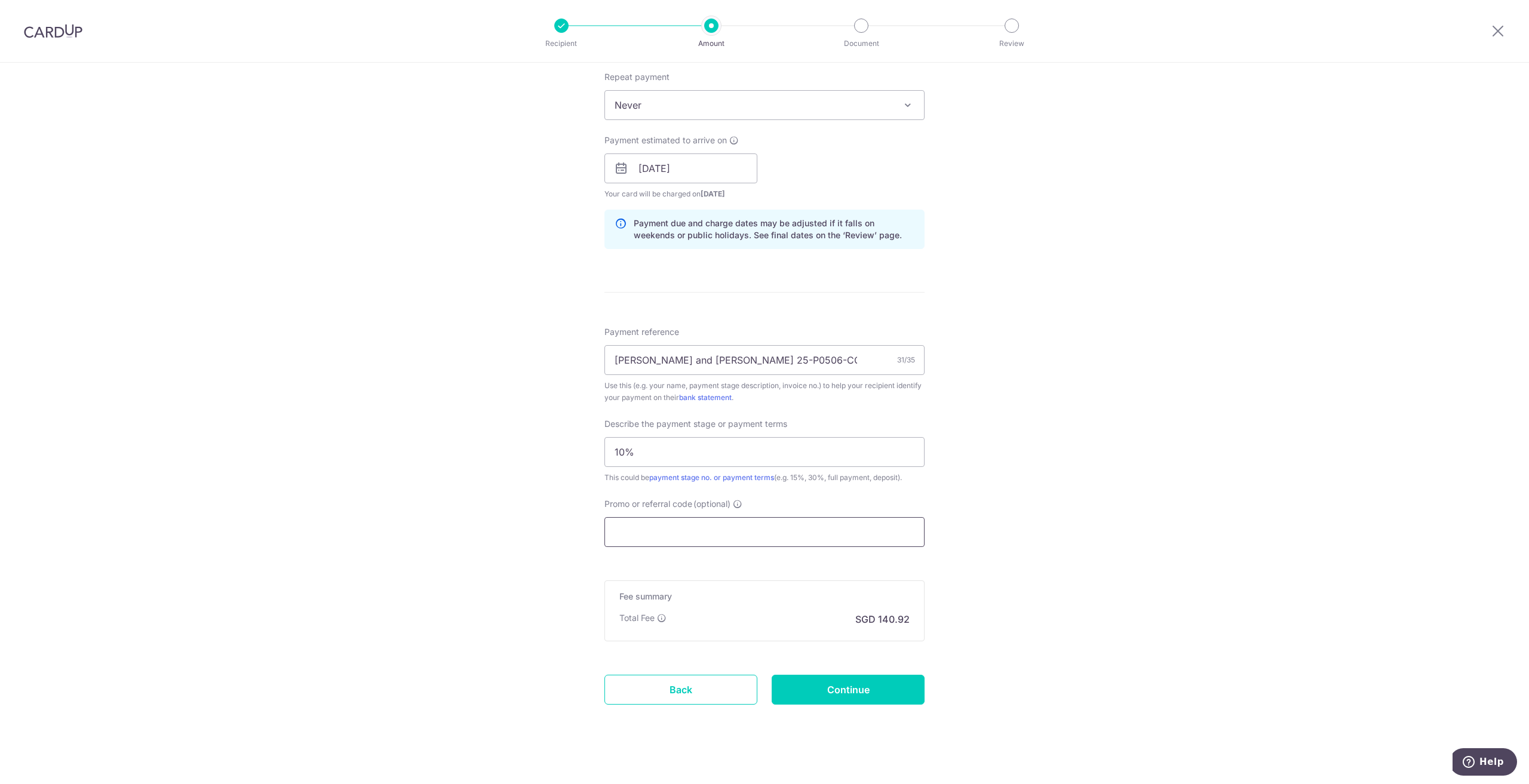
click at [698, 531] on input "Promo or referral code (optional)" at bounding box center [764, 532] width 320 height 30
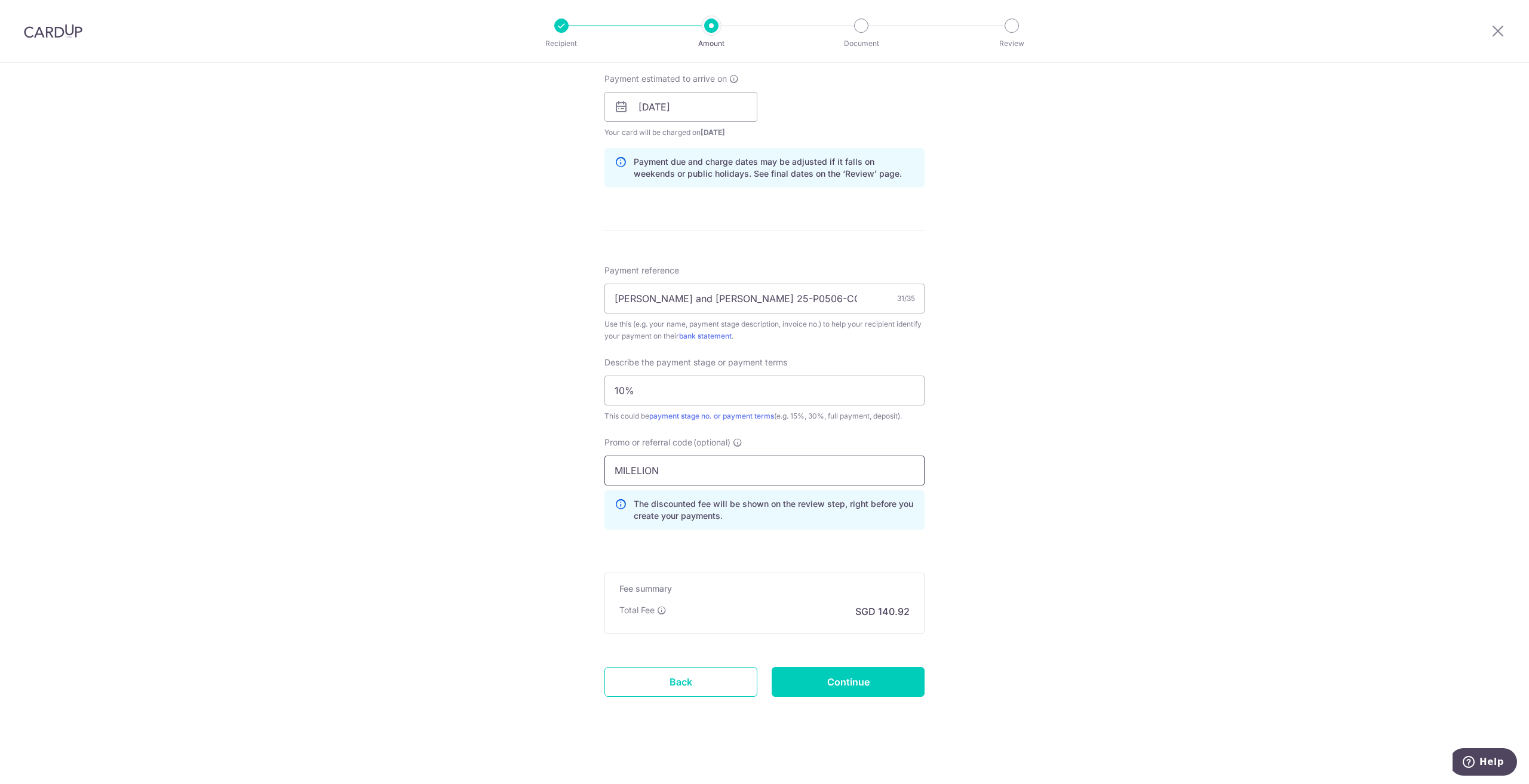
scroll to position [542, 0]
type input "MILELION"
click at [815, 542] on form "Enter payment amount SGD 5,420.00 5420.00 Card added successfully Select Card *…" at bounding box center [764, 163] width 320 height 1128
click at [819, 464] on input "MILELION" at bounding box center [764, 468] width 320 height 30
click at [984, 533] on div "Tell us more about your payment Enter payment amount SGD 5,420.00 5420.00 Card …" at bounding box center [764, 152] width 1529 height 1263
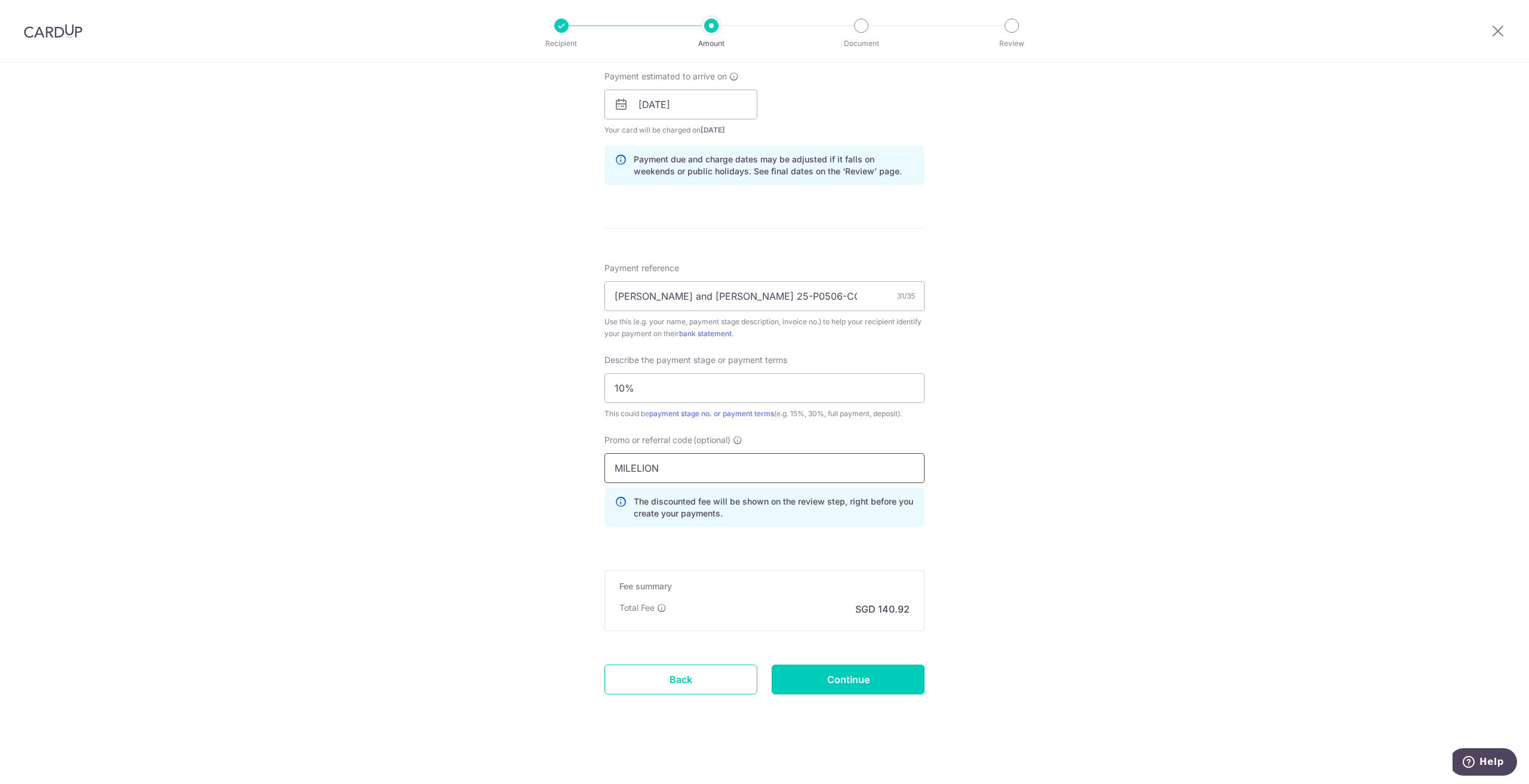
click at [744, 464] on input "MILELION" at bounding box center [764, 468] width 320 height 30
click at [852, 683] on input "Continue" at bounding box center [848, 680] width 153 height 30
type input "Create Schedule"
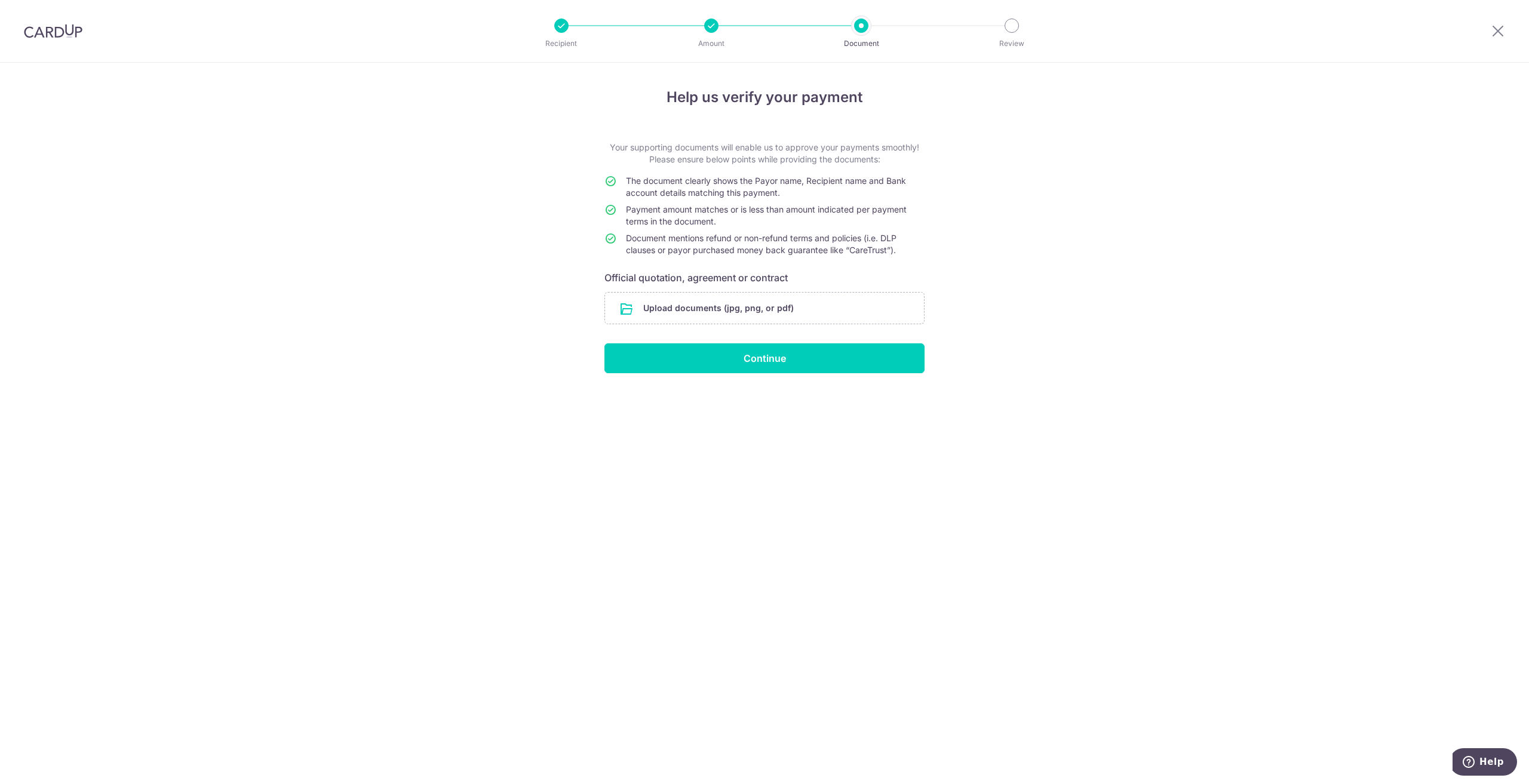
drag, startPoint x: 1015, startPoint y: 528, endPoint x: 999, endPoint y: 526, distance: 16.1
click at [1015, 527] on div "Help us verify your payment Your supporting documents will enable us to approve…" at bounding box center [764, 423] width 1529 height 721
drag, startPoint x: 303, startPoint y: 695, endPoint x: 331, endPoint y: 667, distance: 39.6
click at [317, 682] on div "Help us verify your payment Your supporting documents will enable us to approve…" at bounding box center [764, 423] width 1529 height 721
click at [660, 316] on input "file" at bounding box center [764, 308] width 319 height 31
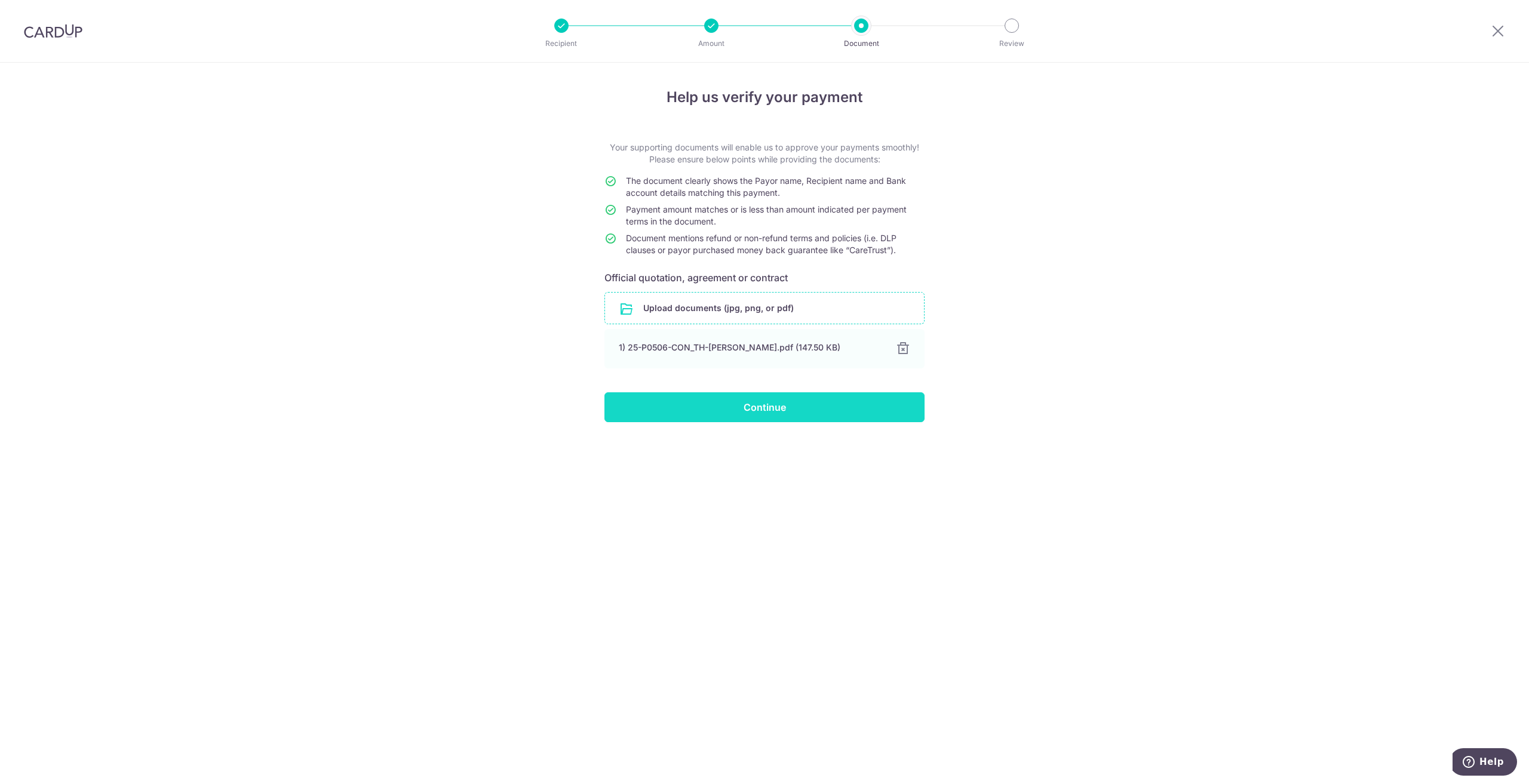
click at [816, 408] on input "Continue" at bounding box center [764, 408] width 320 height 30
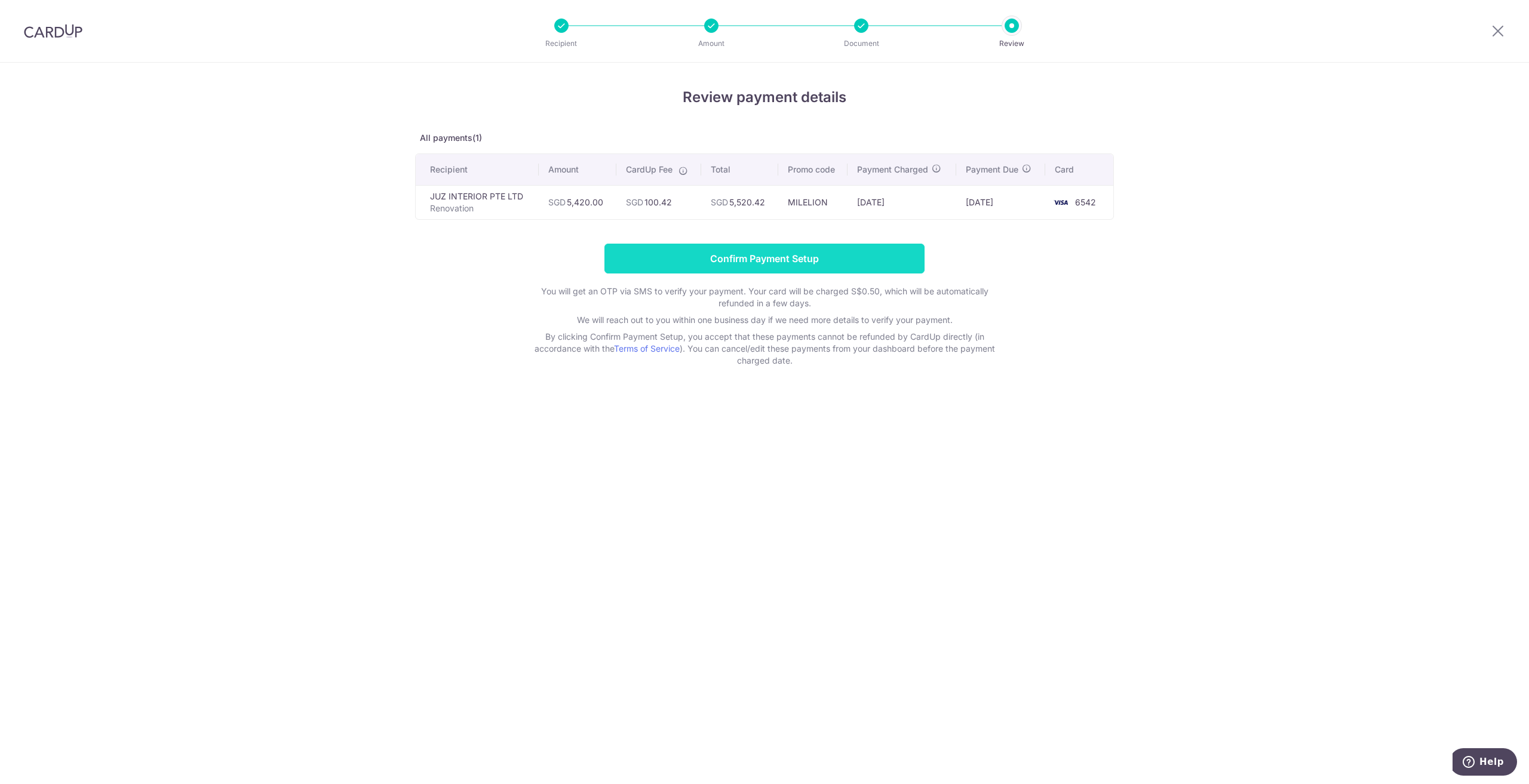
click at [781, 264] on input "Confirm Payment Setup" at bounding box center [764, 259] width 320 height 30
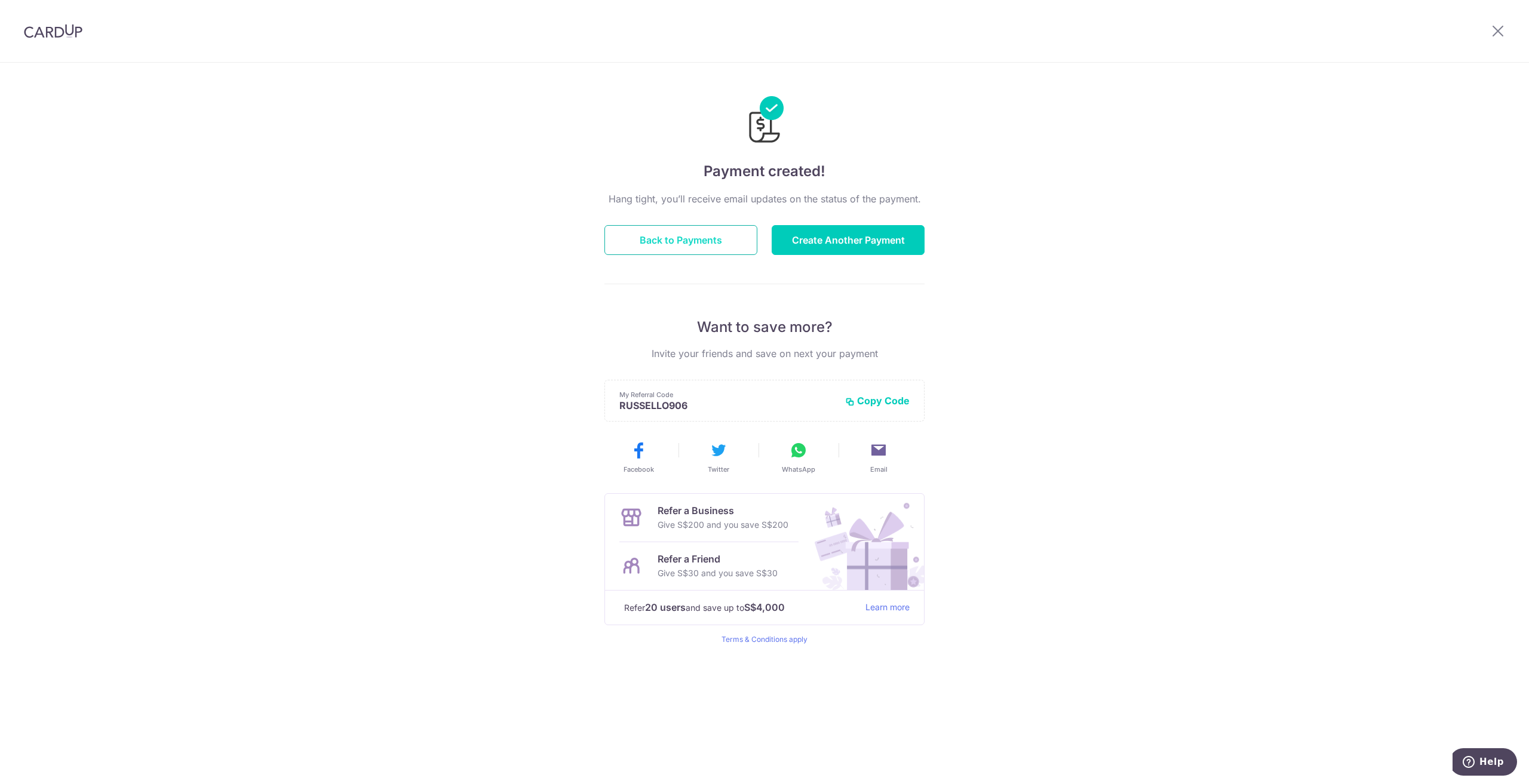
click at [719, 238] on button "Back to Payments" at bounding box center [681, 240] width 153 height 30
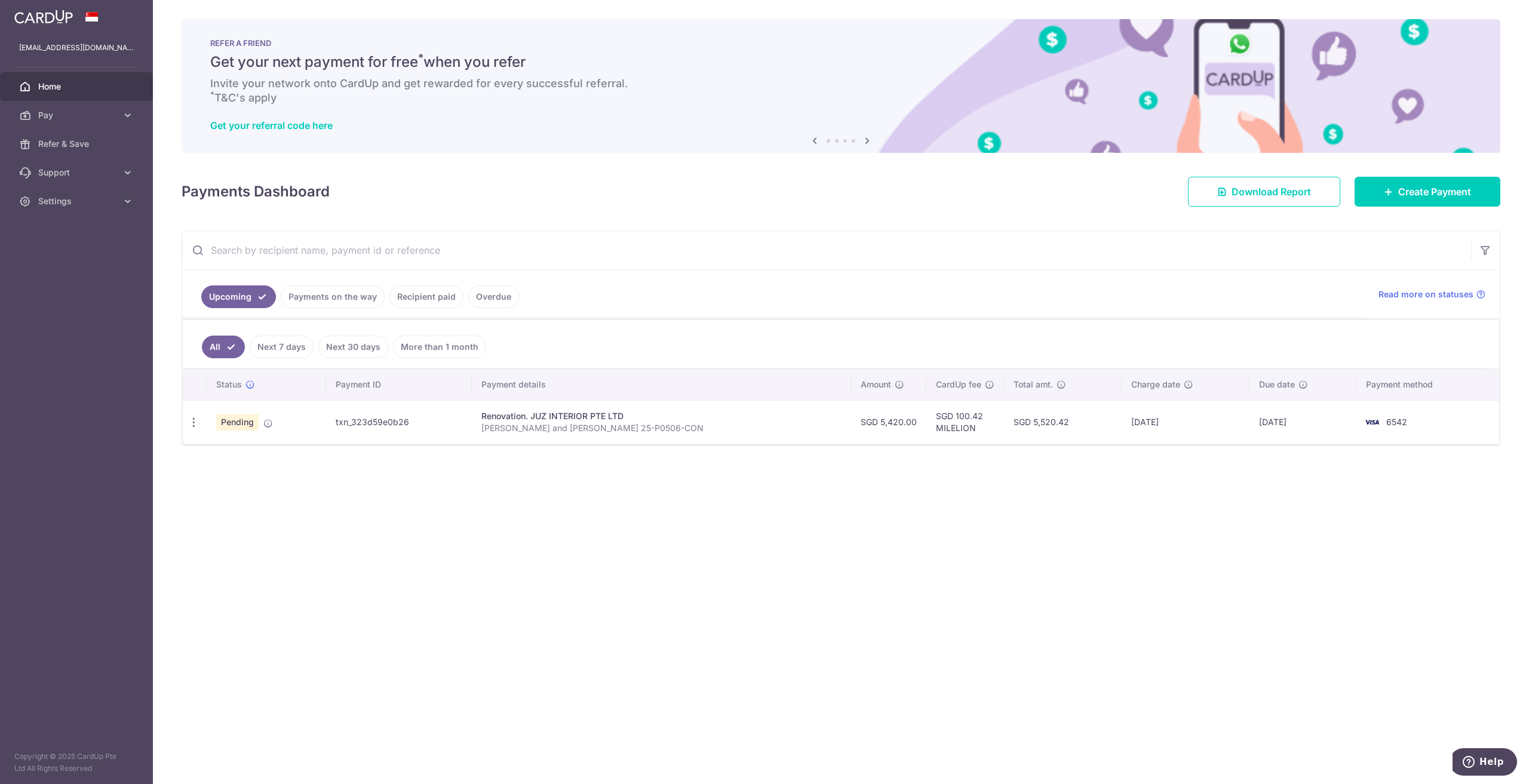
click at [1362, 422] on img at bounding box center [1371, 422] width 24 height 14
click at [1389, 423] on span "6542" at bounding box center [1396, 421] width 20 height 10
click at [1360, 419] on img at bounding box center [1371, 422] width 24 height 14
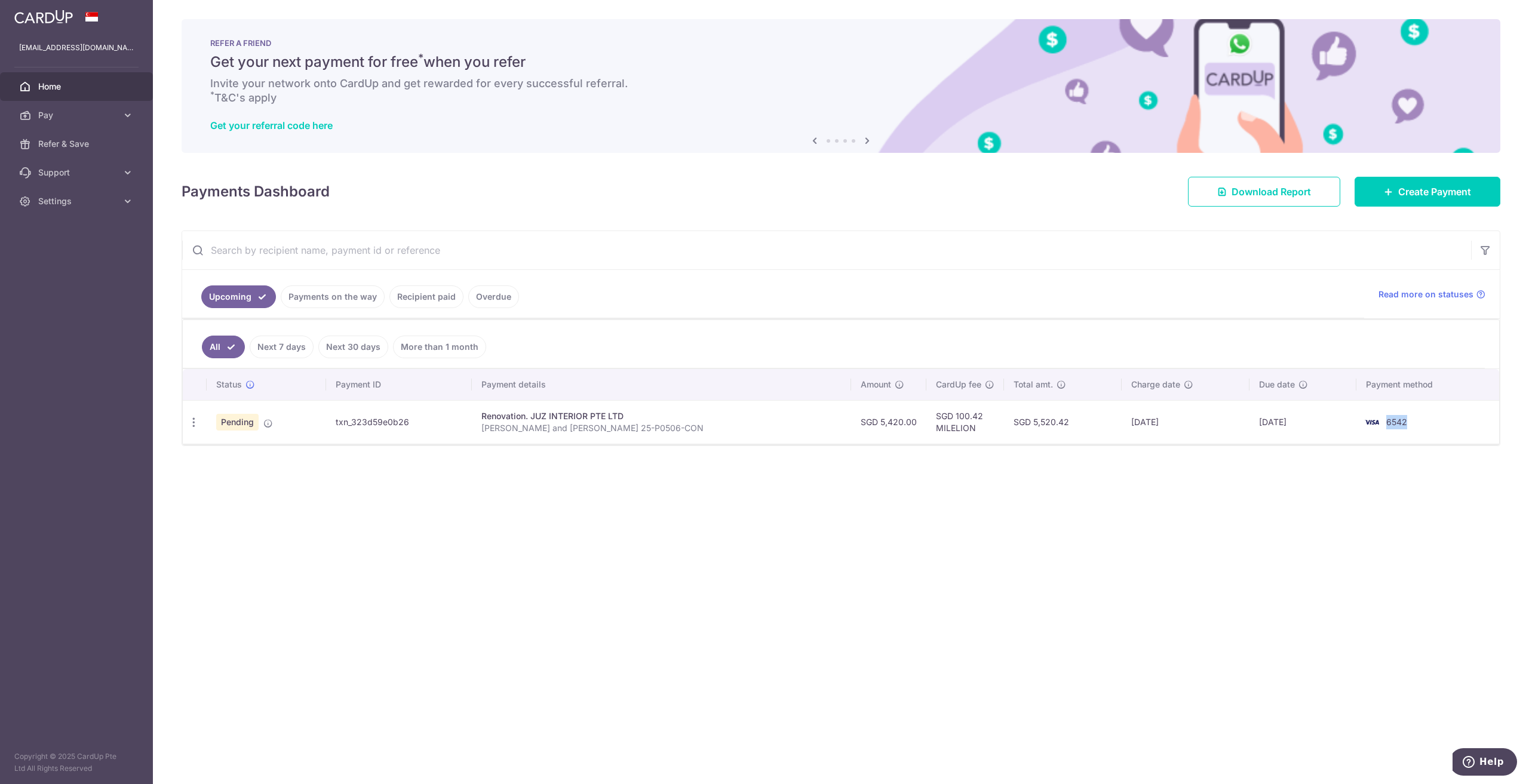
click at [1360, 419] on img at bounding box center [1371, 422] width 24 height 14
click at [1386, 420] on span "6542" at bounding box center [1396, 421] width 20 height 10
click at [1250, 425] on td "[DATE]" at bounding box center [1303, 422] width 107 height 44
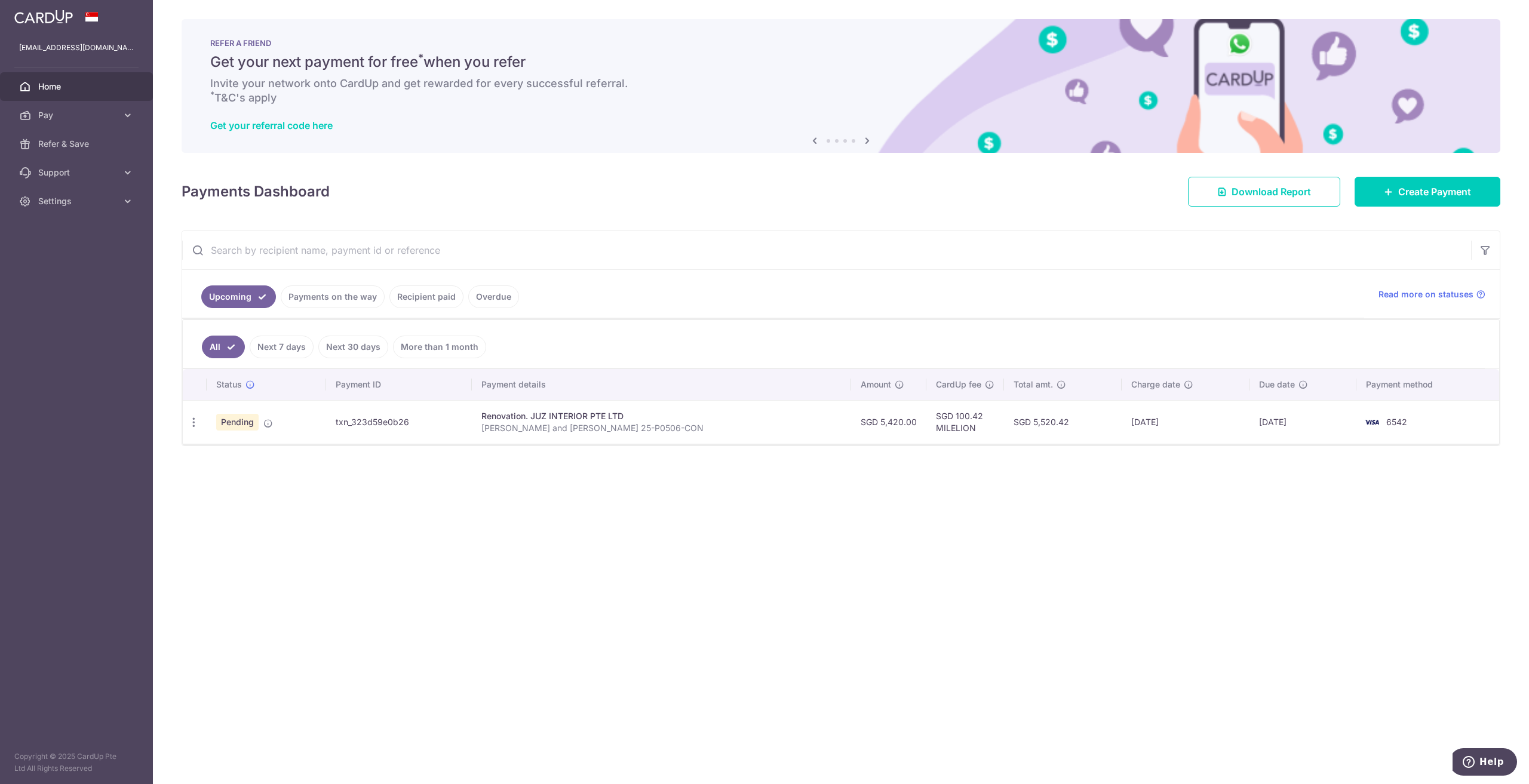
click at [1280, 440] on td "[DATE]" at bounding box center [1303, 422] width 107 height 44
click at [926, 420] on td "SGD 100.42 MILELION" at bounding box center [965, 422] width 77 height 44
click at [926, 429] on td "SGD 100.42 MILELION" at bounding box center [965, 422] width 77 height 44
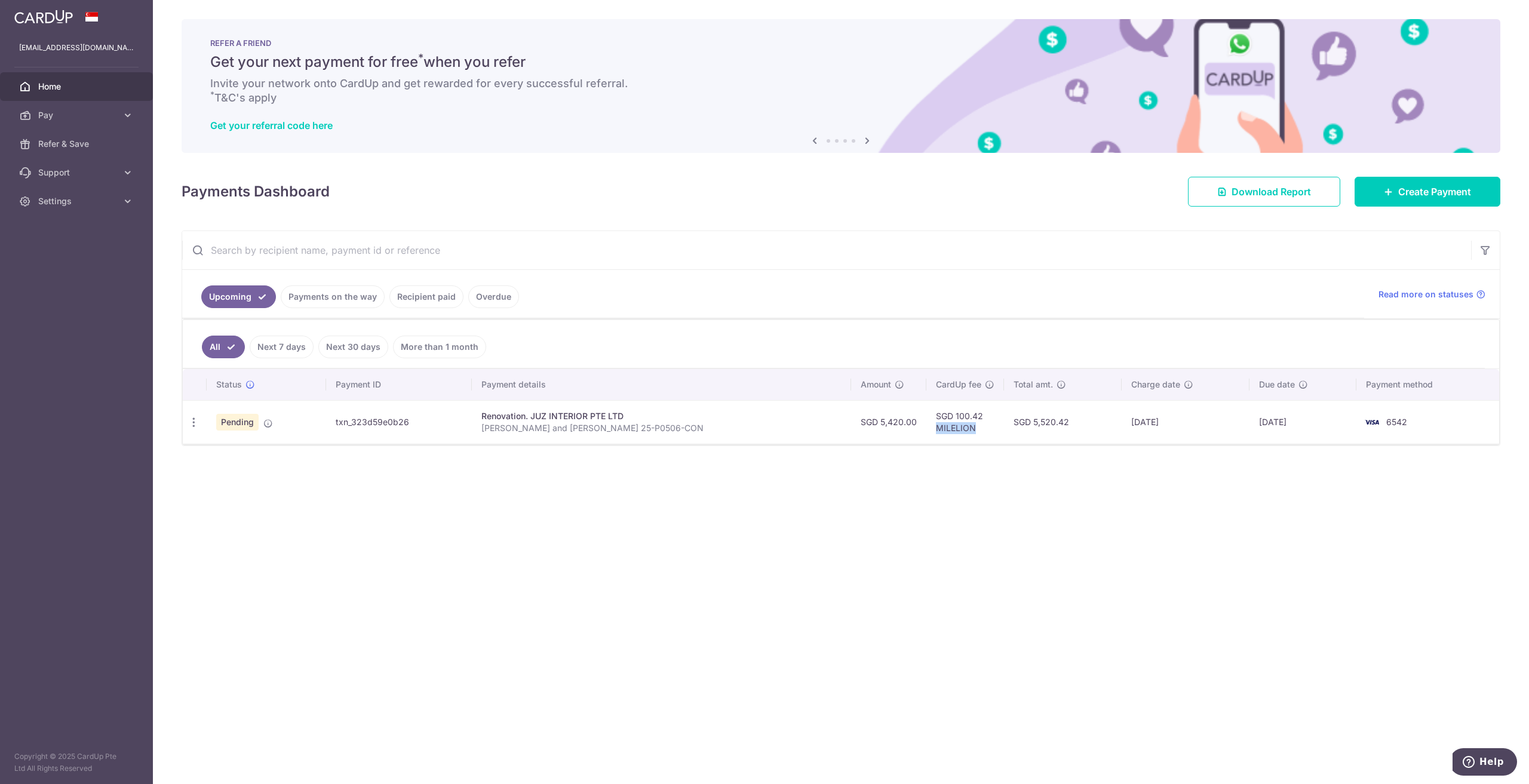
click at [926, 426] on td "SGD 100.42 MILELION" at bounding box center [965, 422] width 77 height 44
click at [926, 424] on td "SGD 100.42 MILELION" at bounding box center [965, 422] width 77 height 44
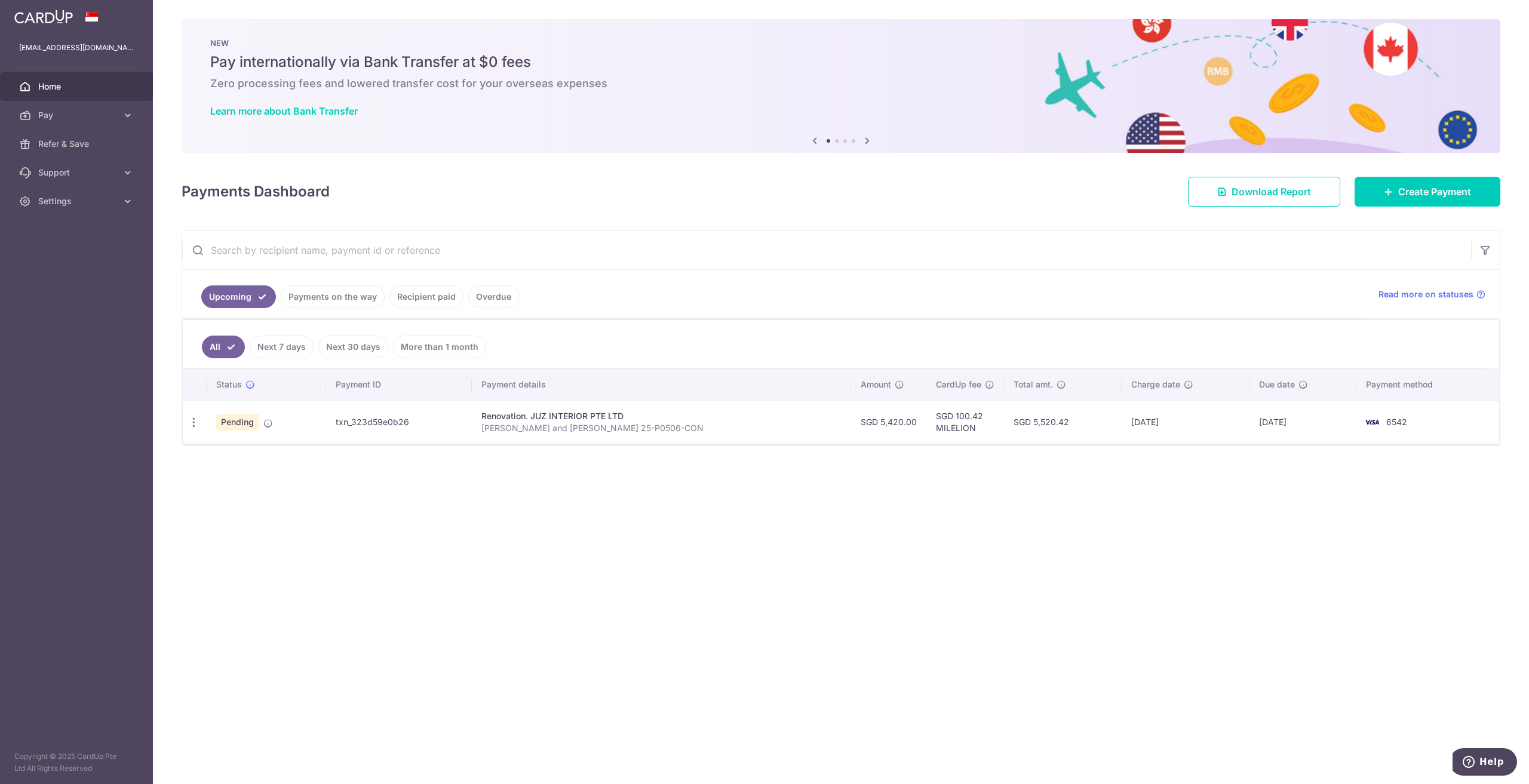
click at [304, 302] on link "Payments on the way" at bounding box center [332, 296] width 104 height 22
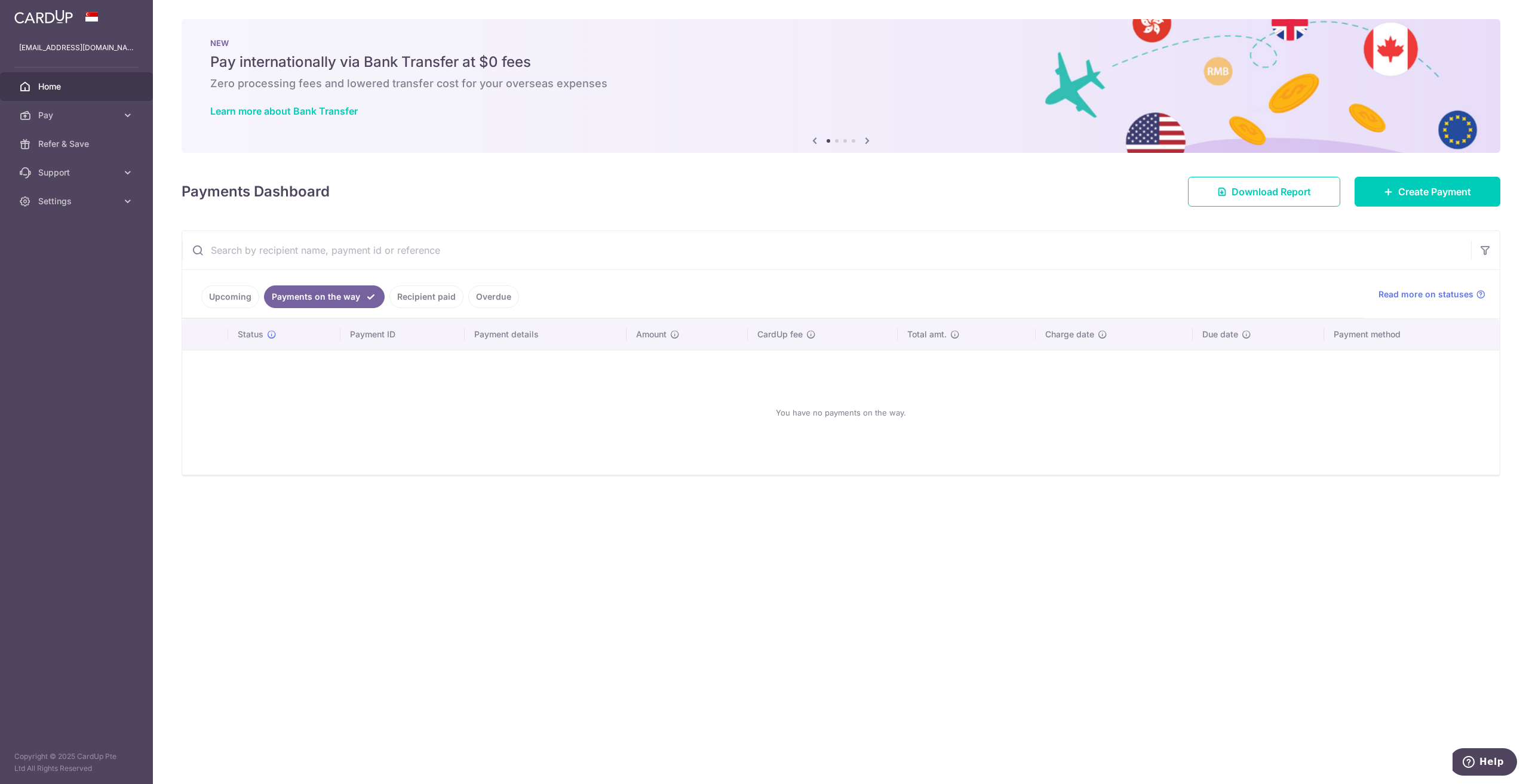
click at [237, 301] on link "Upcoming" at bounding box center [230, 296] width 58 height 22
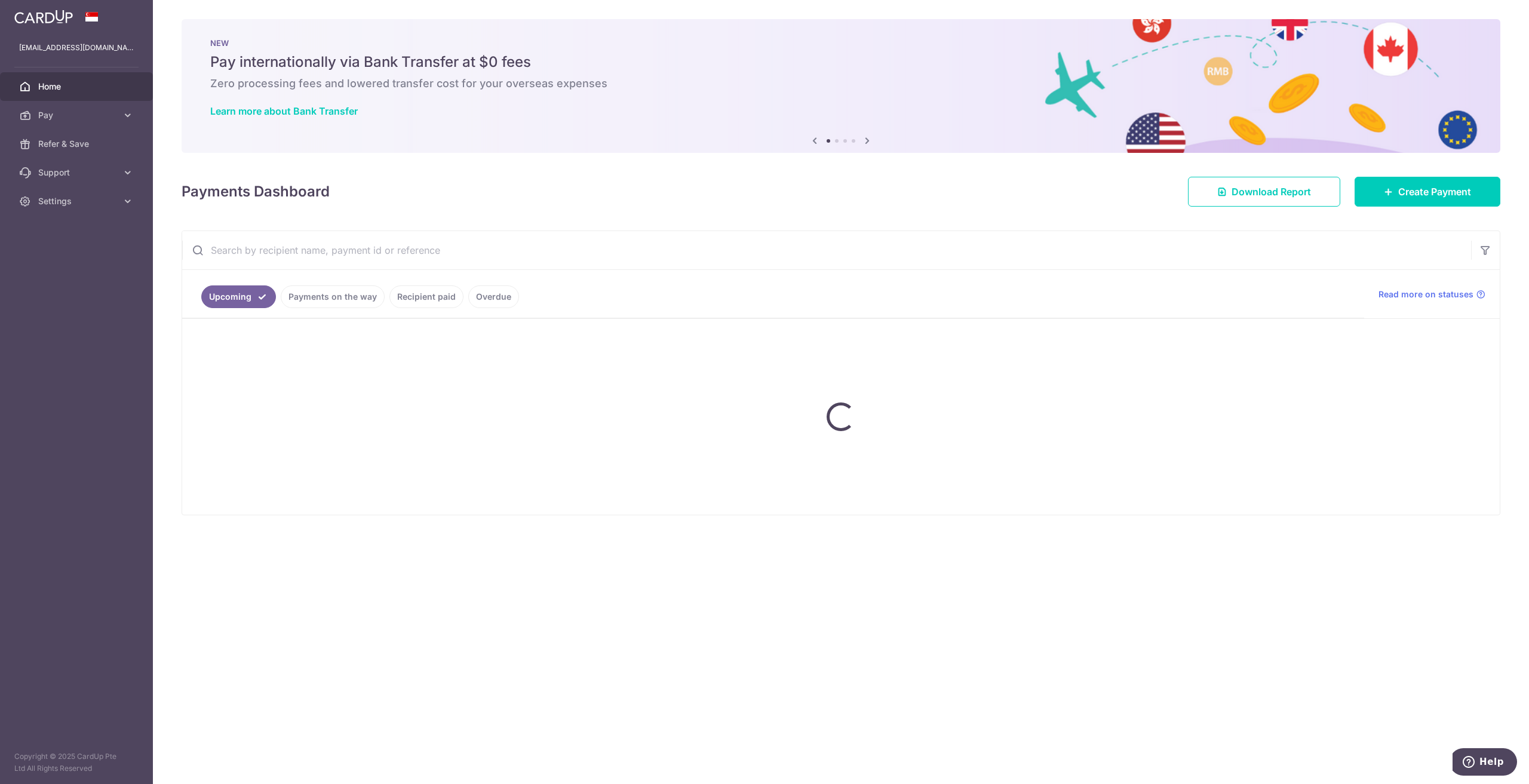
click at [276, 302] on li "Payments on the way" at bounding box center [330, 296] width 109 height 22
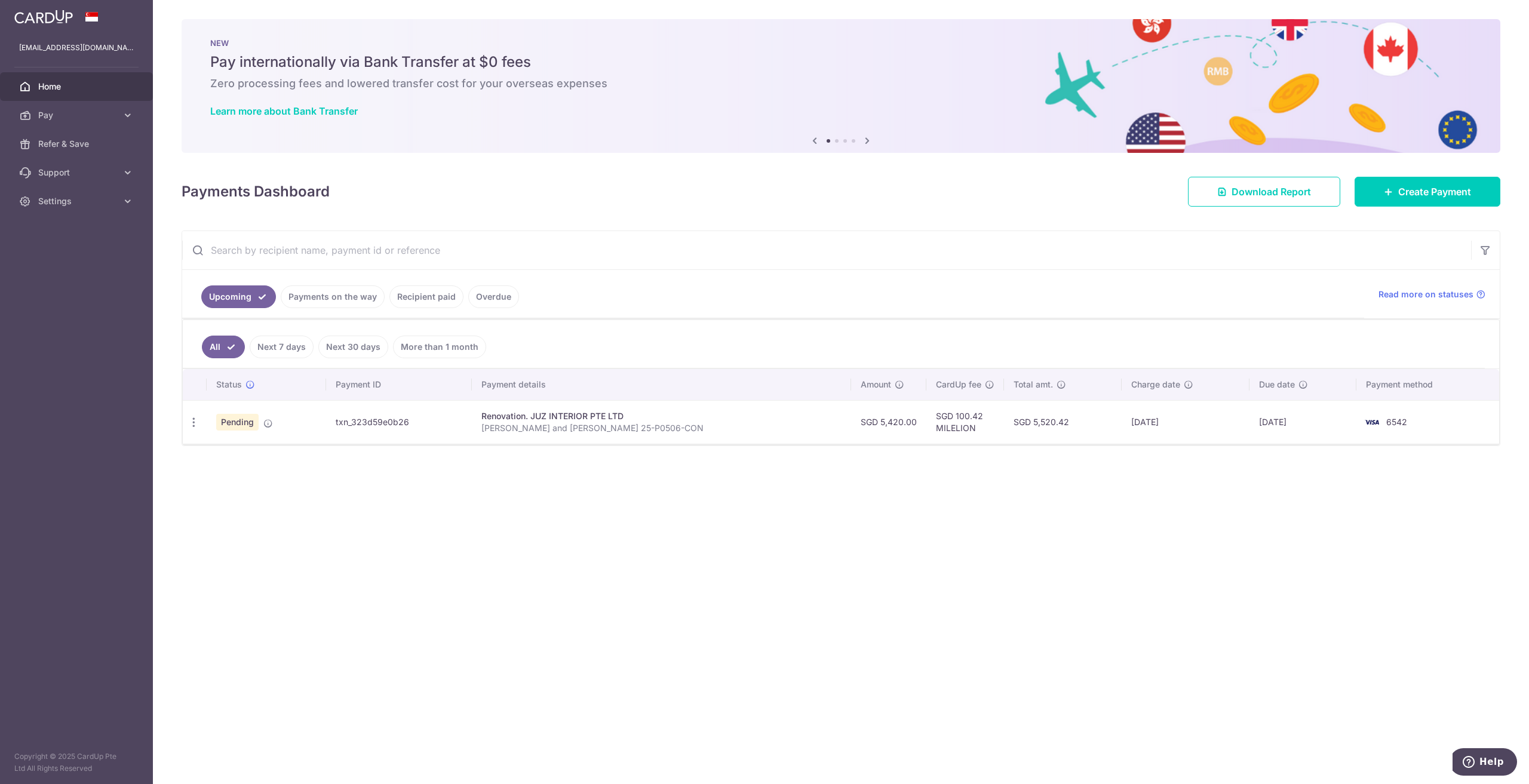
click at [293, 302] on link "Payments on the way" at bounding box center [332, 296] width 104 height 22
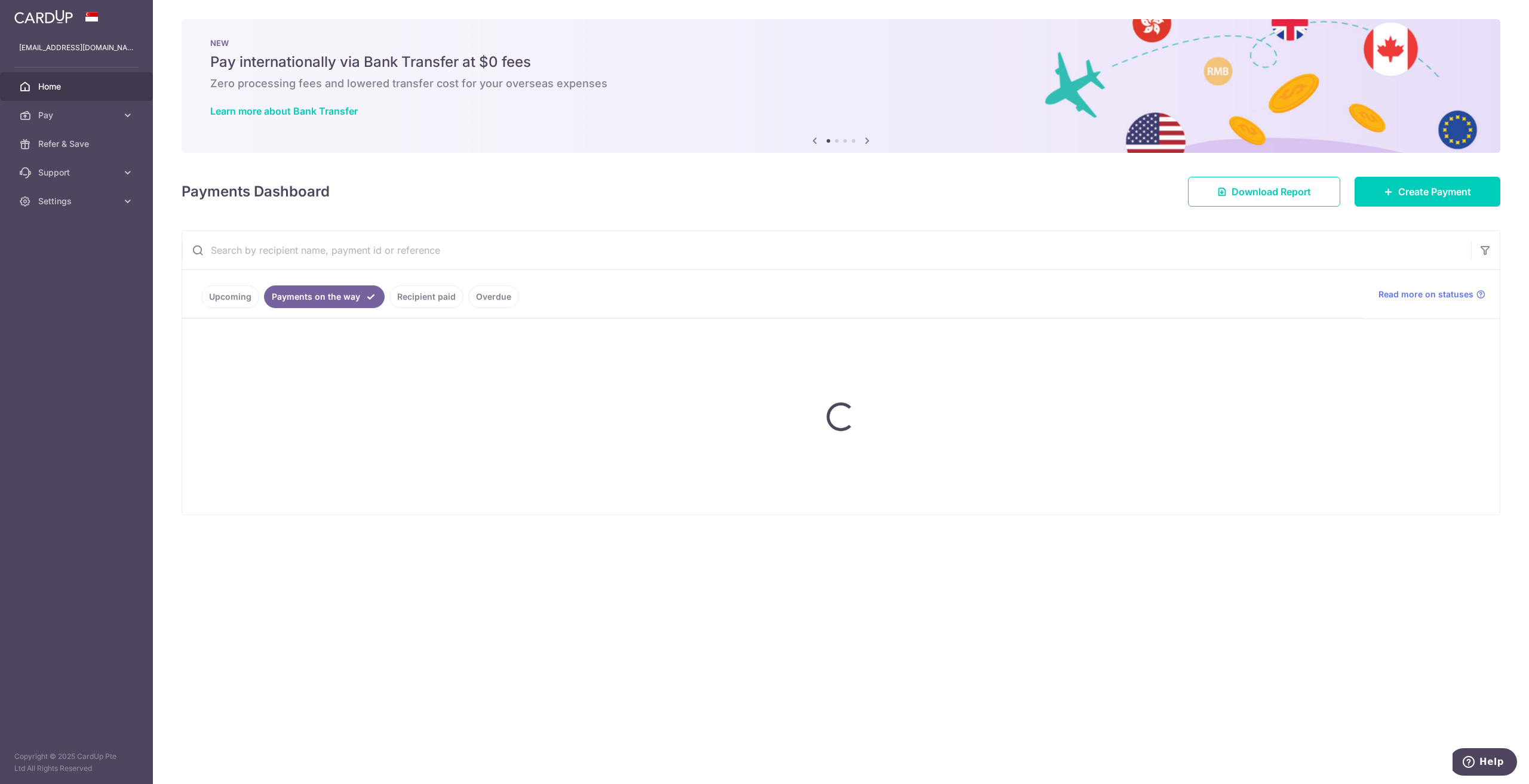
click at [256, 302] on link "Upcoming" at bounding box center [230, 296] width 58 height 22
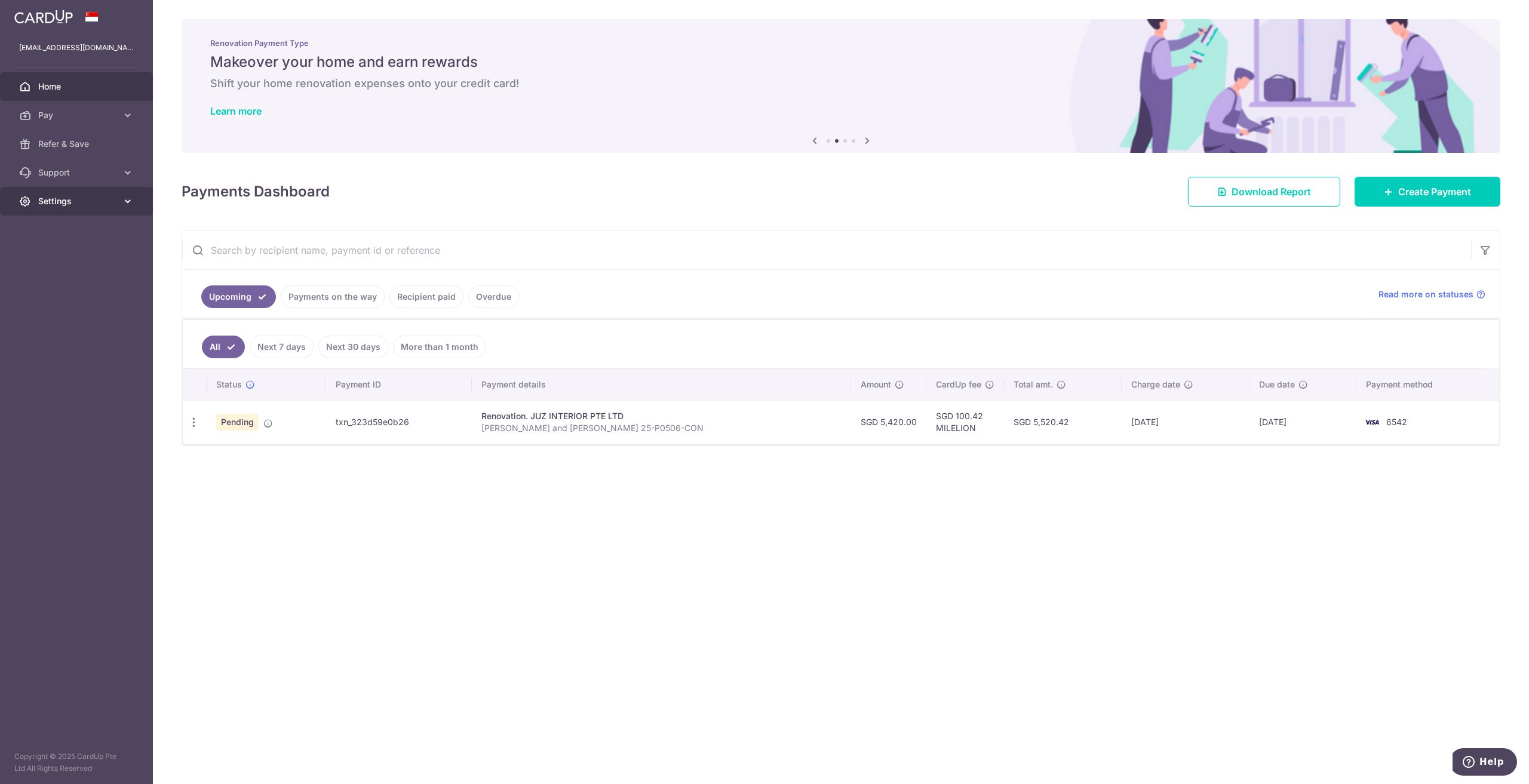
click at [117, 205] on link "Settings" at bounding box center [77, 201] width 153 height 28
click at [535, 425] on p "[PERSON_NAME] and [PERSON_NAME] 25-P0506-CON" at bounding box center [661, 427] width 360 height 12
click at [567, 427] on p "[PERSON_NAME] and [PERSON_NAME] 25-P0506-CON" at bounding box center [661, 427] width 360 height 12
click at [530, 415] on div "Renovation. JUZ INTERIOR PTE LTD" at bounding box center [661, 416] width 360 height 12
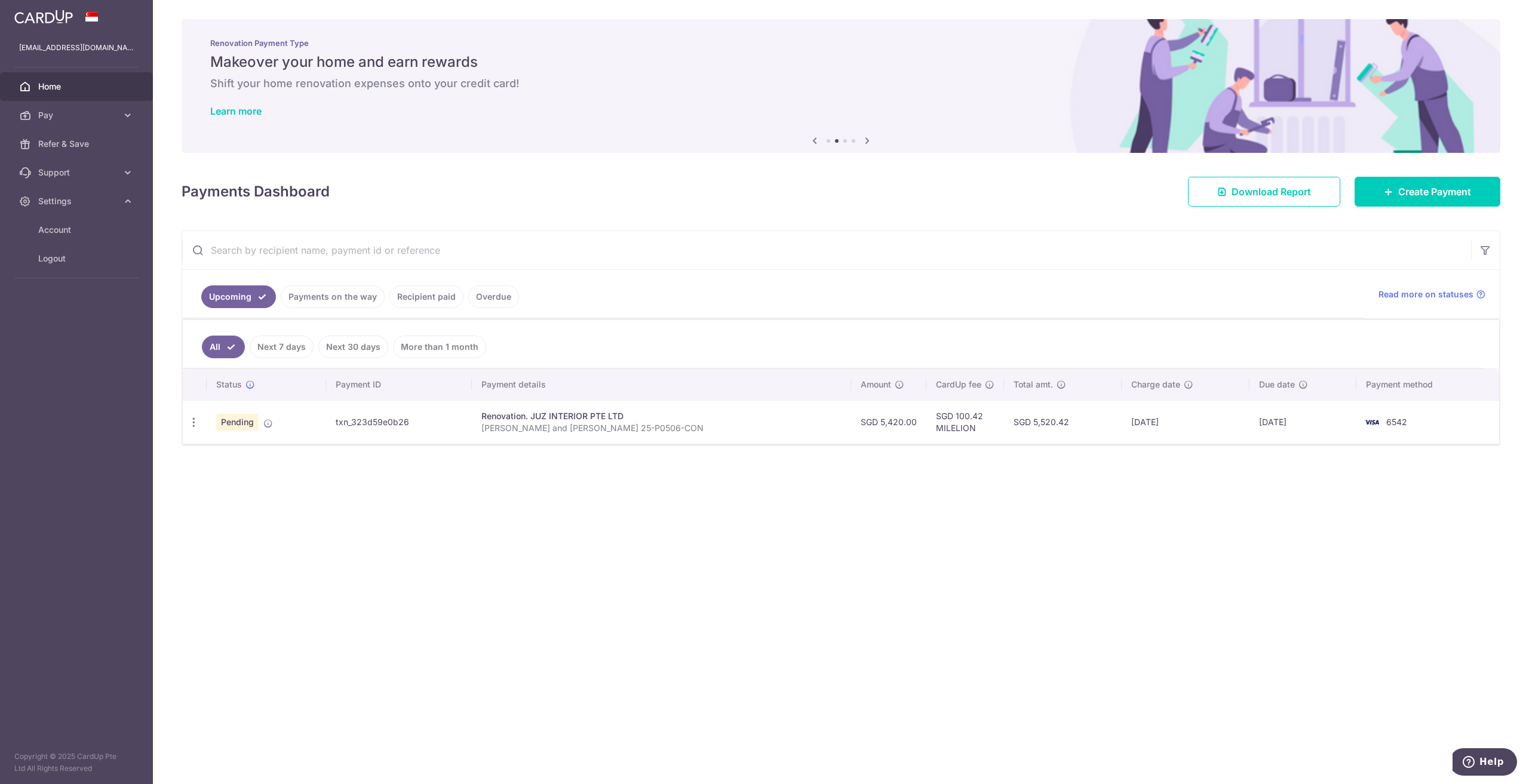
click at [528, 430] on p "[PERSON_NAME] and [PERSON_NAME] 25-P0506-CON" at bounding box center [661, 427] width 360 height 12
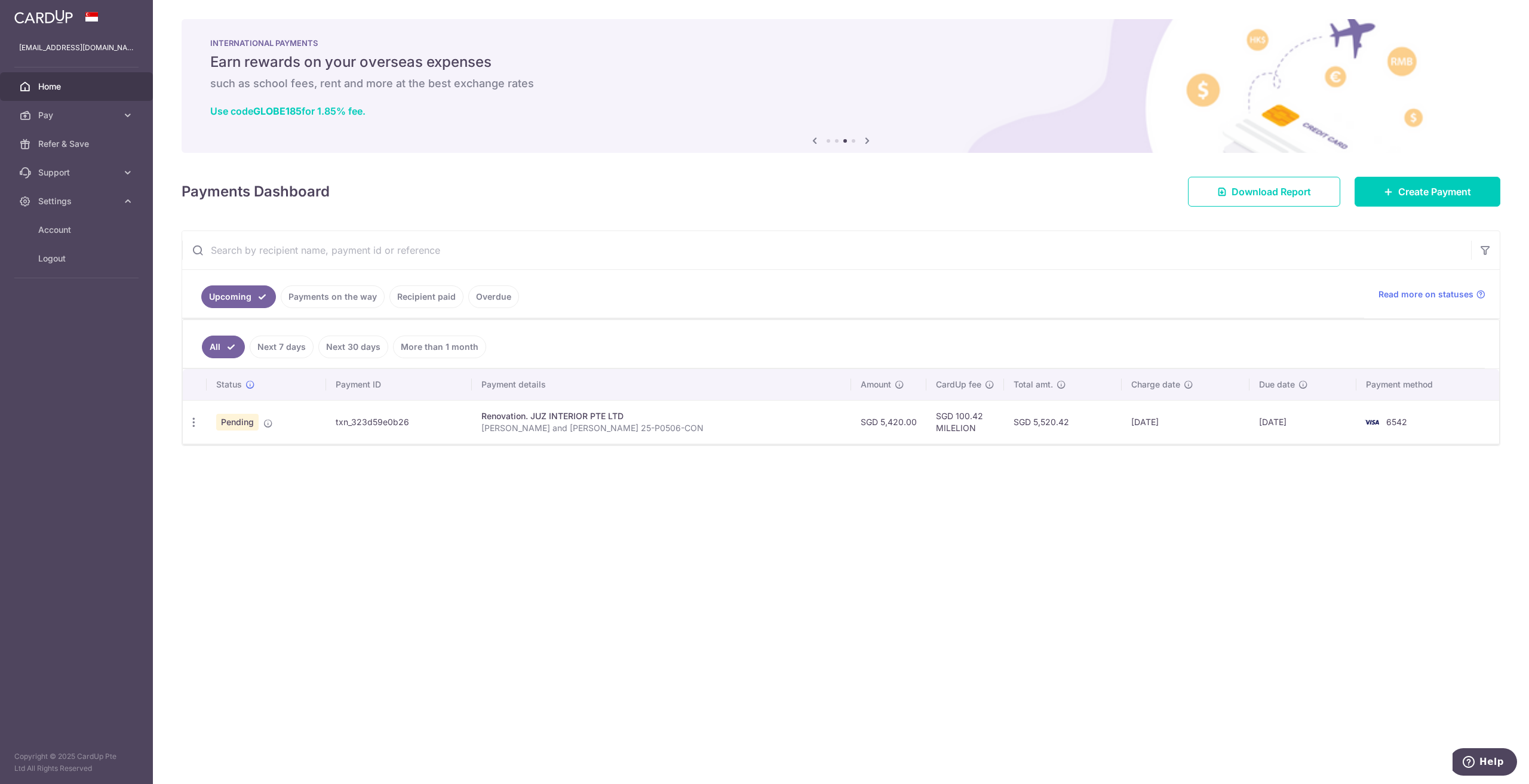
click at [549, 428] on p "[PERSON_NAME] and [PERSON_NAME] 25-P0506-CON" at bounding box center [661, 427] width 360 height 12
click at [522, 421] on div "Renovation. JUZ INTERIOR PTE LTD" at bounding box center [661, 416] width 360 height 12
click at [552, 413] on div "Renovation. JUZ INTERIOR PTE LTD" at bounding box center [661, 416] width 360 height 12
click at [579, 417] on div "Renovation. JUZ INTERIOR PTE LTD" at bounding box center [661, 416] width 360 height 12
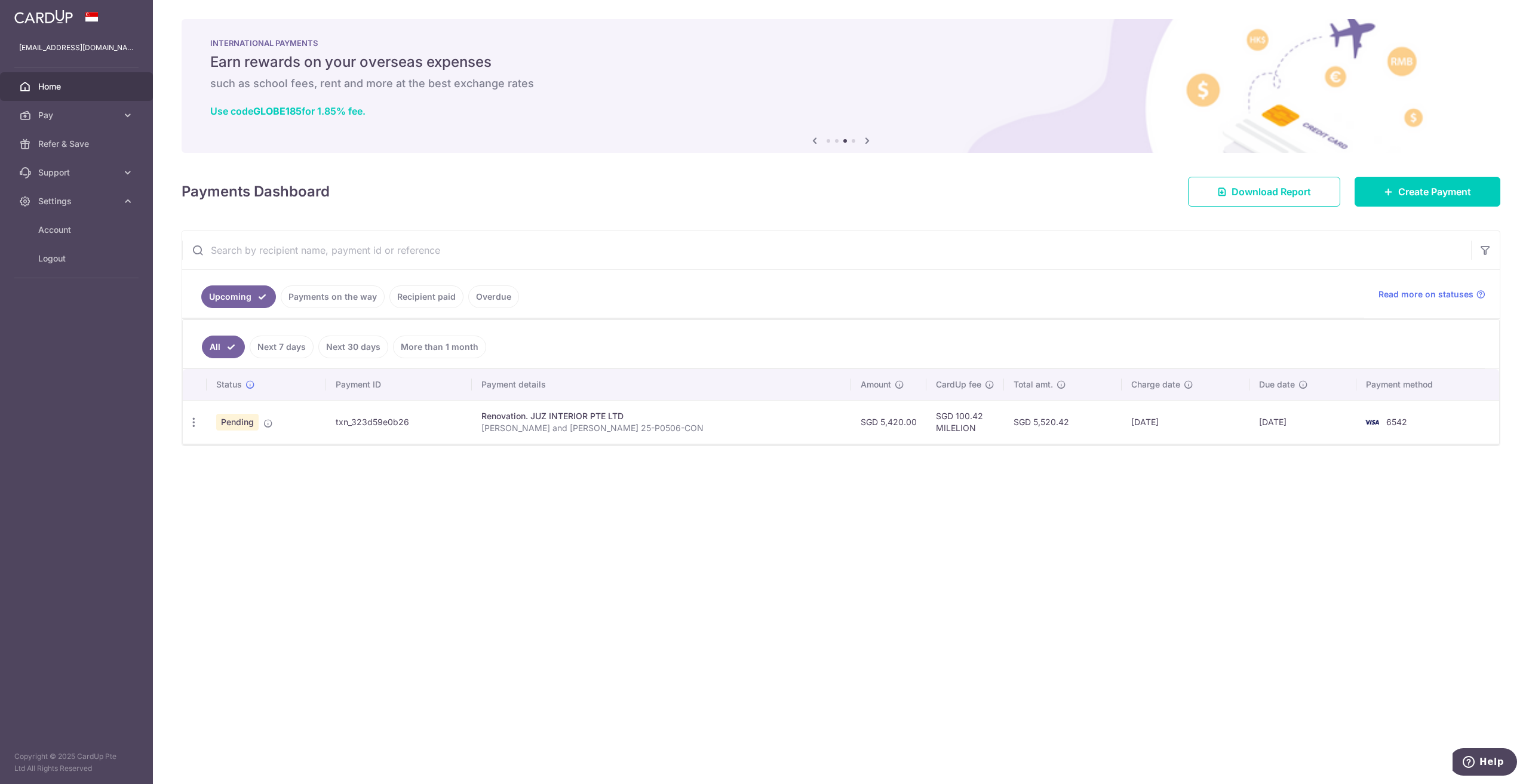
click at [576, 426] on p "[PERSON_NAME] and [PERSON_NAME] 25-P0506-CON" at bounding box center [661, 427] width 360 height 12
click at [576, 427] on p "[PERSON_NAME] and [PERSON_NAME] 25-P0506-CON" at bounding box center [661, 427] width 360 height 12
click at [578, 416] on div "Renovation. JUZ INTERIOR PTE LTD" at bounding box center [661, 416] width 360 height 12
click at [530, 416] on div "Renovation. JUZ INTERIOR PTE LTD" at bounding box center [661, 416] width 360 height 12
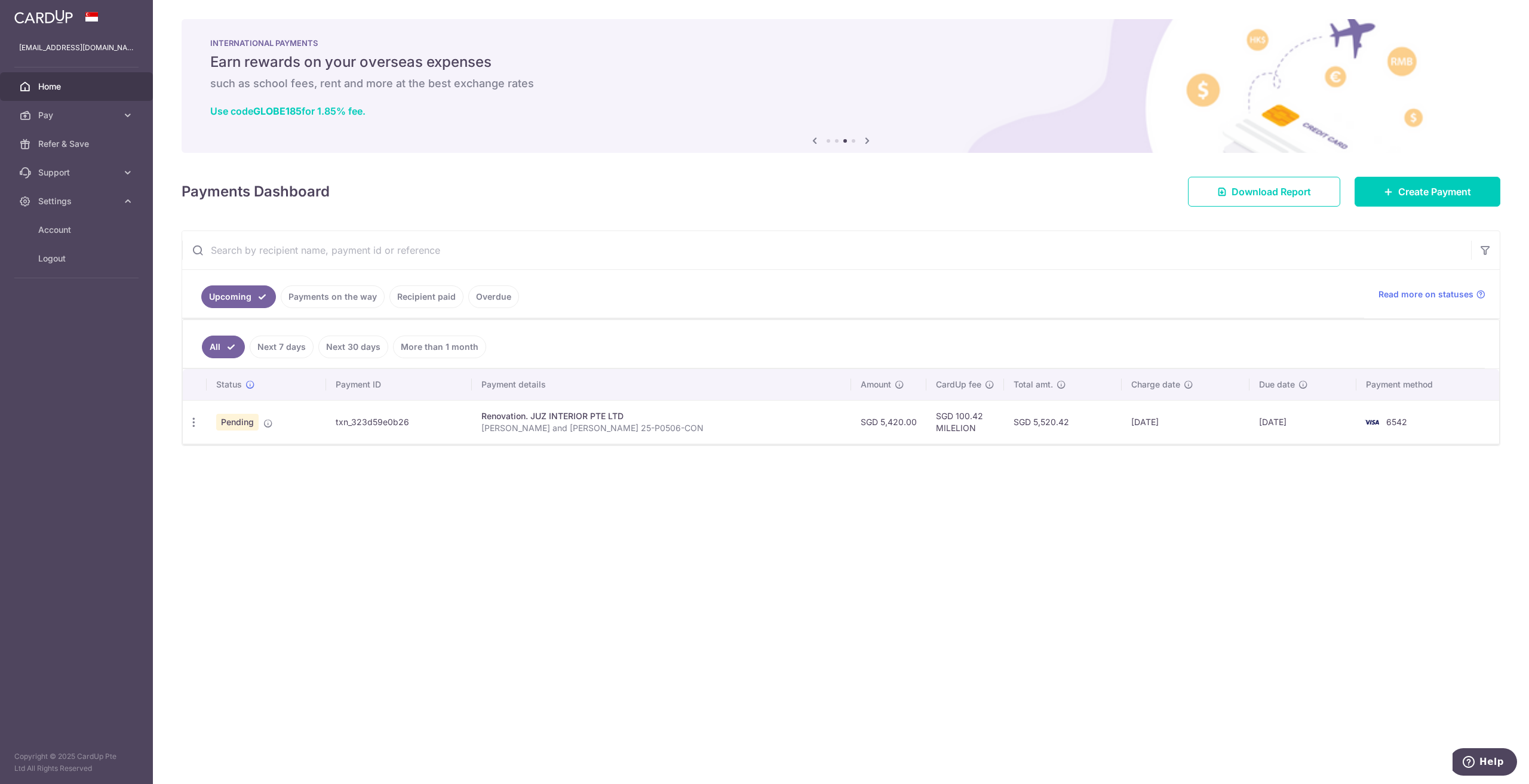
drag, startPoint x: 535, startPoint y: 425, endPoint x: 565, endPoint y: 425, distance: 30.0
click at [540, 426] on p "[PERSON_NAME] and [PERSON_NAME] 25-P0506-CON" at bounding box center [661, 427] width 360 height 12
click at [569, 425] on p "[PERSON_NAME] and [PERSON_NAME] 25-P0506-CON" at bounding box center [661, 427] width 360 height 12
click at [544, 418] on div "Renovation. JUZ INTERIOR PTE LTD" at bounding box center [661, 416] width 360 height 12
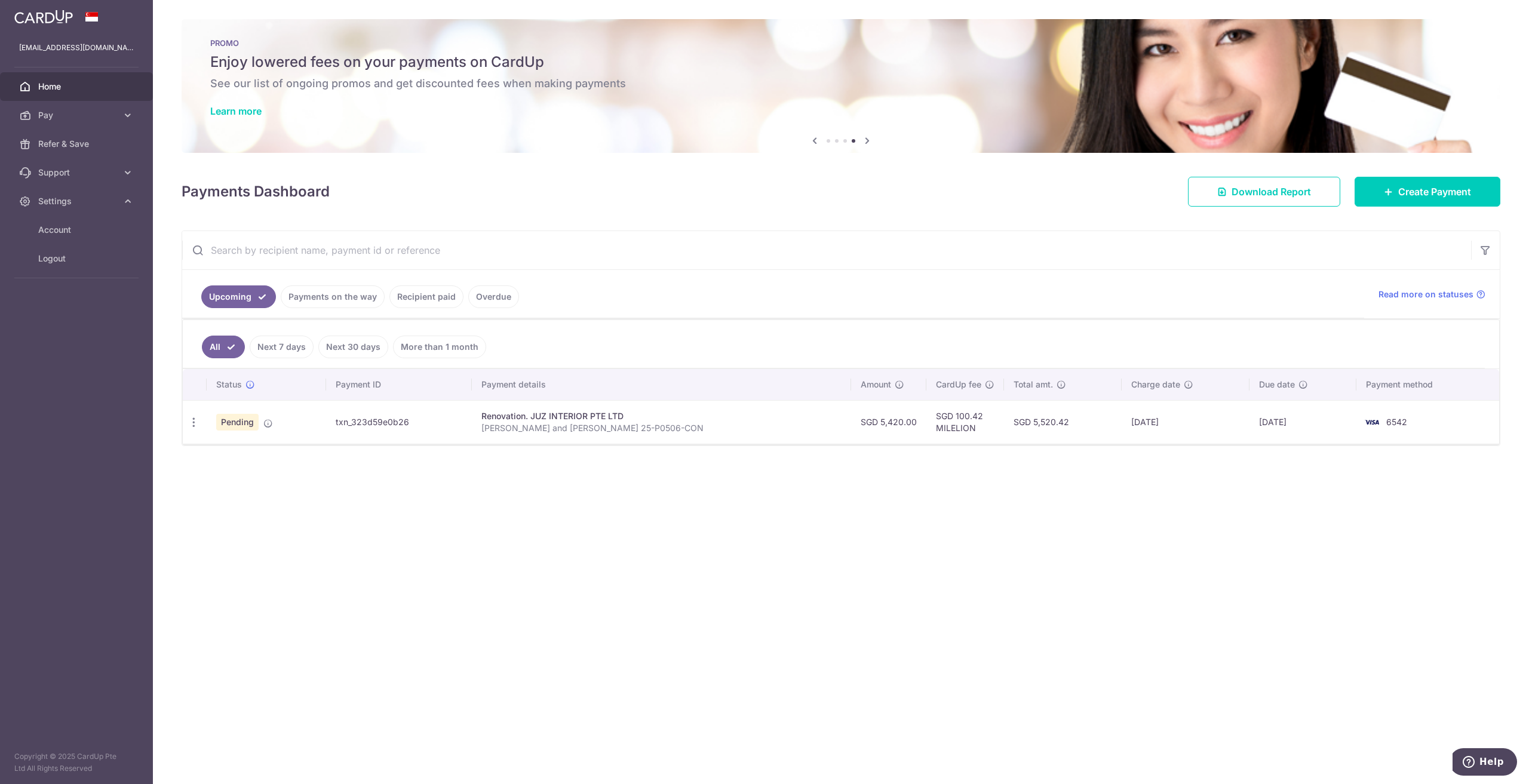
click at [1115, 536] on div "× Pause Schedule Pause all future payments in this series Pause just this one p…" at bounding box center [841, 392] width 1376 height 784
click at [1136, 547] on div "× Pause Schedule Pause all future payments in this series Pause just this one p…" at bounding box center [841, 392] width 1376 height 784
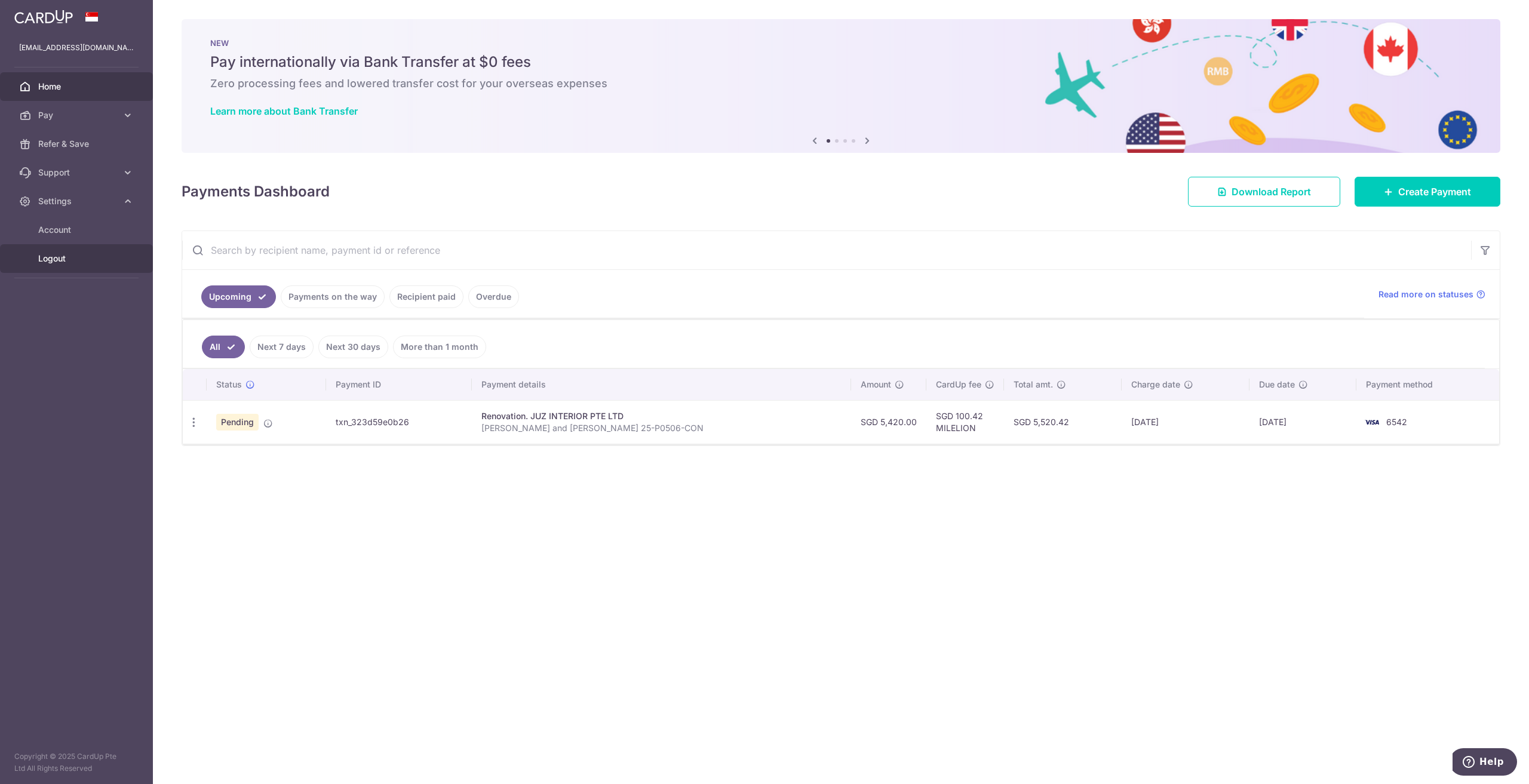
click at [69, 262] on span "Logout" at bounding box center [77, 258] width 79 height 12
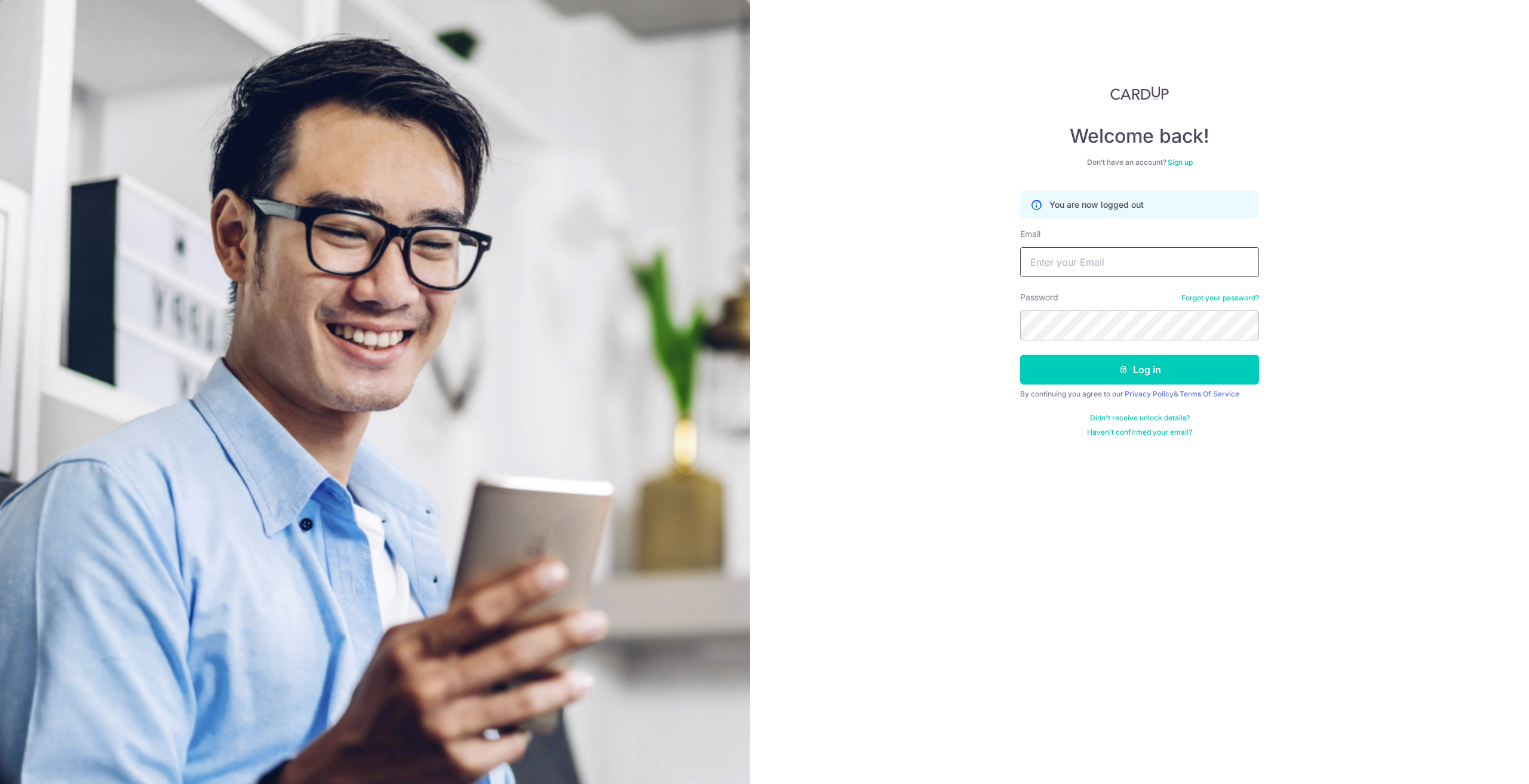
click at [1080, 266] on input "Email" at bounding box center [1139, 263] width 239 height 30
type input "[EMAIL_ADDRESS][DOMAIN_NAME]"
click at [1104, 368] on button "Log in" at bounding box center [1139, 370] width 239 height 30
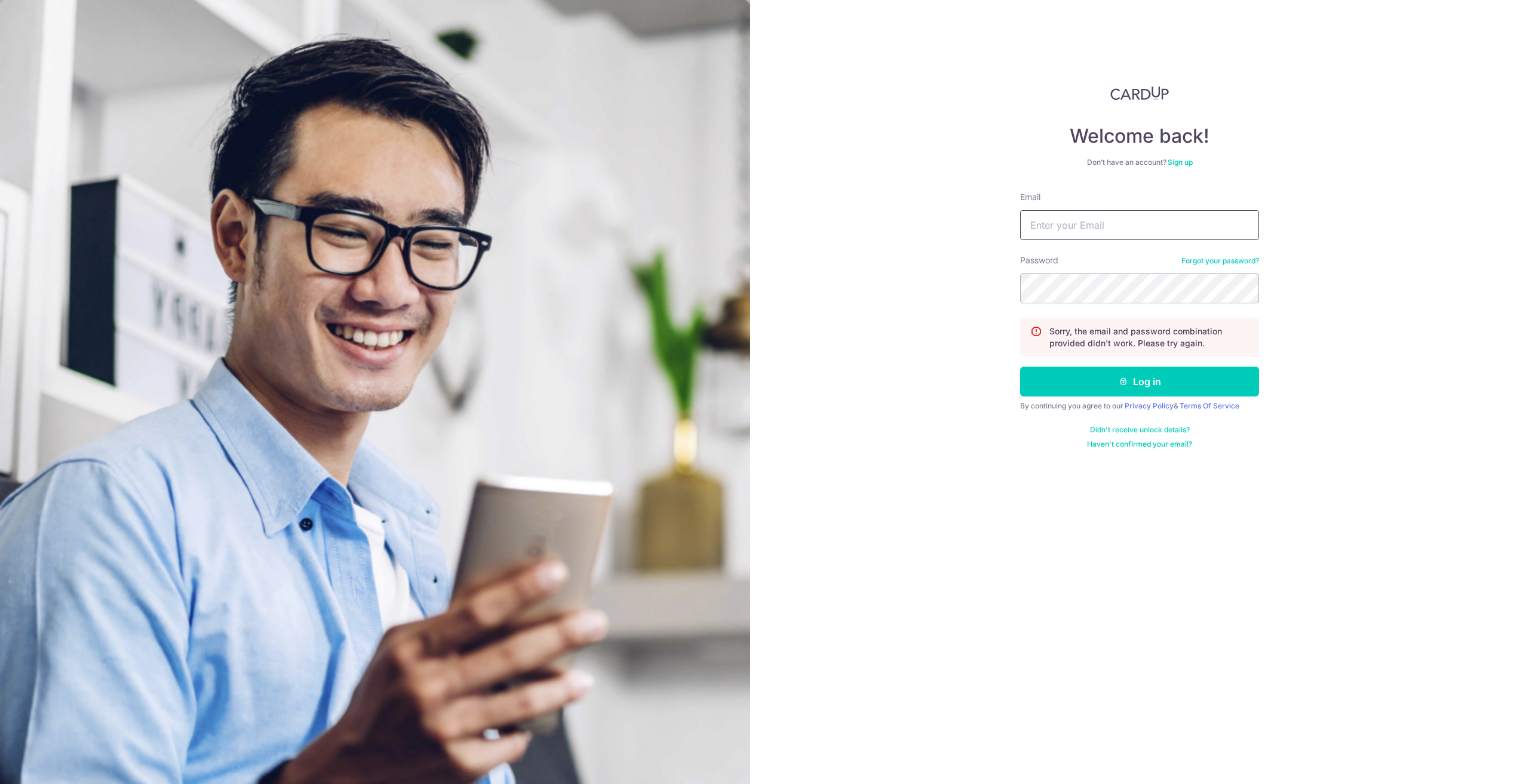
click at [1082, 232] on input "Email" at bounding box center [1139, 225] width 239 height 30
type input "[EMAIL_ADDRESS][DOMAIN_NAME]"
click at [1107, 376] on button "Log in" at bounding box center [1139, 382] width 239 height 30
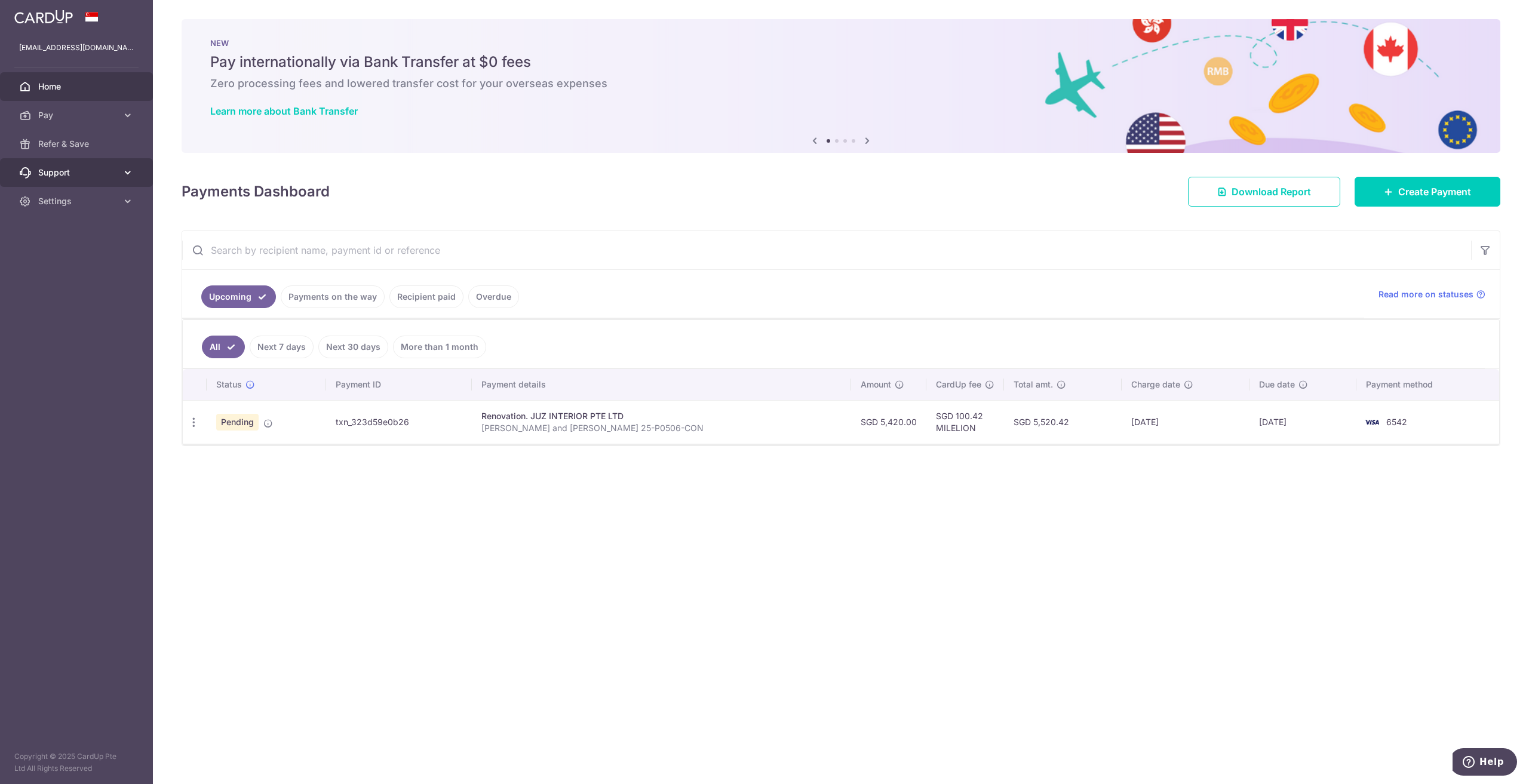
click at [126, 170] on icon at bounding box center [127, 172] width 12 height 12
click at [126, 173] on icon at bounding box center [127, 172] width 12 height 12
click at [242, 419] on span "Pending" at bounding box center [238, 422] width 43 height 17
click at [189, 424] on icon "button" at bounding box center [194, 423] width 12 height 12
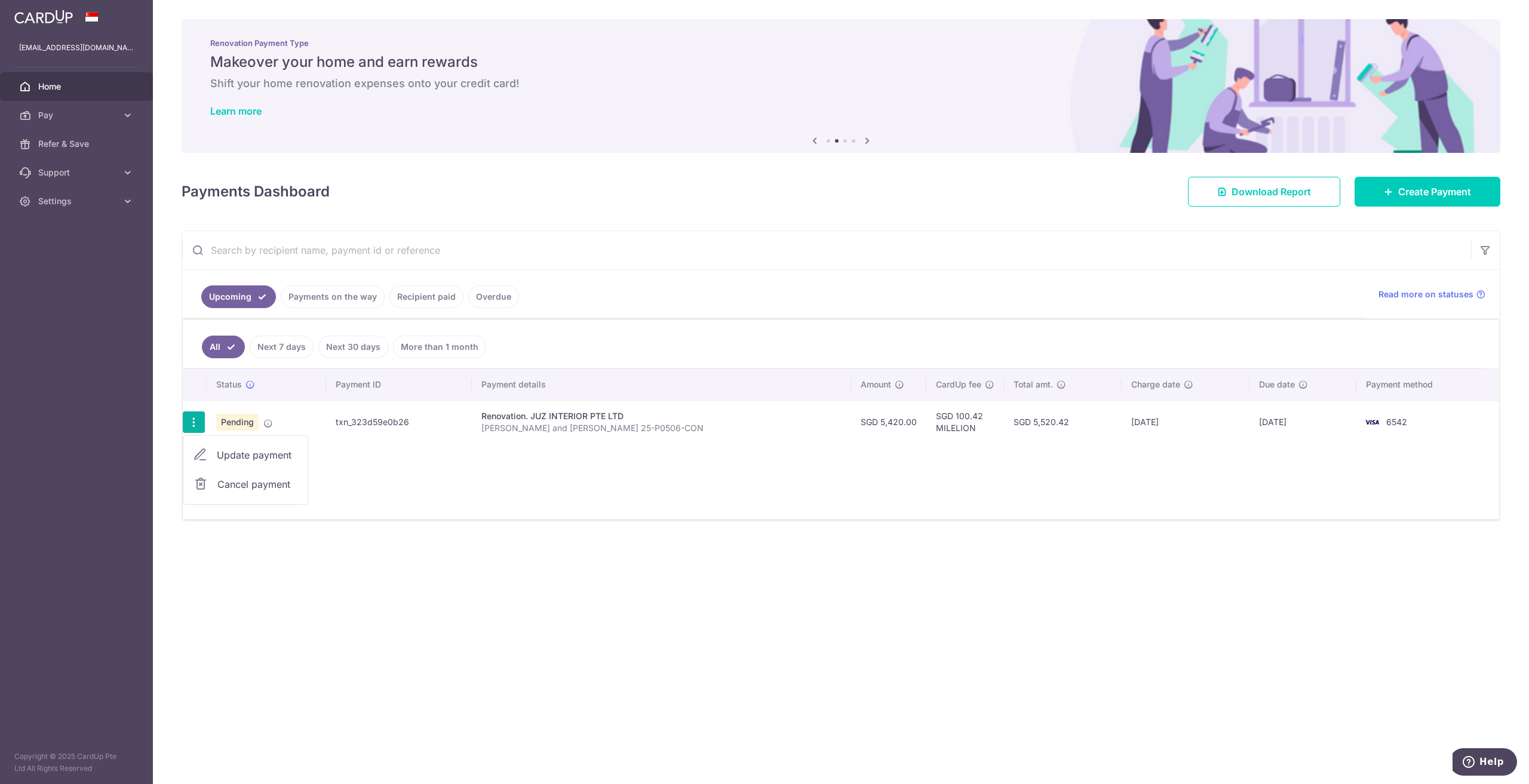
click at [580, 524] on div "× Pause Schedule Pause all future payments in this series Pause just this one p…" at bounding box center [841, 392] width 1376 height 784
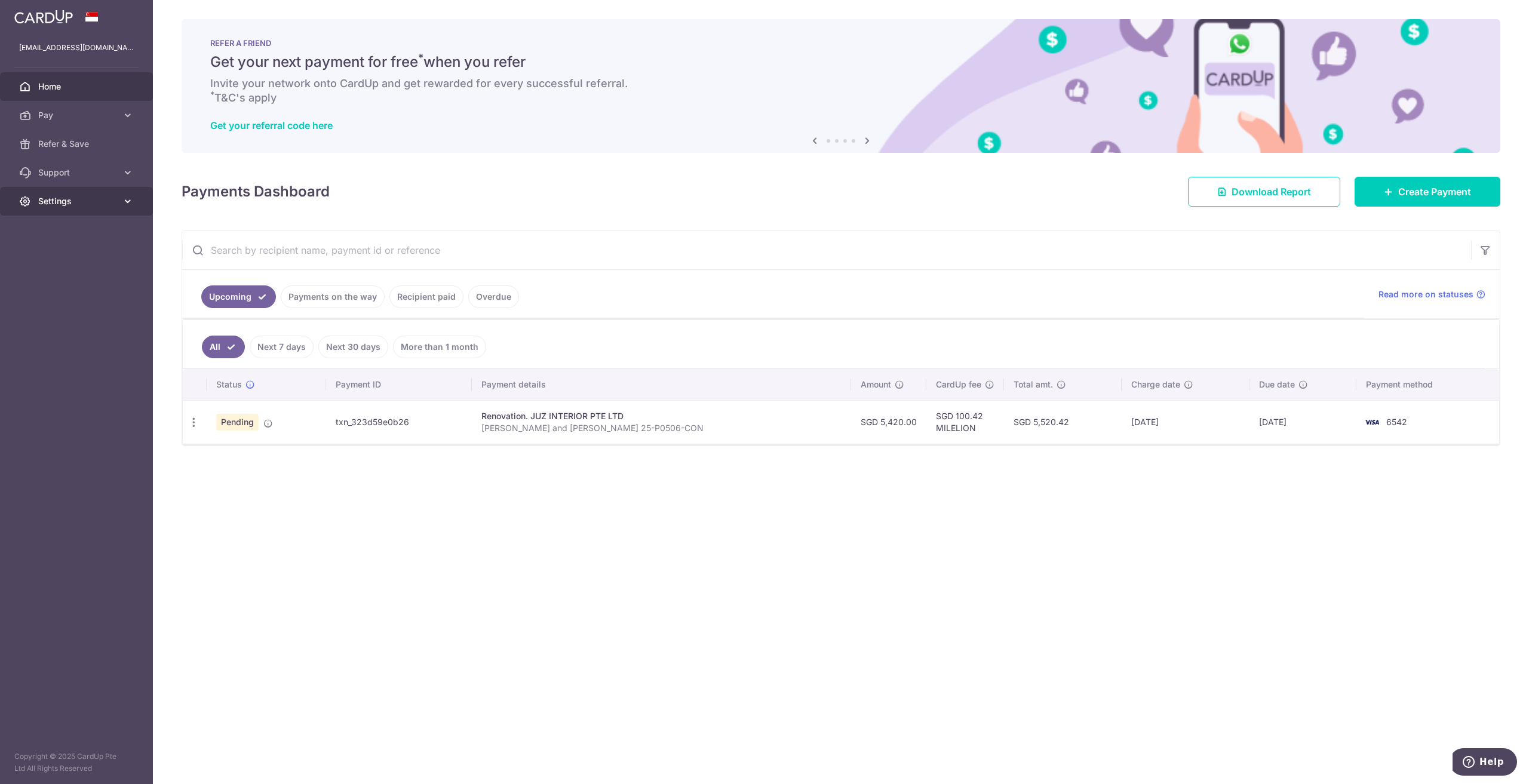
click at [101, 202] on span "Settings" at bounding box center [77, 200] width 79 height 12
click at [60, 267] on link "Logout" at bounding box center [77, 258] width 153 height 28
